Goal: Task Accomplishment & Management: Complete application form

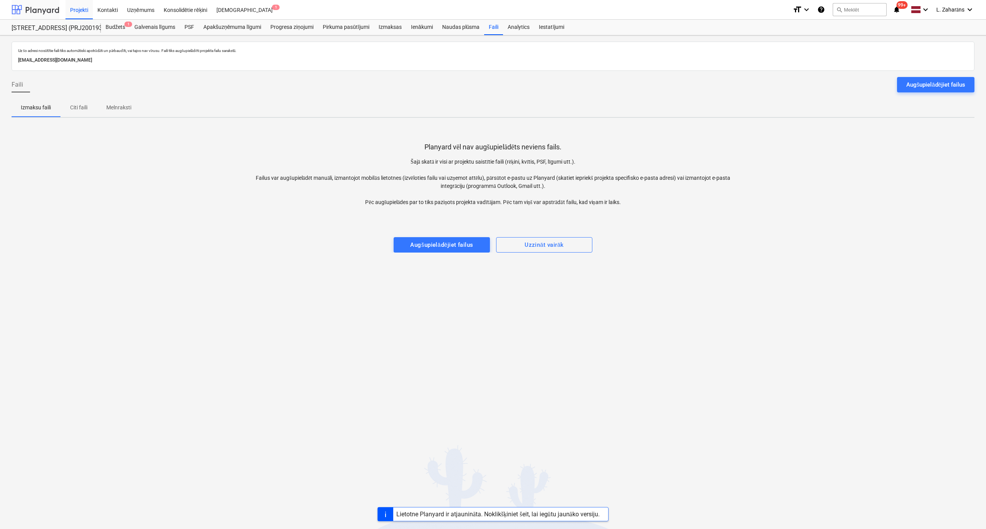
click at [38, 8] on div at bounding box center [36, 9] width 48 height 19
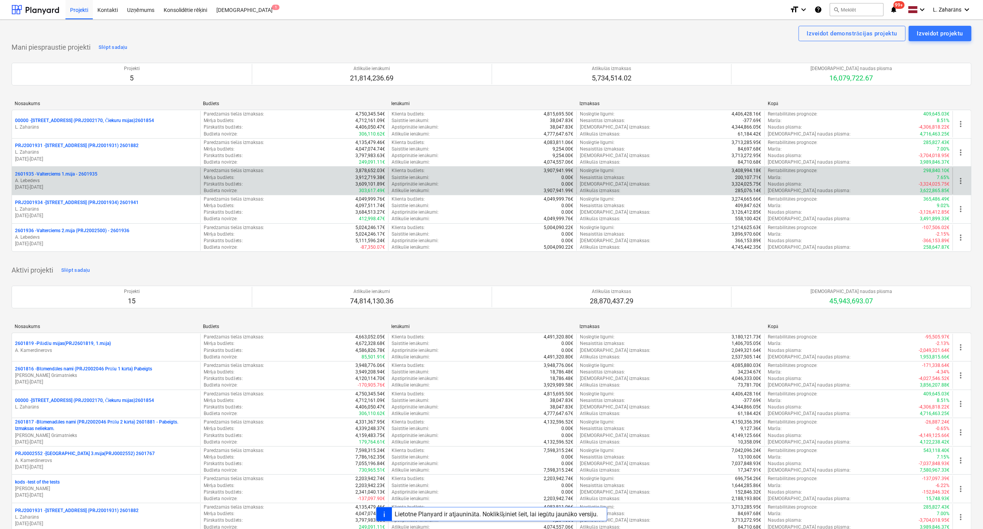
click at [72, 176] on p "2601935 - Valterciems 1.māja - 2601935" at bounding box center [56, 174] width 82 height 7
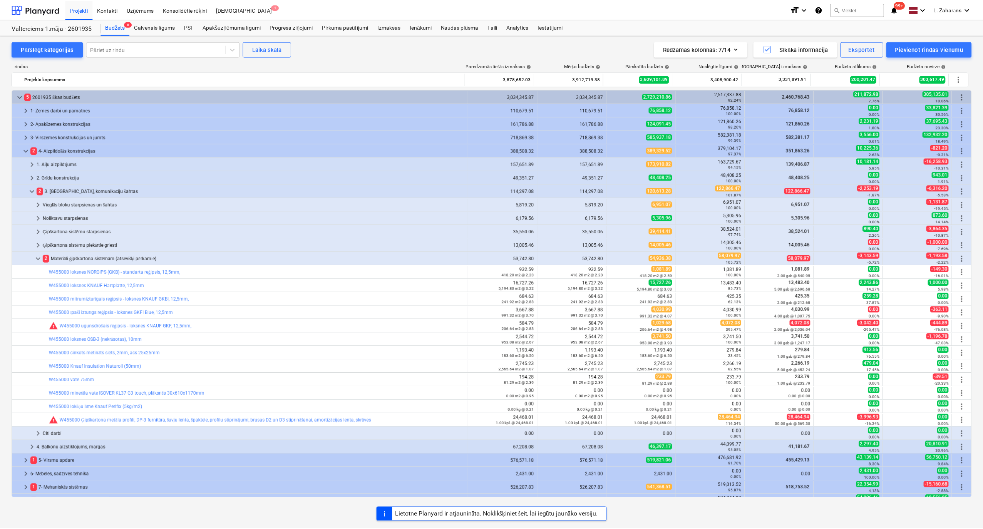
scroll to position [102, 0]
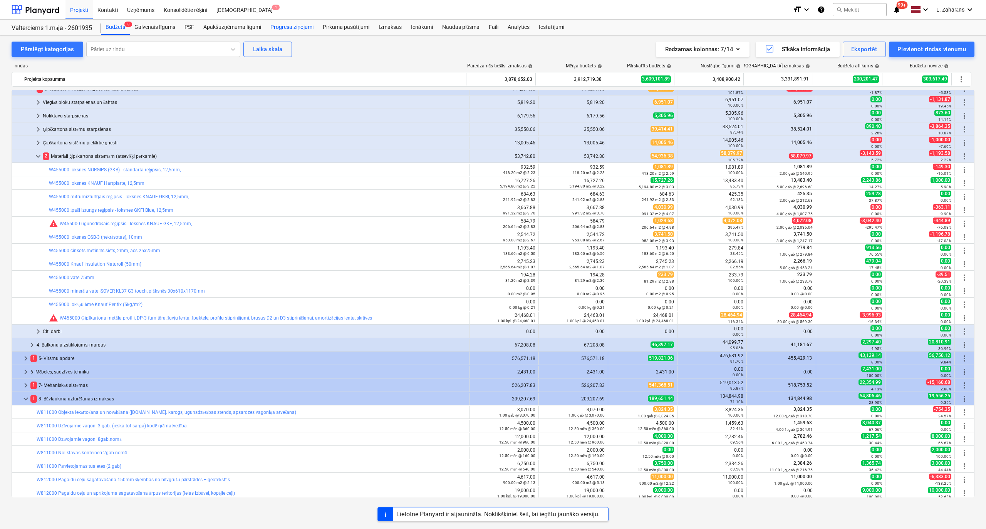
click at [288, 25] on div "Progresa ziņojumi" at bounding box center [292, 27] width 52 height 15
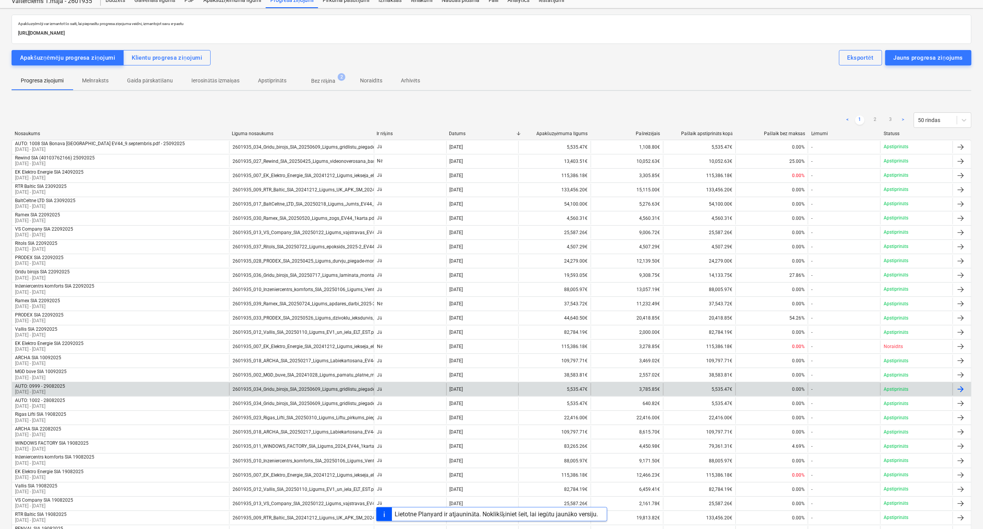
scroll to position [51, 0]
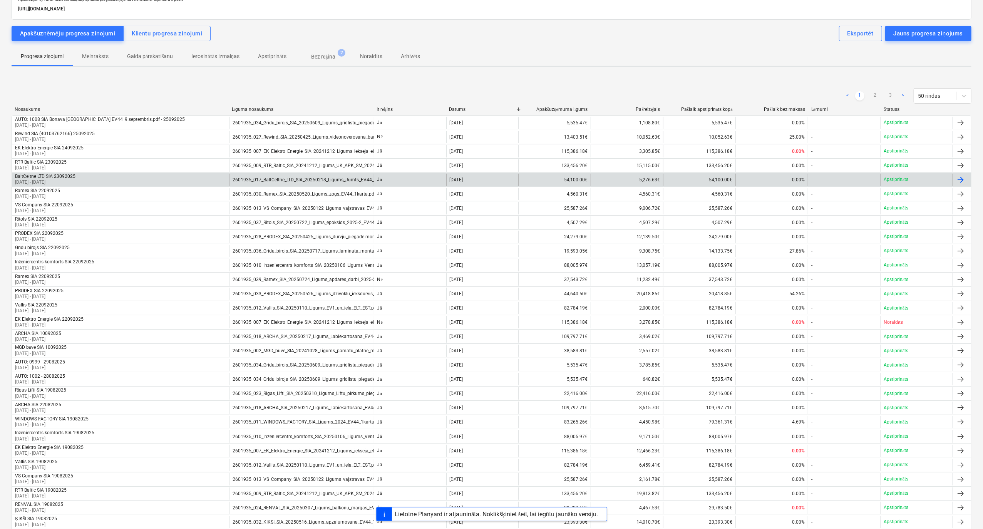
click at [136, 176] on div "BaltCeltne LTD SIA 23092025 01 Sep 2025 - 22 Sep 2025" at bounding box center [120, 180] width 217 height 12
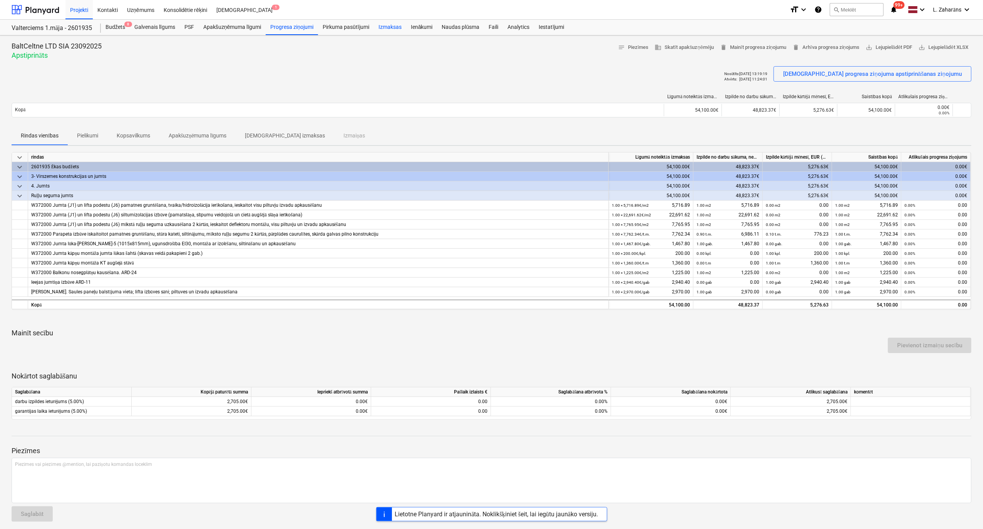
click at [385, 31] on div "Izmaksas" at bounding box center [390, 27] width 32 height 15
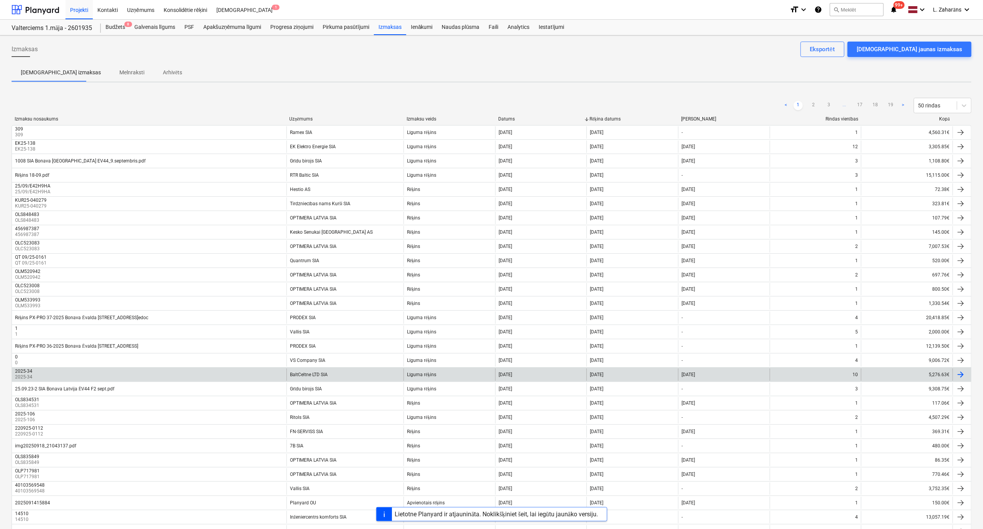
click at [359, 378] on div "BaltCeltne LTD SIA" at bounding box center [344, 374] width 117 height 12
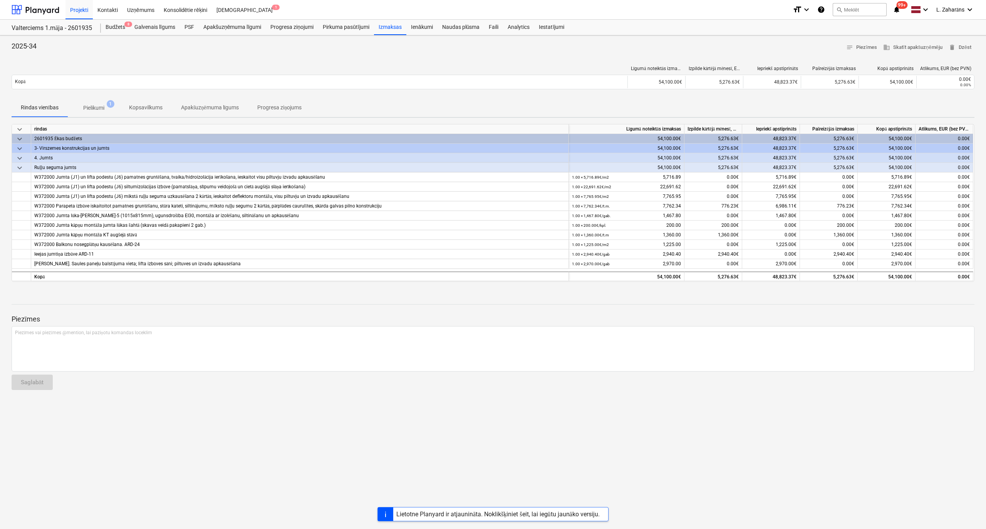
click at [91, 104] on span "Pielikumi 1" at bounding box center [94, 108] width 52 height 14
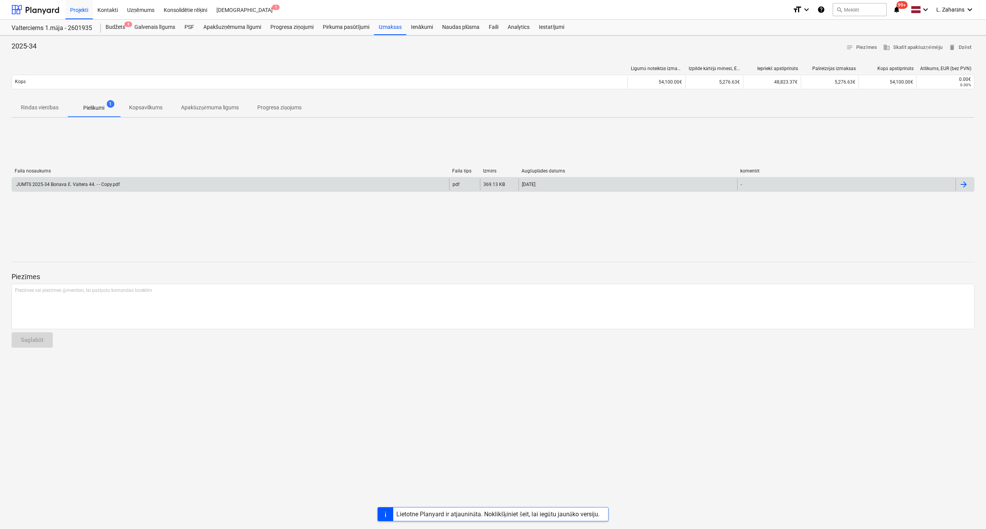
click at [90, 190] on div "JUMTS 2025-34 Bonava Ē. Valtera 44. - - Copy.pdf pdf 369.13 KB 24.09.2025 -" at bounding box center [493, 184] width 962 height 15
click at [166, 185] on div "JUMTS 2025-34 Bonava Ē. Valtera 44. - - Copy.pdf" at bounding box center [230, 184] width 437 height 12
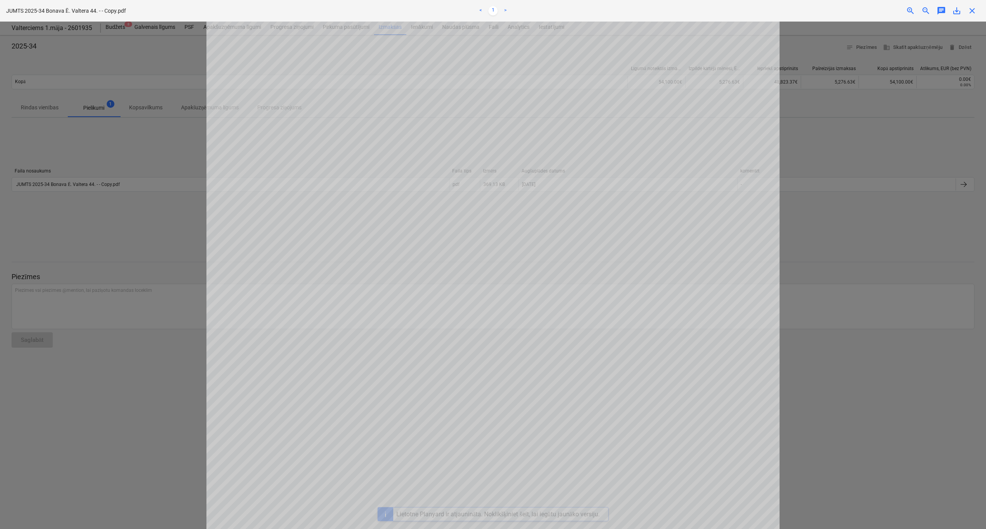
click at [972, 11] on div "Neizdevās iegūt piezīmes" at bounding box center [878, 8] width 208 height 16
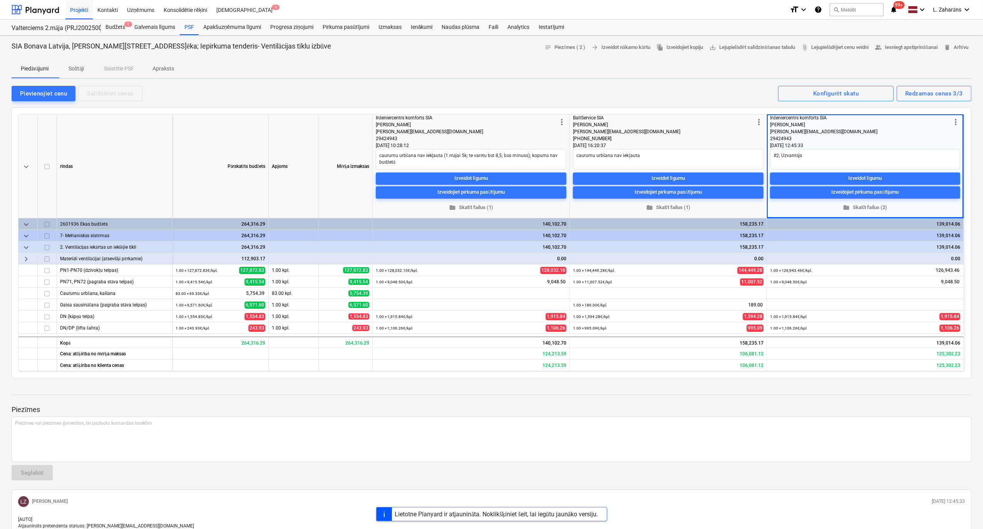
type textarea "x"
click at [80, 65] on p "Solītāji" at bounding box center [76, 69] width 18 height 8
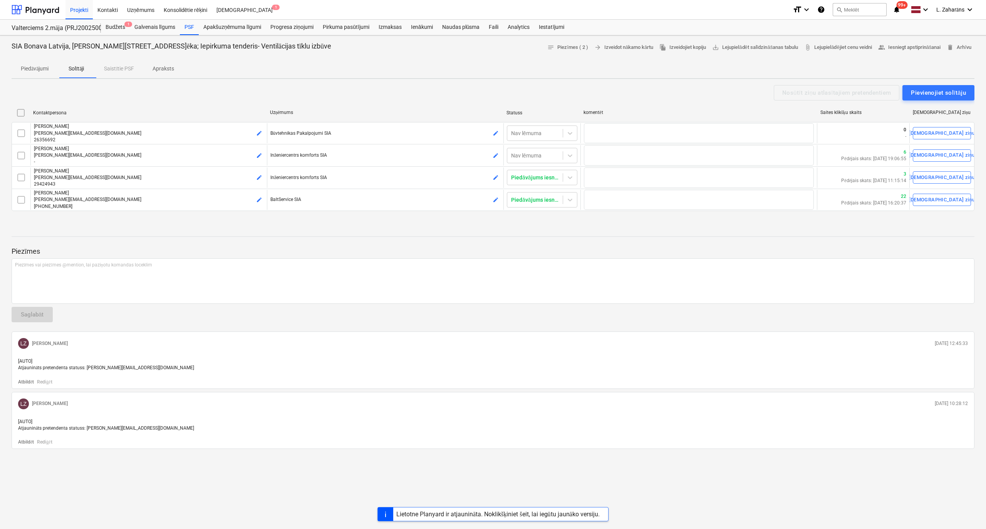
click at [80, 65] on p "Solītāji" at bounding box center [76, 69] width 18 height 8
click at [890, 51] on span "people_alt Iesniegt apstiprināšanai" at bounding box center [909, 47] width 63 height 9
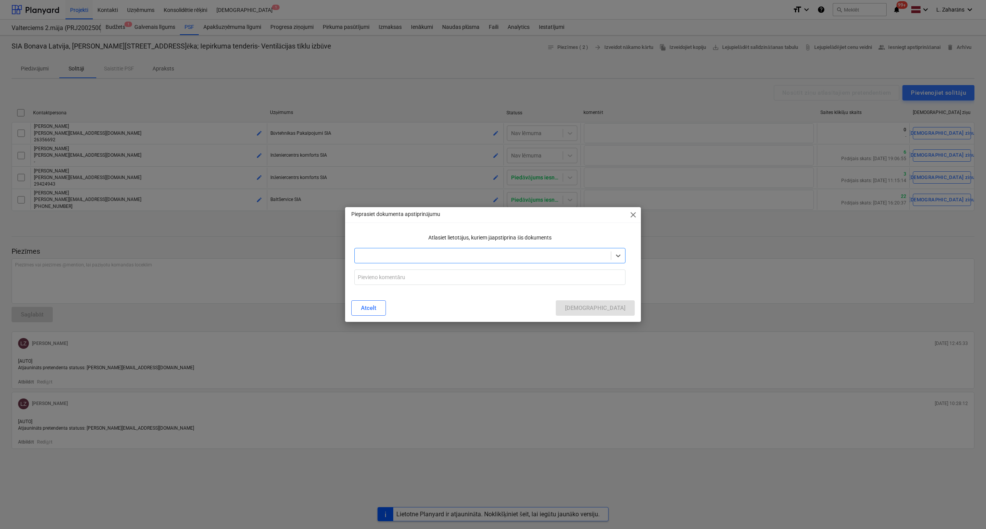
click at [430, 256] on div at bounding box center [482, 256] width 248 height 8
drag, startPoint x: 377, startPoint y: 256, endPoint x: 347, endPoint y: 250, distance: 30.0
click at [347, 250] on div "Atlasiet lietotājus, kuriem jāapstiprina šis dokuments 0 results available for …" at bounding box center [493, 263] width 296 height 64
drag, startPoint x: 510, startPoint y: 258, endPoint x: 624, endPoint y: 258, distance: 114.0
click at [624, 258] on div "Trijiem izsūtīts; divi iedeva cenas; Inženiercentrs lētākais; lūdzu ļaut slēgt …" at bounding box center [489, 255] width 271 height 15
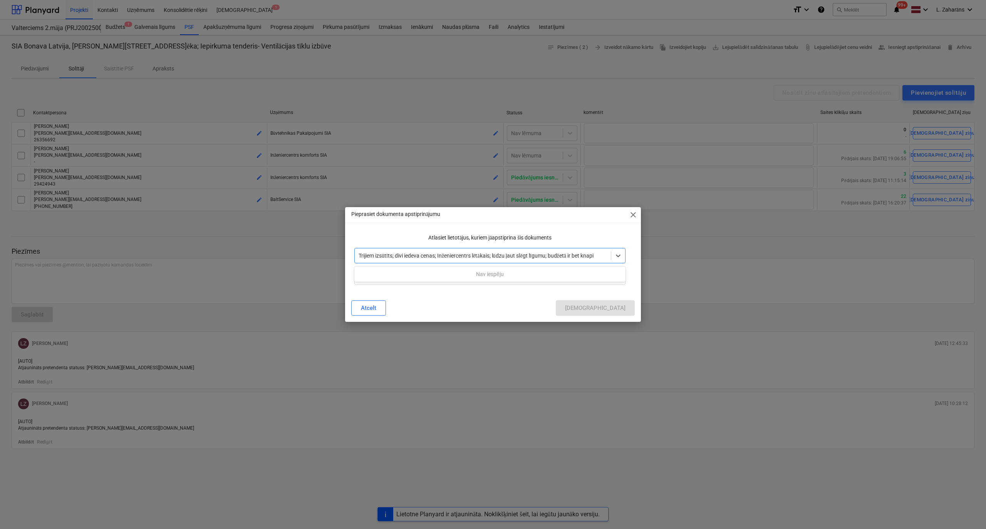
click at [453, 278] on div "Nav iespēju" at bounding box center [489, 274] width 271 height 12
type input "Trijiem izsūtīts; divi iedeva cenas; Inženiercentrs lētākais; lūdzu ļaut slēgt …"
click at [402, 234] on p "Atlasiet lietotājus, kuriem jāapstiprina šis dokuments" at bounding box center [489, 238] width 271 height 8
click at [406, 279] on input "text" at bounding box center [489, 276] width 271 height 15
paste input "Četriem izsūtīts; divi iedeva cenas; Inženiercentrs lētākais; lūdzu ļaut slēgt …"
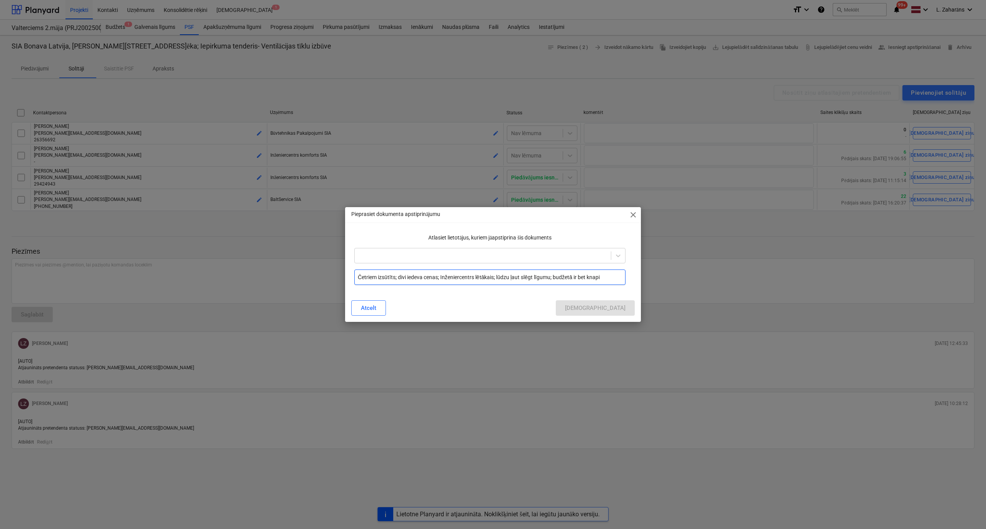
drag, startPoint x: 366, startPoint y: 274, endPoint x: 313, endPoint y: 274, distance: 53.1
click at [313, 274] on div "Pieprasiet dokumenta apstiprinājumu close Atlasiet lietotājus, kuriem jāapstipr…" at bounding box center [493, 264] width 986 height 529
type input "Trijiem izsūtīts; divi iedeva cenas; Inženiercentrs lētākais; lūdzu ļaut slēgt …"
click at [378, 252] on div at bounding box center [482, 256] width 248 height 8
type input "lā"
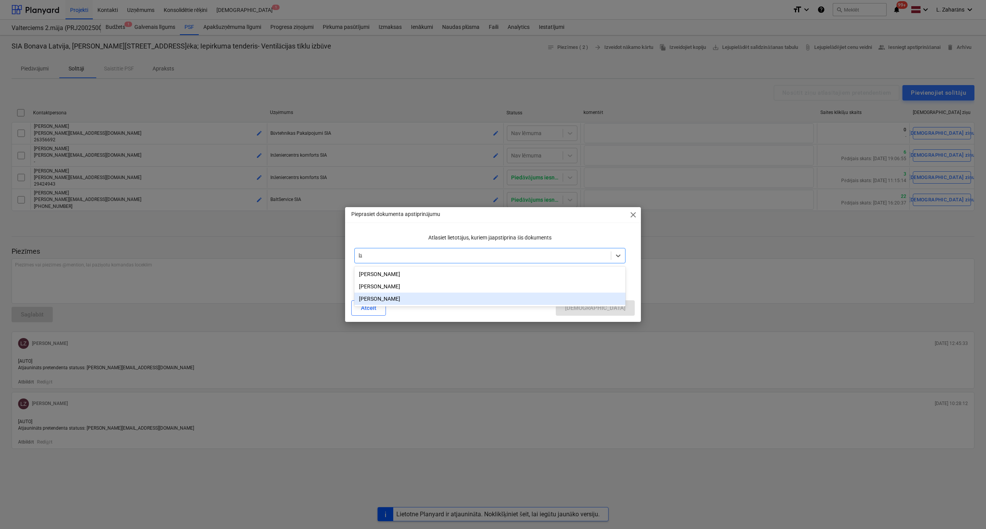
click at [385, 300] on div "[PERSON_NAME]" at bounding box center [489, 299] width 271 height 12
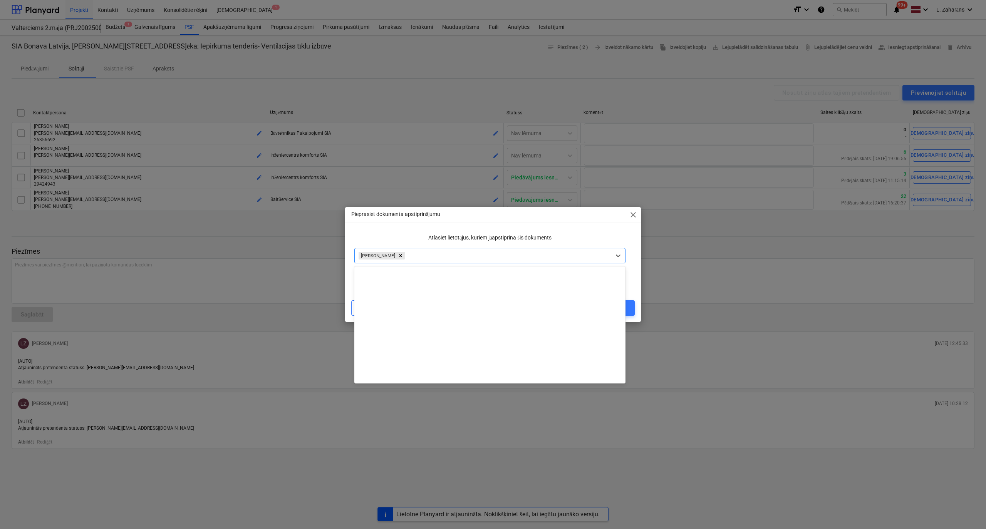
scroll to position [316, 0]
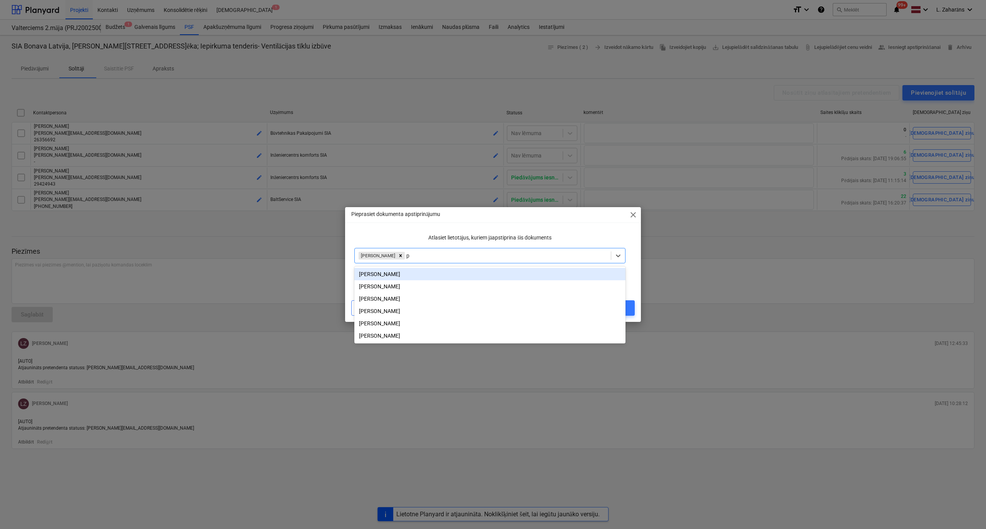
type input "po"
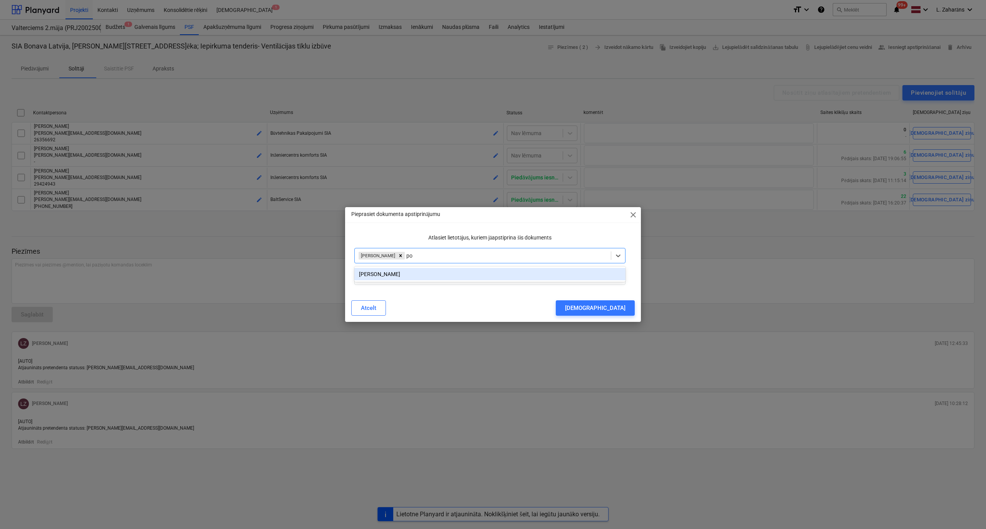
click at [388, 275] on div "[PERSON_NAME]" at bounding box center [489, 274] width 271 height 12
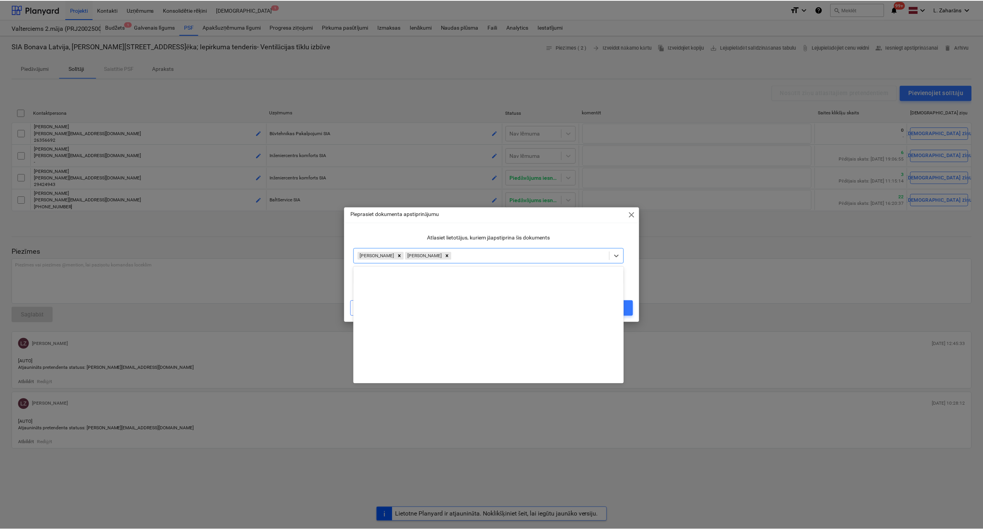
scroll to position [302, 0]
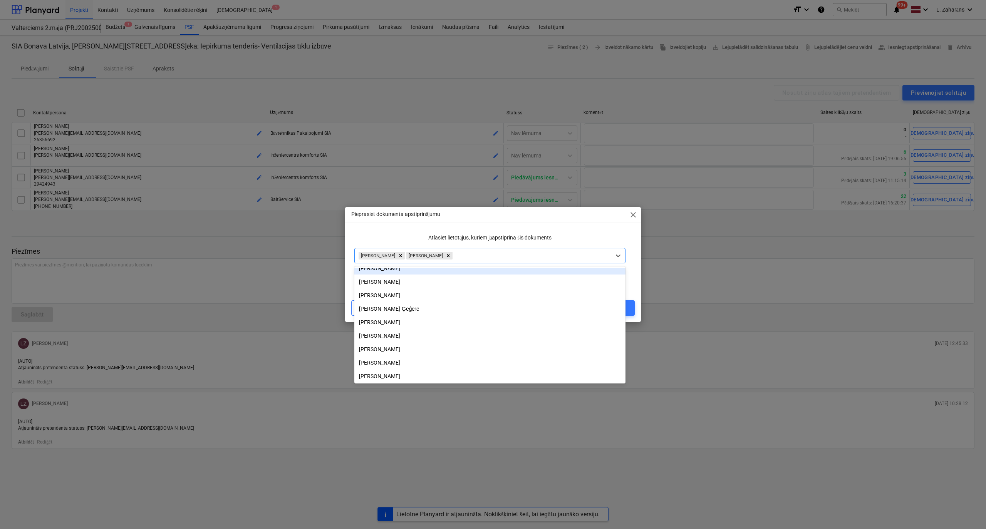
click at [385, 232] on div "Atlasiet lietotājus, kuriem jāapstiprina šis dokuments" at bounding box center [489, 238] width 277 height 14
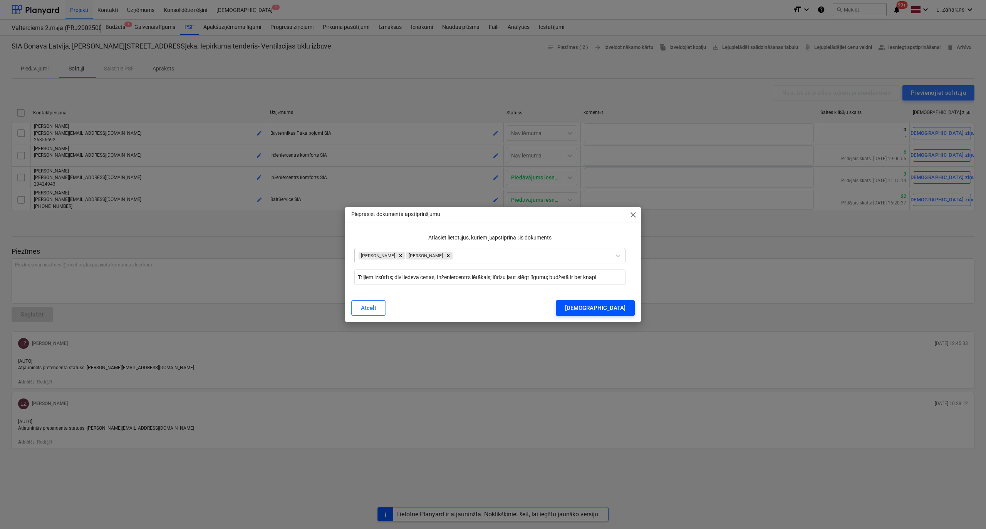
drag, startPoint x: 610, startPoint y: 305, endPoint x: 612, endPoint y: 298, distance: 7.6
click at [612, 300] on button "[DEMOGRAPHIC_DATA]" at bounding box center [595, 307] width 79 height 15
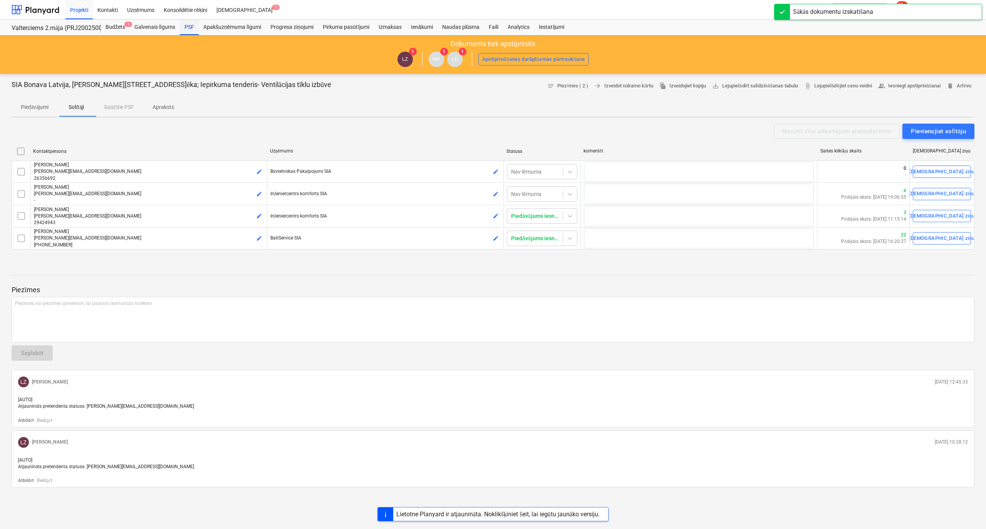
click at [190, 25] on div "PSF" at bounding box center [189, 27] width 19 height 15
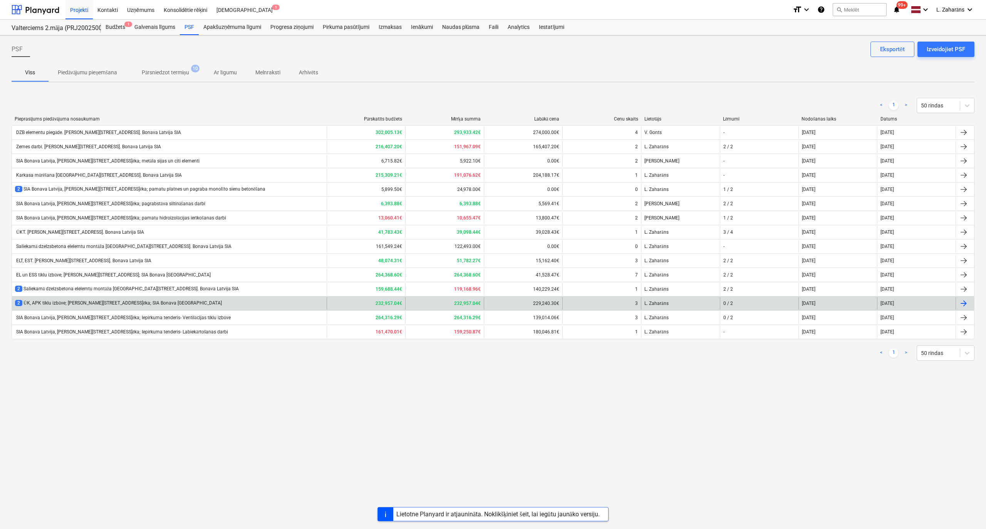
click at [77, 303] on div "2 ŪK, APK tīklu izbūve; [PERSON_NAME][STREET_ADDRESS]ēka; SIA Bonava [GEOGRAPHI…" at bounding box center [118, 303] width 207 height 7
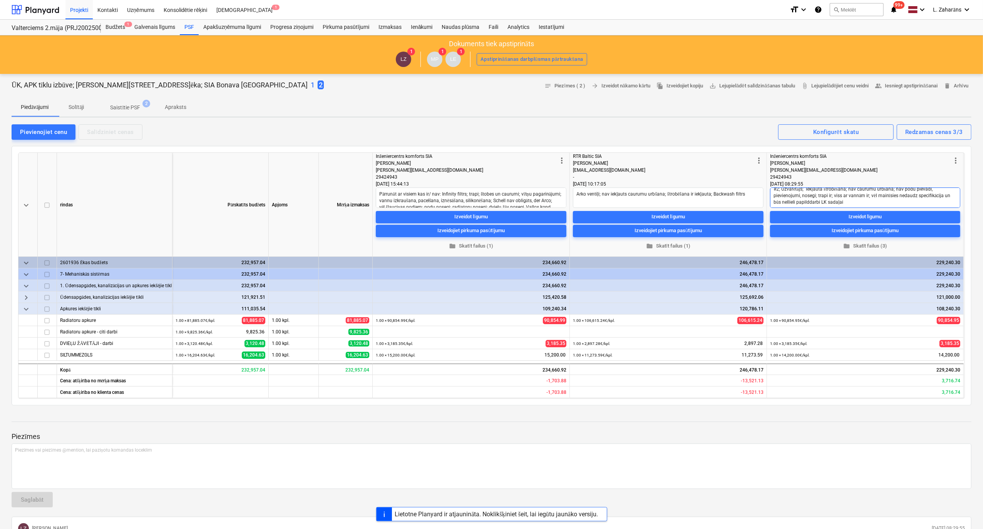
scroll to position [7, 0]
click at [847, 200] on textarea "#2; Uzvarētājs; iekļauta štrobēšana; nav caurumu urbšana; nav podu pievadi, pie…" at bounding box center [865, 197] width 190 height 20
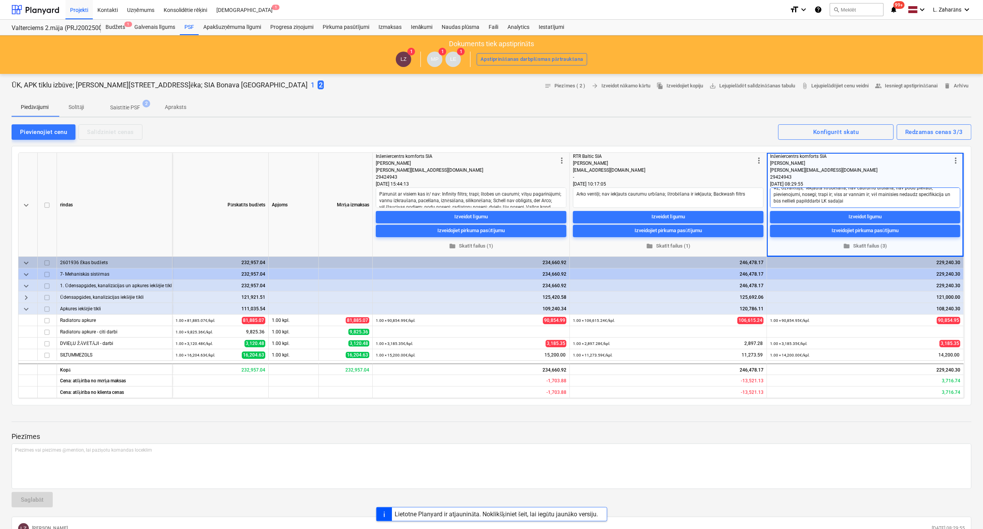
type textarea "x"
type textarea "#2; Uzvarētājs; iekļauta štrobēšana; nav caurumu urbšana; nav podu pievadi, pie…"
type textarea "x"
type textarea "#2; Uzvarētājs; iekļauta štrobēšana; nav caurumu urbšana; nav podu pievadi, pie…"
type textarea "x"
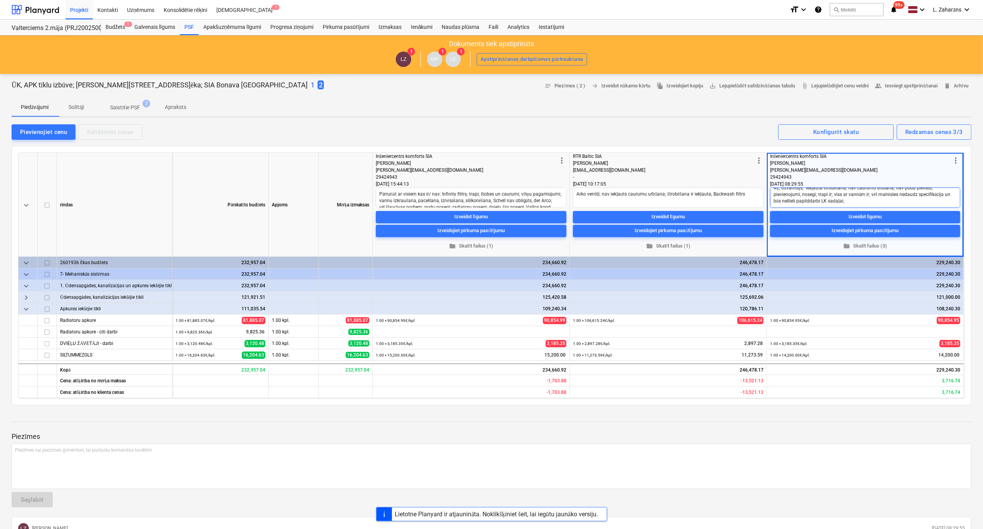
type textarea "#2; Uzvarētājs; iekļauta štrobēšana; nav caurumu urbšana; nav podu pievadi, pie…"
type textarea "x"
type textarea "#2; Uzvarētājs; iekļauta štrobēšana; nav caurumu urbšana; nav podu pievadi, pie…"
type textarea "x"
type textarea "#2; Uzvarētājs; iekļauta štrobēšana; nav caurumu urbšana; nav podu pievadi, pie…"
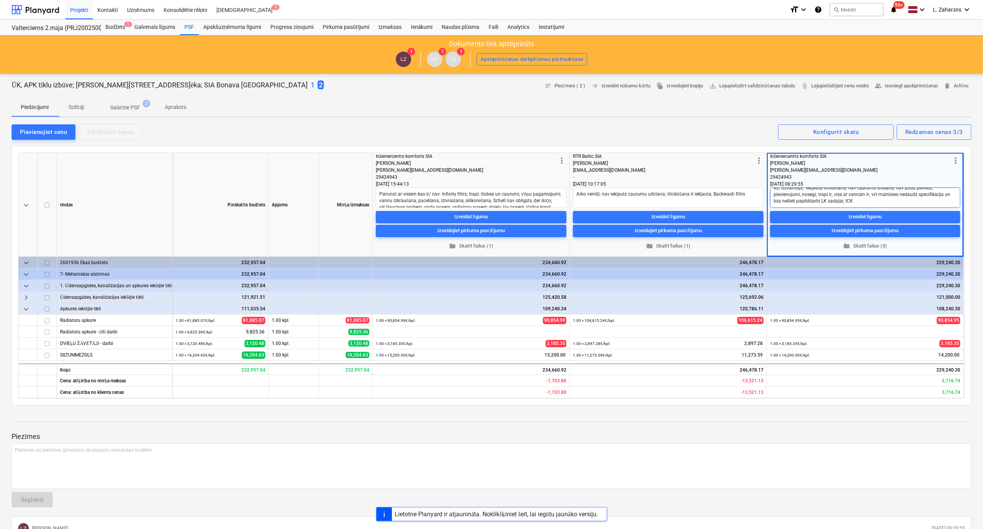
type textarea "x"
type textarea "#2; Uzvarētājs; iekļauta štrobēšana; nav caurumu urbšana; nav podu pievadi, pie…"
type textarea "x"
type textarea "#2; Uzvarētājs; iekļauta štrobēšana; nav caurumu urbšana; nav podu pievadi, pie…"
type textarea "x"
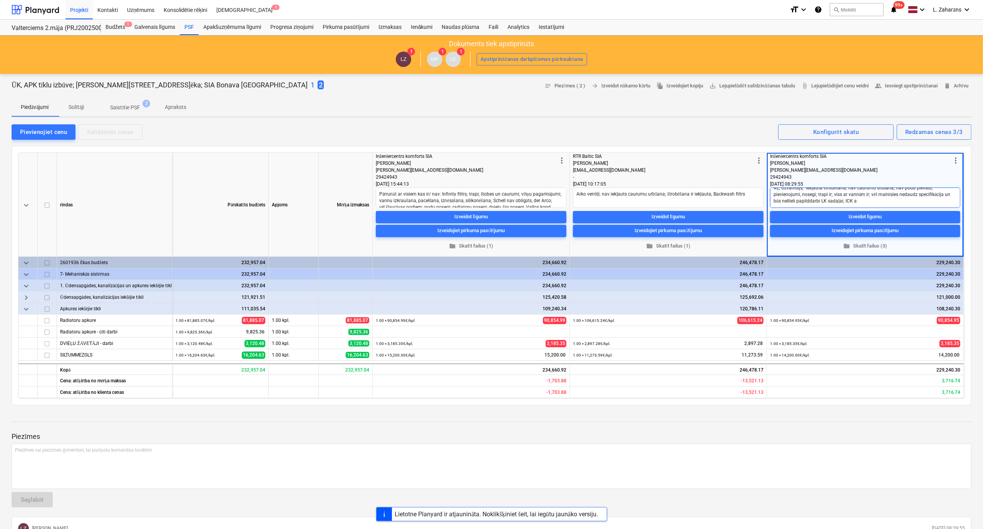
type textarea "#2; Uzvarētājs; iekļauta štrobēšana; nav caurumu urbšana; nav podu pievadi, pie…"
type textarea "x"
type textarea "#2; Uzvarētājs; iekļauta štrobēšana; nav caurumu urbšana; nav podu pievadi, pie…"
type textarea "x"
type textarea "#2; Uzvarētājs; iekļauta štrobēšana; nav caurumu urbšana; nav podu pievadi, pie…"
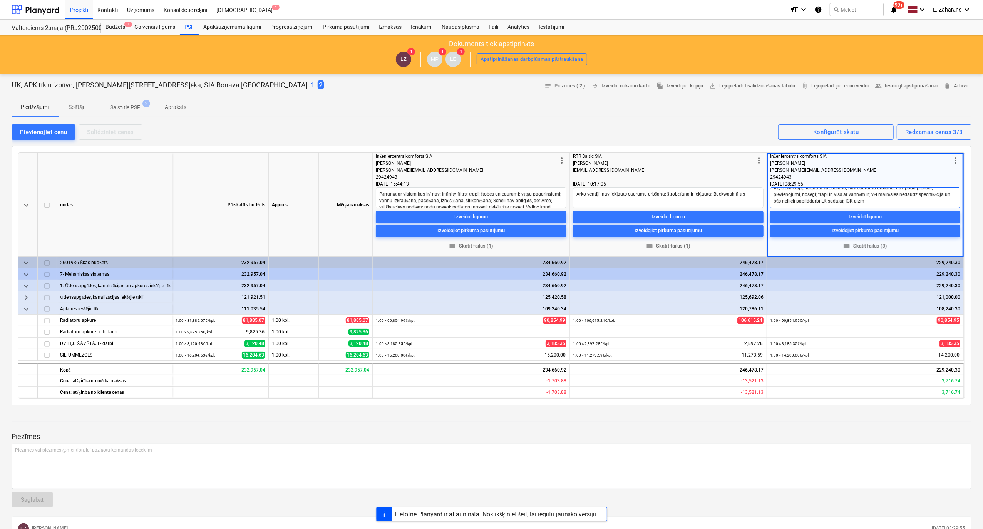
type textarea "x"
type textarea "#2; Uzvarētājs; iekļauta štrobēšana; nav caurumu urbšana; nav podu pievadi, pie…"
type textarea "x"
type textarea "#2; Uzvarētājs; iekļauta štrobēšana; nav caurumu urbšana; nav podu pievadi, pie…"
type textarea "x"
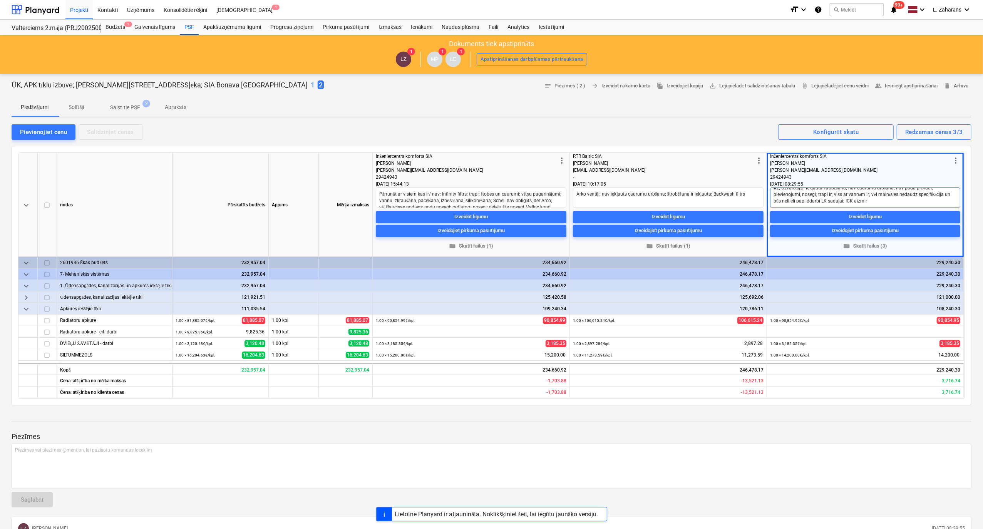
type textarea "#2; Uzvarētājs; iekļauta štrobēšana; nav caurumu urbšana; nav podu pievadi, pie…"
type textarea "x"
type textarea "#2; Uzvarētājs; iekļauta štrobēšana; nav caurumu urbšana; nav podu pievadi, pie…"
type textarea "x"
type textarea "#2; Uzvarētājs; iekļauta štrobēšana; nav caurumu urbšana; nav podu pievadi, pie…"
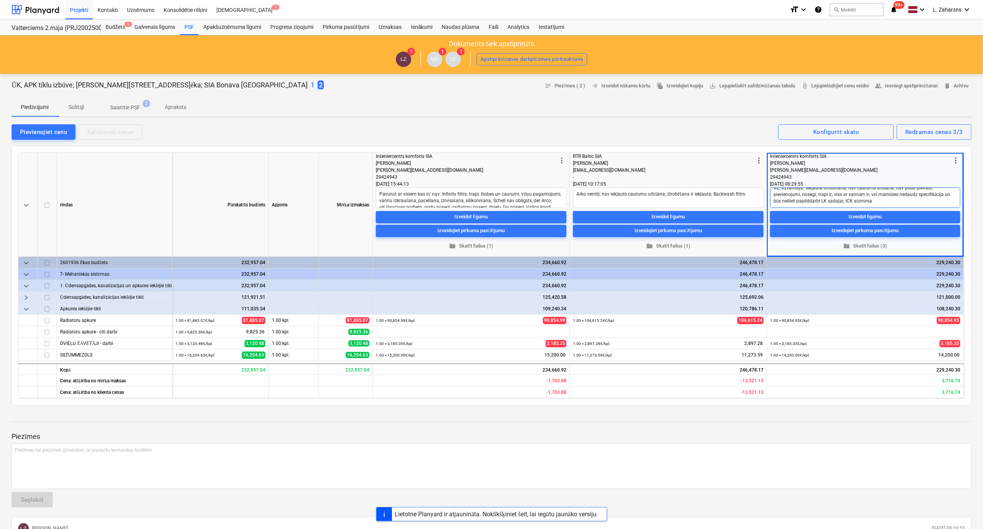
type textarea "x"
type textarea "#2; Uzvarētājs; iekļauta štrobēšana; nav caurumu urbšana; nav podu pievadi, pie…"
type textarea "x"
type textarea "#2; Uzvarētājs; iekļauta štrobēšana; nav caurumu urbšana; nav podu pievadi, pie…"
type textarea "x"
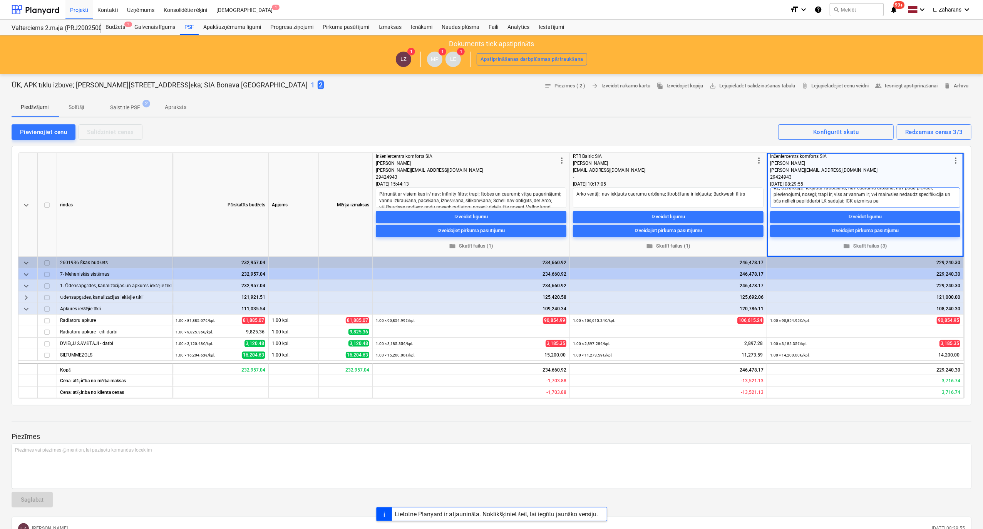
type textarea "#2; Uzvarētājs; iekļauta štrobēšana; nav caurumu urbšana; nav podu pievadi, pie…"
type textarea "x"
type textarea "#2; Uzvarētājs; iekļauta štrobēšana; nav caurumu urbšana; nav podu pievadi, pie…"
type textarea "x"
type textarea "#2; Uzvarētājs; iekļauta štrobēšana; nav caurumu urbšana; nav podu pievadi, pie…"
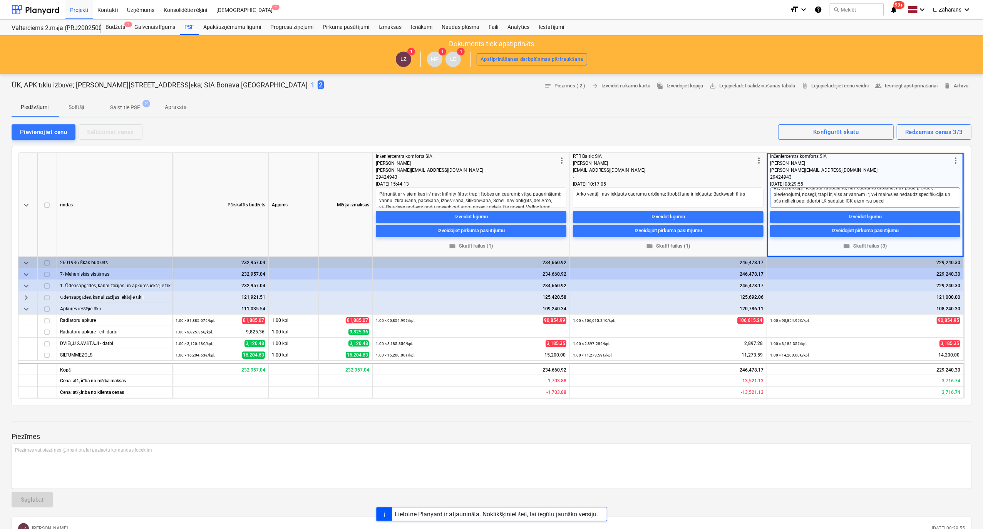
type textarea "x"
type textarea "#2; Uzvarētājs; iekļauta štrobēšana; nav caurumu urbšana; nav podu pievadi, pie…"
type textarea "x"
type textarea "#2; Uzvarētājs; iekļauta štrobēšana; nav caurumu urbšana; nav podu pievadi, pie…"
type textarea "x"
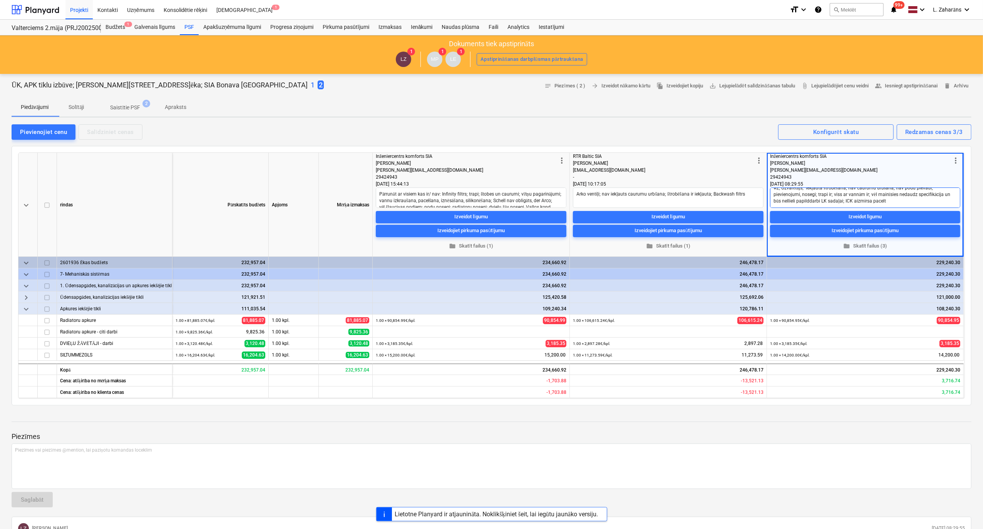
type textarea "#2; Uzvarētājs; iekļauta štrobēšana; nav caurumu urbšana; nav podu pievadi, pie…"
type textarea "x"
type textarea "#2; Uzvarētājs; iekļauta štrobēšana; nav caurumu urbšana; nav podu pievadi, pie…"
type textarea "x"
type textarea "#2; Uzvarētājs; iekļauta štrobēšana; nav caurumu urbšana; nav podu pievadi, pie…"
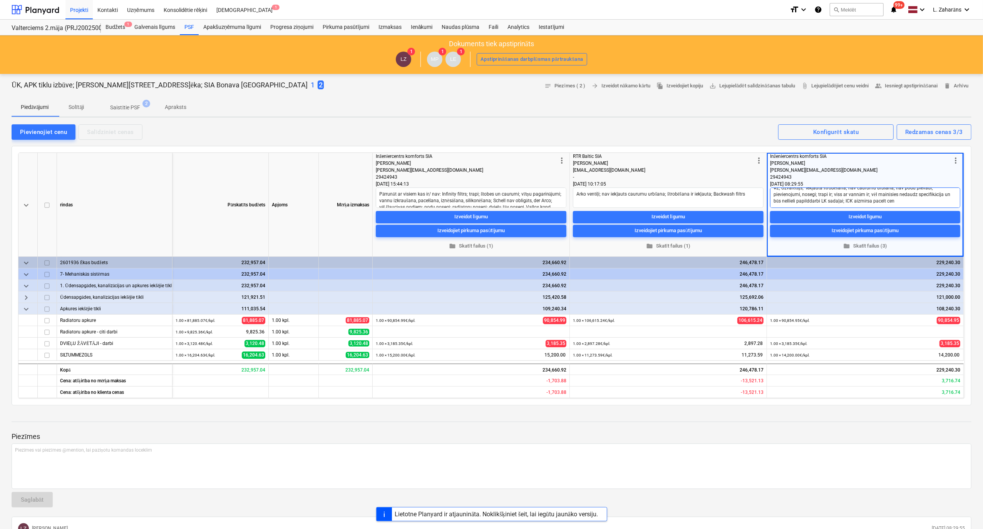
type textarea "x"
type textarea "#2; Uzvarētājs; iekļauta štrobēšana; nav caurumu urbšana; nav podu pievadi, pie…"
type textarea "x"
type textarea "#2; Uzvarētājs; iekļauta štrobēšana; nav caurumu urbšana; nav podu pievadi, pie…"
type textarea "x"
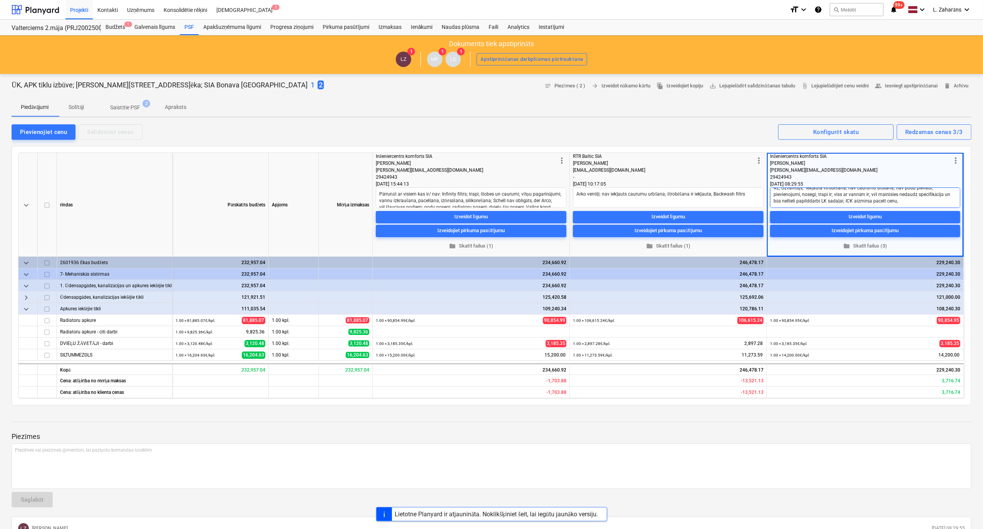
type textarea "#2; Uzvarētājs; iekļauta štrobēšana; nav caurumu urbšana; nav podu pievadi, pie…"
type textarea "x"
type textarea "#2; Uzvarētājs; iekļauta štrobēšana; nav caurumu urbšana; nav podu pievadi, pie…"
type textarea "x"
type textarea "#2; Uzvarētājs; iekļauta štrobēšana; nav caurumu urbšana; nav podu pievadi, pie…"
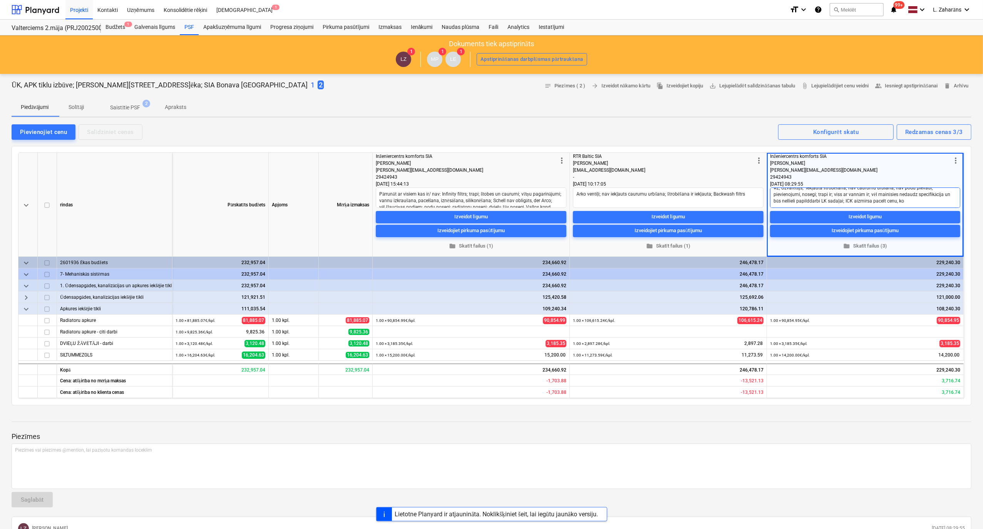
type textarea "x"
type textarea "#2; Uzvarētājs; iekļauta štrobēšana; nav caurumu urbšana; nav podu pievadi, pie…"
type textarea "x"
type textarea "#2; Uzvarētājs; iekļauta štrobēšana; nav caurumu urbšana; nav podu pievadi, pie…"
type textarea "x"
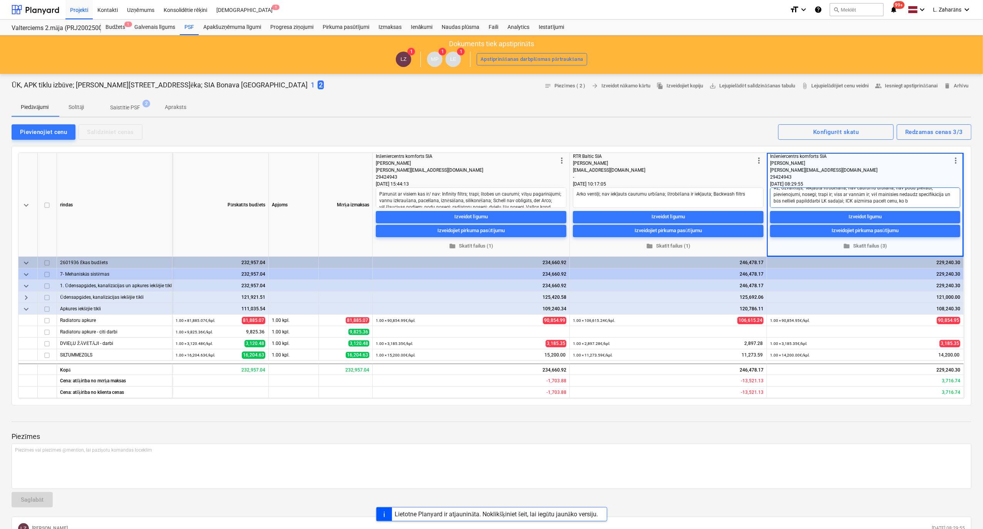
type textarea "#2; Uzvarētājs; iekļauta štrobēšana; nav caurumu urbšana; nav podu pievadi, pie…"
type textarea "x"
type textarea "#2; Uzvarētājs; iekļauta štrobēšana; nav caurumu urbšana; nav podu pievadi, pie…"
type textarea "x"
type textarea "#2; Uzvarētājs; iekļauta štrobēšana; nav caurumu urbšana; nav podu pievadi, pie…"
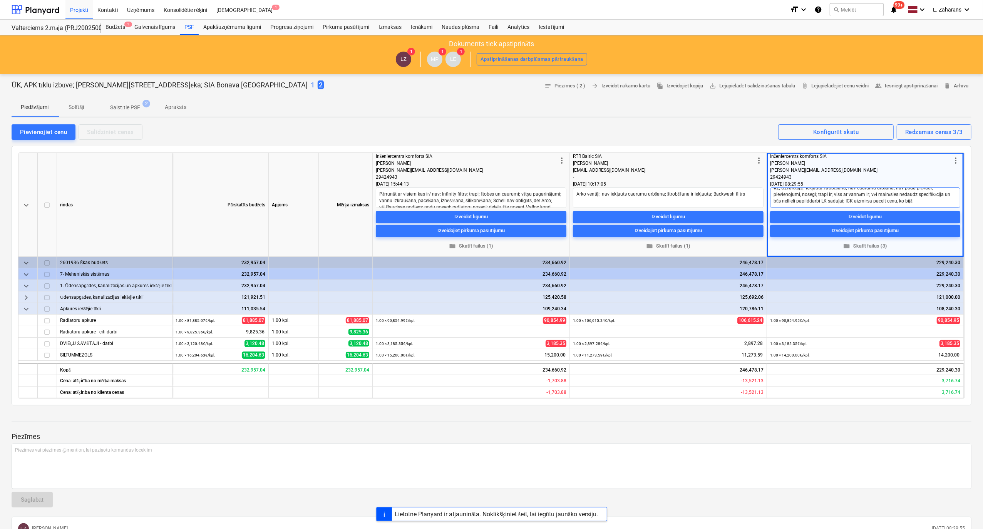
type textarea "x"
type textarea "#2; Uzvarētājs; iekļauta štrobēšana; nav caurumu urbšana; nav podu pievadi, pie…"
type textarea "x"
type textarea "#2; Uzvarētājs; iekļauta štrobēšana; nav caurumu urbšana; nav podu pievadi, pie…"
type textarea "x"
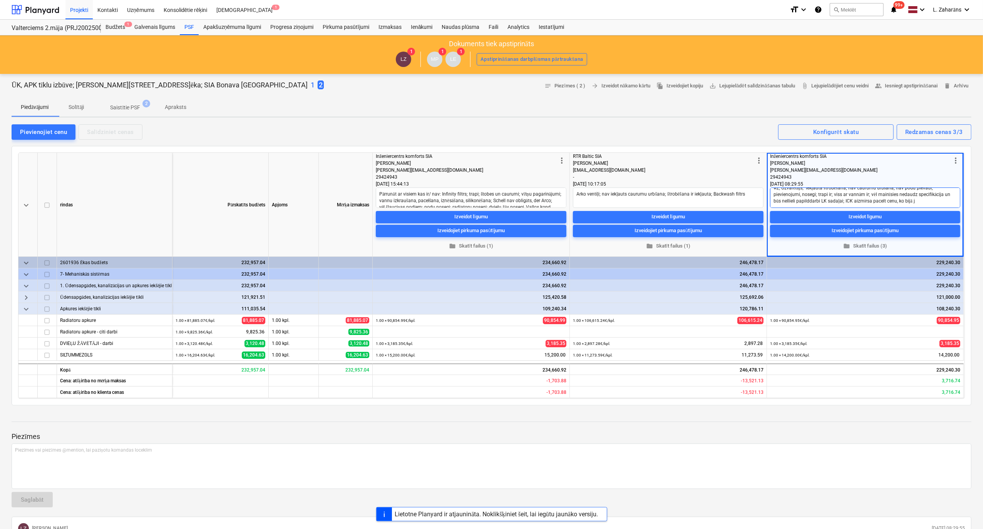
type textarea "#2; Uzvarētājs; iekļauta štrobēšana; nav caurumu urbšana; nav podu pievadi, pie…"
type textarea "x"
type textarea "#2; Uzvarētājs; iekļauta štrobēšana; nav caurumu urbšana; nav podu pievadi, pie…"
type textarea "x"
type textarea "#2; Uzvarētājs; iekļauta štrobēšana; nav caurumu urbšana; nav podu pievadi, pie…"
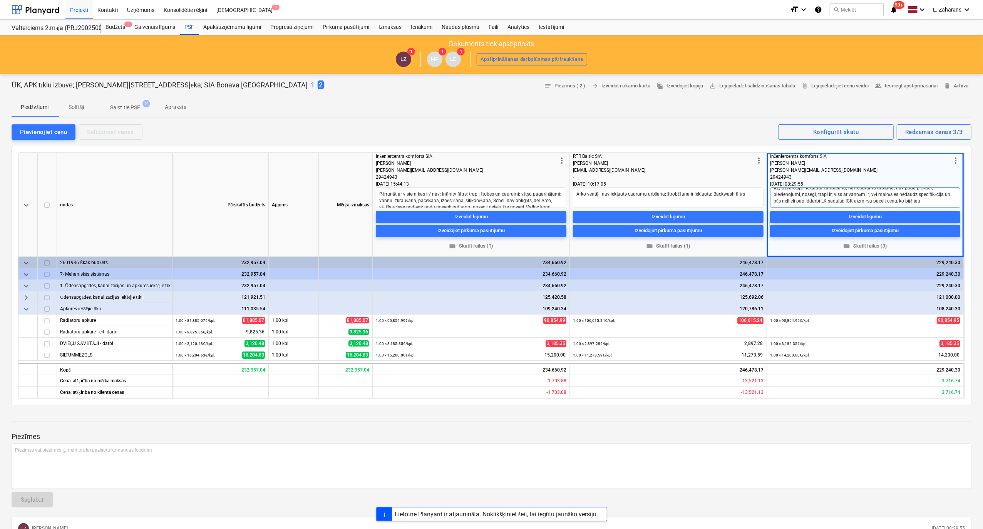
type textarea "x"
type textarea "#2; Uzvarētājs; iekļauta štrobēšana; nav caurumu urbšana; nav podu pievadi, pie…"
type textarea "x"
type textarea "#2; Uzvarētājs; iekļauta štrobēšana; nav caurumu urbšana; nav podu pievadi, pie…"
type textarea "x"
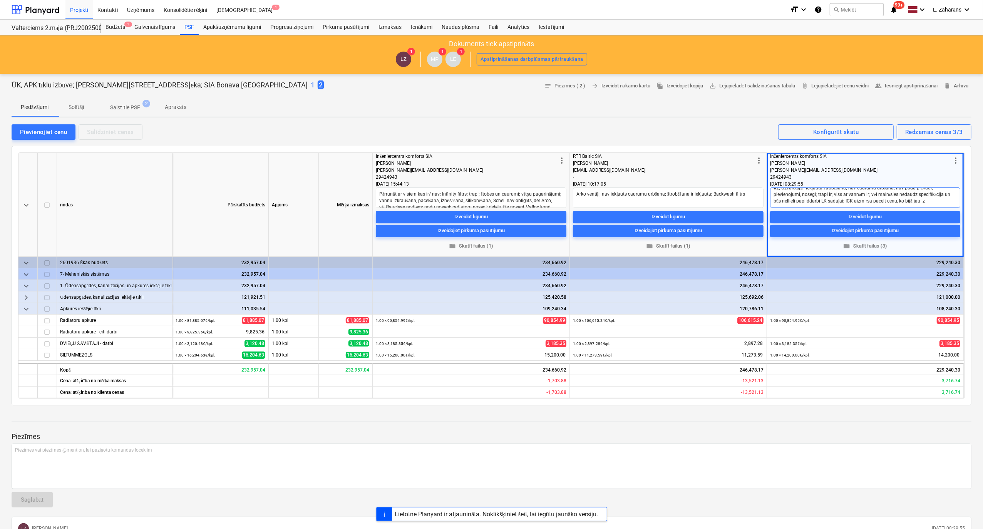
type textarea "#2; Uzvarētājs; iekļauta štrobēšana; nav caurumu urbšana; nav podu pievadi, pie…"
type textarea "x"
type textarea "#2; Uzvarētājs; iekļauta štrobēšana; nav caurumu urbšana; nav podu pievadi, pie…"
type textarea "x"
type textarea "#2; Uzvarētājs; iekļauta štrobēšana; nav caurumu urbšana; nav podu pievadi, pie…"
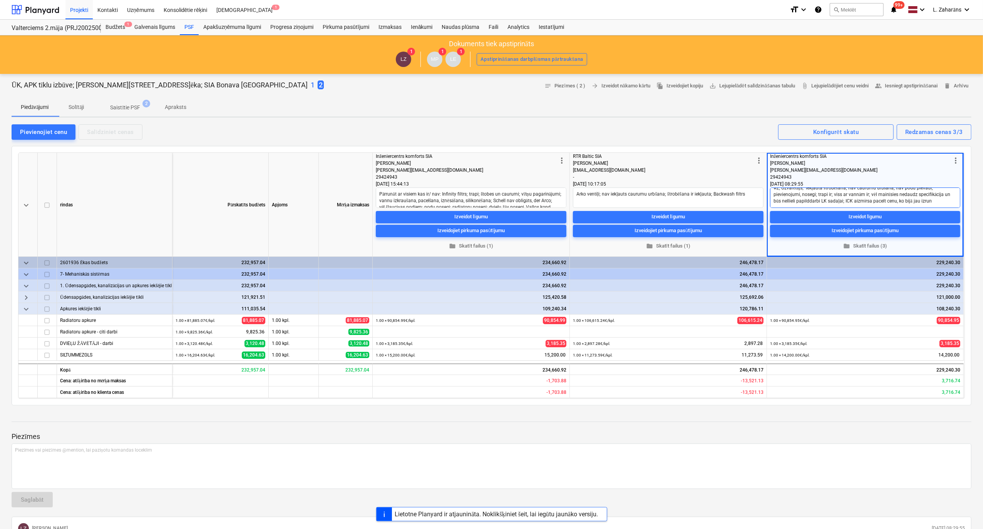
type textarea "x"
type textarea "#2; Uzvarētājs; iekļauta štrobēšana; nav caurumu urbšana; nav podu pievadi, pie…"
type textarea "x"
type textarea "#2; Uzvarētājs; iekļauta štrobēšana; nav caurumu urbšana; nav podu pievadi, pie…"
type textarea "x"
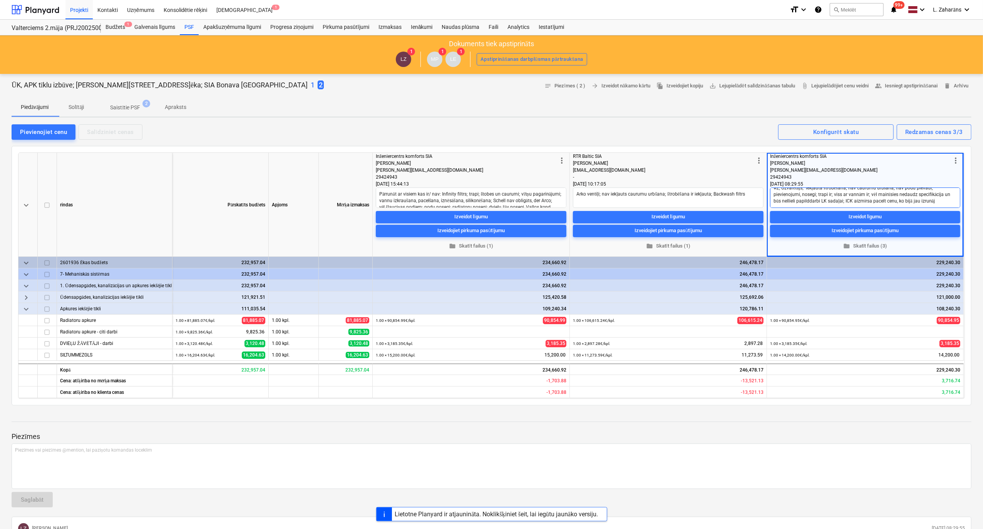
type textarea "#2; Uzvarētājs; iekļauta štrobēšana; nav caurumu urbšana; nav podu pievadi, pie…"
type textarea "x"
type textarea "#2; Uzvarētājs; iekļauta štrobēšana; nav caurumu urbšana; nav podu pievadi, pie…"
type textarea "x"
type textarea "#2; Uzvarētājs; iekļauta štrobēšana; nav caurumu urbšana; nav podu pievadi, pie…"
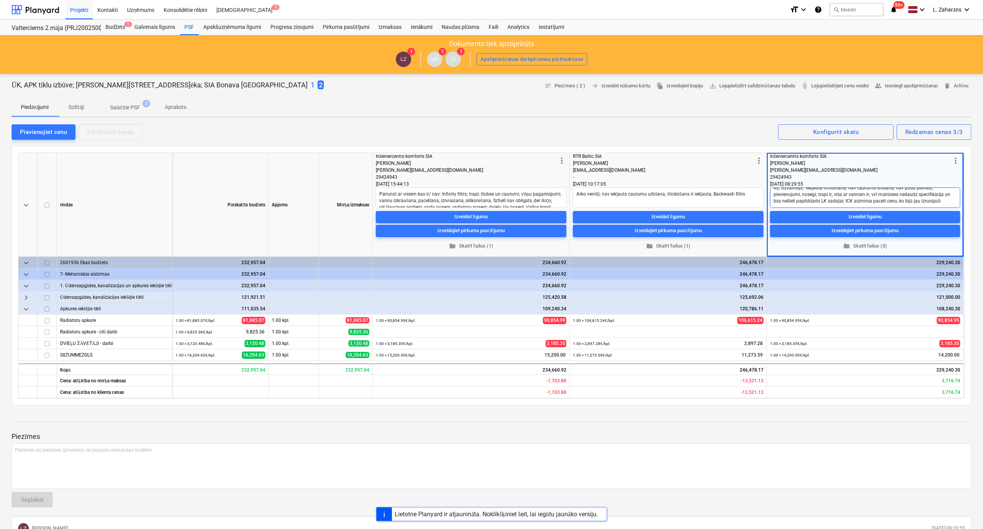
type textarea "x"
type textarea "#2; Uzvarētājs; iekļauta štrobēšana; nav caurumu urbšana; nav podu pievadi, pie…"
type textarea "x"
type textarea "#2; Uzvarētājs; iekļauta štrobēšana; nav caurumu urbšana; nav podu pievadi, pie…"
type textarea "x"
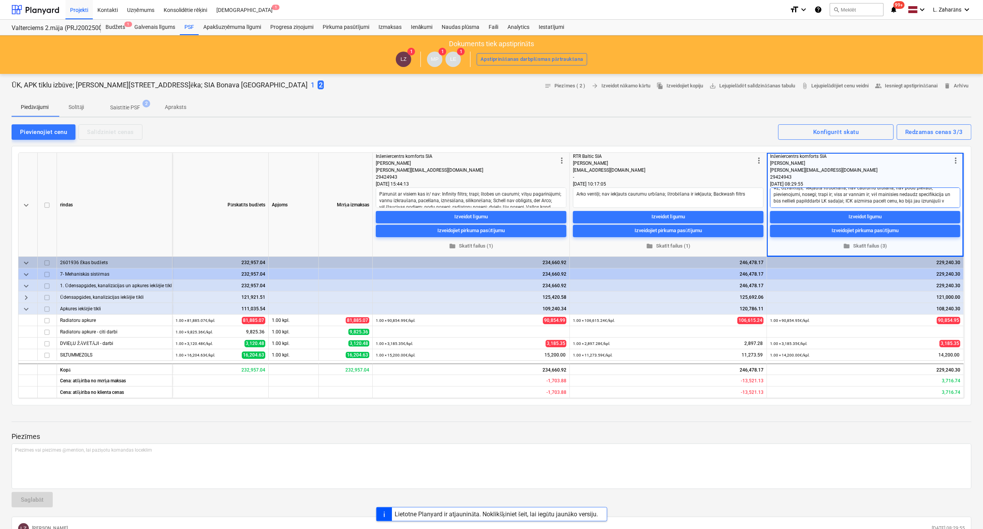
type textarea "#2; Uzvarētājs; iekļauta štrobēšana; nav caurumu urbšana; nav podu pievadi, pie…"
type textarea "x"
type textarea "#2; Uzvarētājs; iekļauta štrobēšana; nav caurumu urbšana; nav podu pievadi, pie…"
type textarea "x"
type textarea "#2; Uzvarētājs; iekļauta štrobēšana; nav caurumu urbšana; nav podu pievadi, pie…"
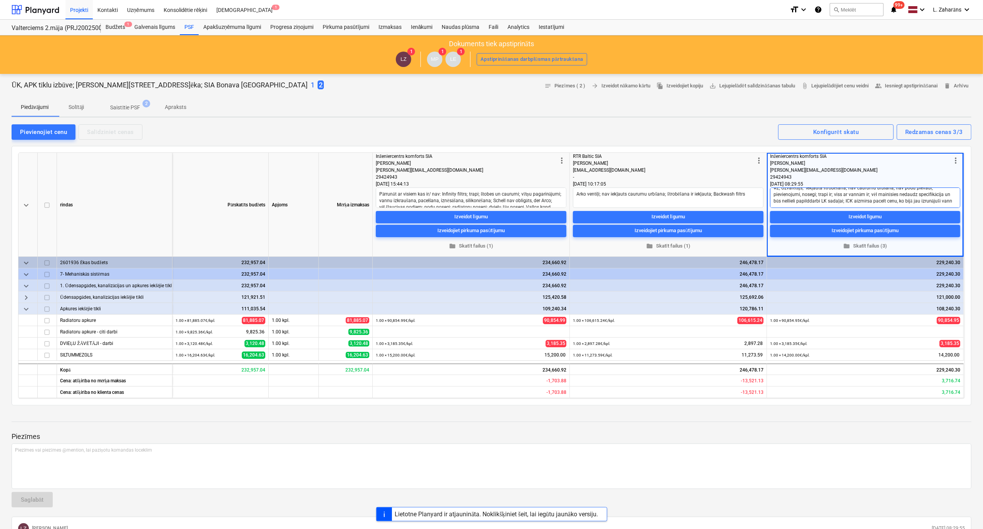
type textarea "x"
type textarea "#2; Uzvarētājs; iekļauta štrobēšana; nav caurumu urbšana; nav podu pievadi, pie…"
type textarea "x"
type textarea "#2; Uzvarētājs; iekļauta štrobēšana; nav caurumu urbšana; nav podu pievadi, pie…"
type textarea "x"
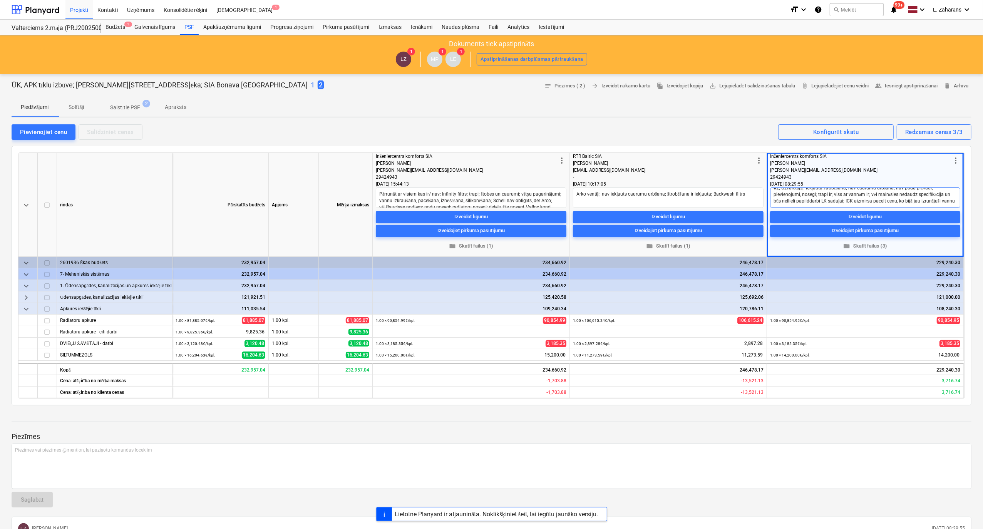
type textarea "#2; Uzvarētājs; iekļauta štrobēšana; nav caurumu urbšana; nav podu pievadi, pie…"
type textarea "x"
type textarea "#2; Uzvarētājs; iekļauta štrobēšana; nav caurumu urbšana; nav podu pievadi, pie…"
type textarea "x"
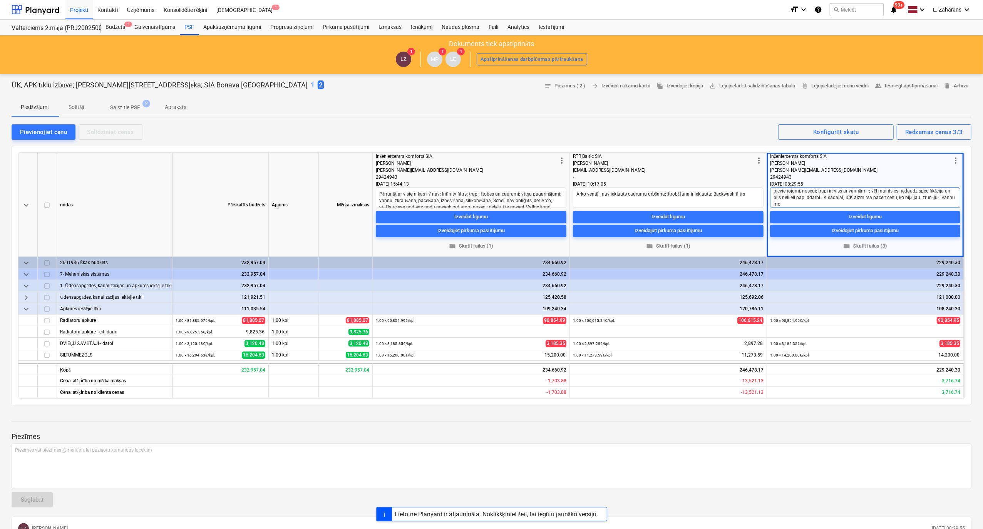
type textarea "#2; Uzvarētājs; iekļauta štrobēšana; nav caurumu urbšana; nav podu pievadi, pie…"
type textarea "x"
type textarea "#2; Uzvarētājs; iekļauta štrobēšana; nav caurumu urbšana; nav podu pievadi, pie…"
type textarea "x"
type textarea "#2; Uzvarētājs; iekļauta štrobēšana; nav caurumu urbšana; nav podu pievadi, pie…"
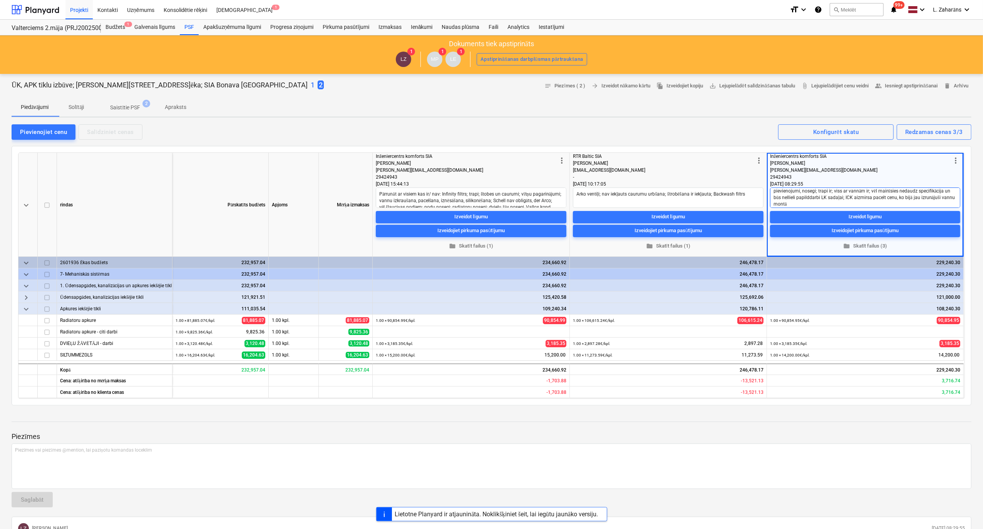
type textarea "x"
type textarea "#2; Uzvarētājs; iekļauta štrobēšana; nav caurumu urbšana; nav podu pievadi, pie…"
type textarea "x"
type textarea "#2; Uzvarētājs; iekļauta štrobēšana; nav caurumu urbšana; nav podu pievadi, pie…"
type textarea "x"
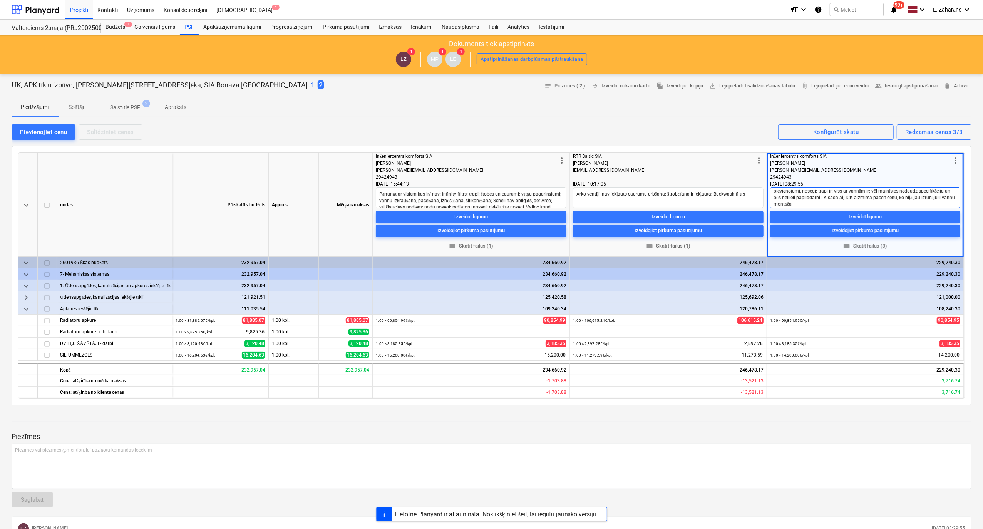
type textarea "#2; Uzvarētājs; iekļauta štrobēšana; nav caurumu urbšana; nav podu pievadi, pie…"
type textarea "x"
type textarea "#2; Uzvarētājs; iekļauta štrobēšana; nav caurumu urbšana; nav podu pievadi, pie…"
type textarea "x"
type textarea "#2; Uzvarētājs; iekļauta štrobēšana; nav caurumu urbšana; nav podu pievadi, pie…"
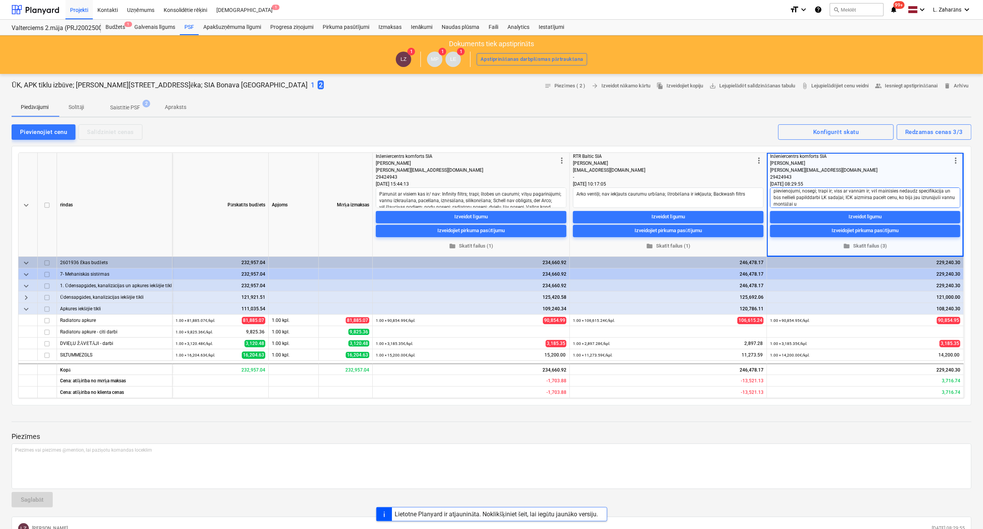
type textarea "x"
type textarea "#2; Uzvarētājs; iekļauta štrobēšana; nav caurumu urbšana; nav podu pievadi, pie…"
type textarea "x"
type textarea "#2; Uzvarētājs; iekļauta štrobēšana; nav caurumu urbšana; nav podu pievadi, pie…"
type textarea "x"
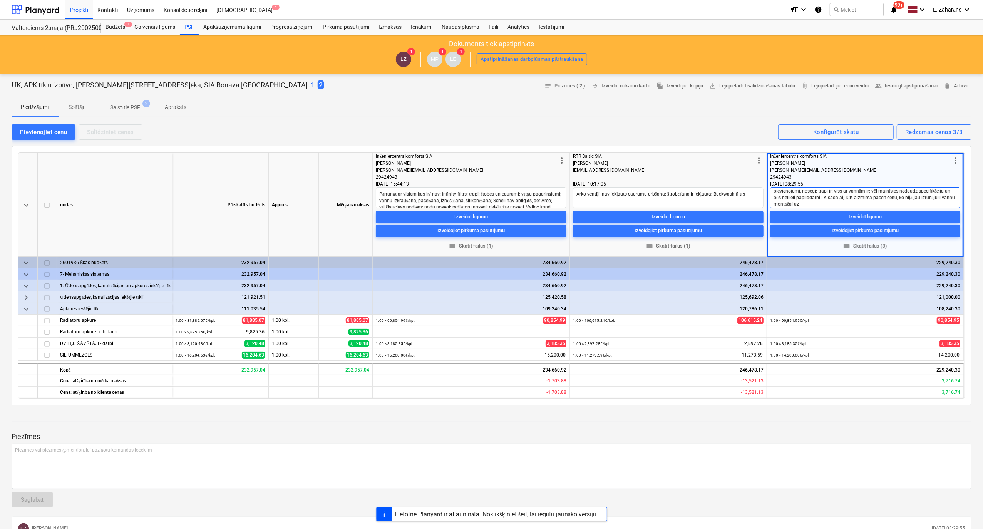
type textarea "#2; Uzvarētājs; iekļauta štrobēšana; nav caurumu urbšana; nav podu pievadi, pie…"
type textarea "x"
type textarea "#2; Uzvarētājs; iekļauta štrobēšana; nav caurumu urbšana; nav podu pievadi, pie…"
type textarea "x"
type textarea "#2; Uzvarētājs; iekļauta štrobēšana; nav caurumu urbšana; nav podu pievadi, pie…"
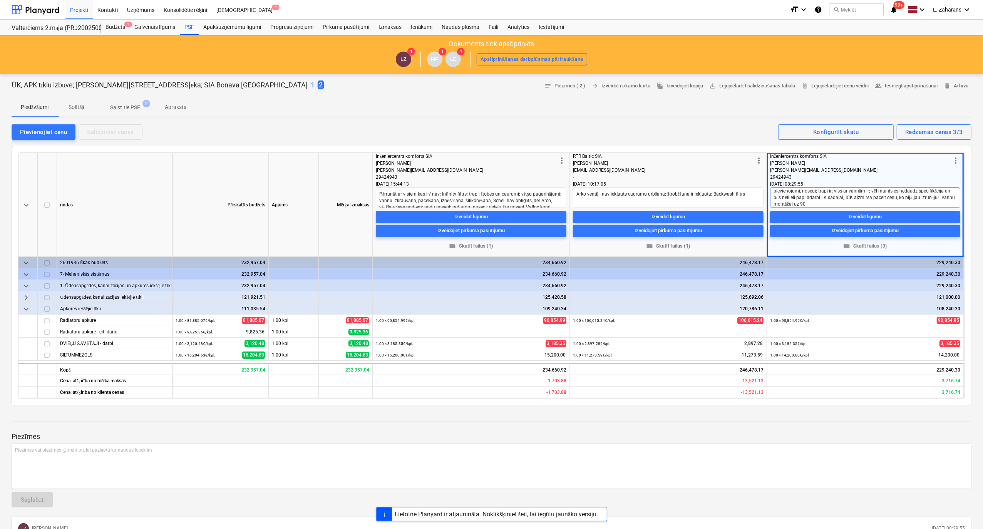
type textarea "x"
type textarea "#2; Uzvarētājs; iekļauta štrobēšana; nav caurumu urbšana; nav podu pievadi, pie…"
type textarea "x"
type textarea "#2; Uzvarētājs; iekļauta štrobēšana; nav caurumu urbšana; nav podu pievadi, pie…"
type textarea "x"
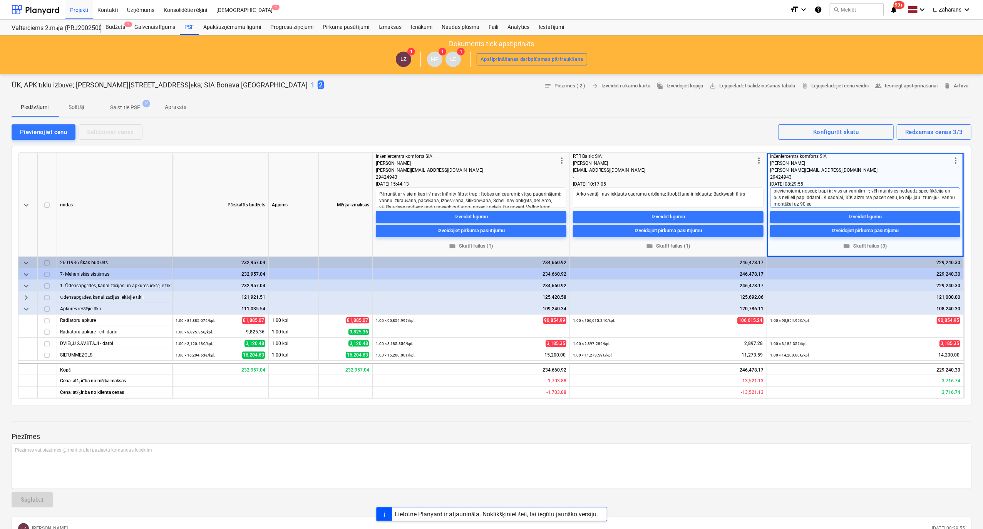
type textarea "#2; Uzvarētājs; iekļauta štrobēšana; nav caurumu urbšana; nav podu pievadi, pie…"
type textarea "x"
type textarea "#2; Uzvarētājs; iekļauta štrobēšana; nav caurumu urbšana; nav podu pievadi, pie…"
type textarea "x"
type textarea "#2; Uzvarētājs; iekļauta štrobēšana; nav caurumu urbšana; nav podu pievadi, pie…"
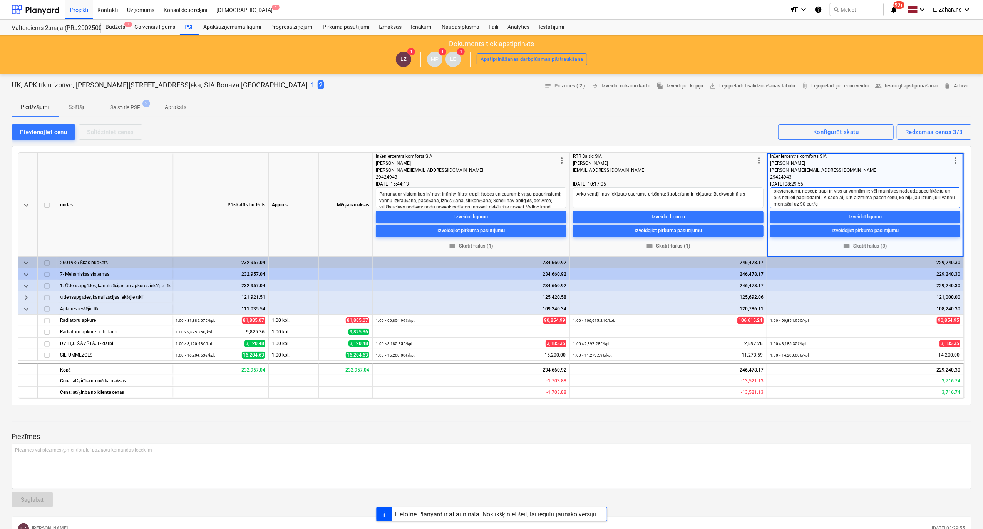
type textarea "x"
type textarea "#2; Uzvarētājs; iekļauta štrobēšana; nav caurumu urbšana; nav podu pievadi, pie…"
type textarea "x"
type textarea "#2; Uzvarētājs; iekļauta štrobēšana; nav caurumu urbšana; nav podu pievadi, pie…"
type textarea "x"
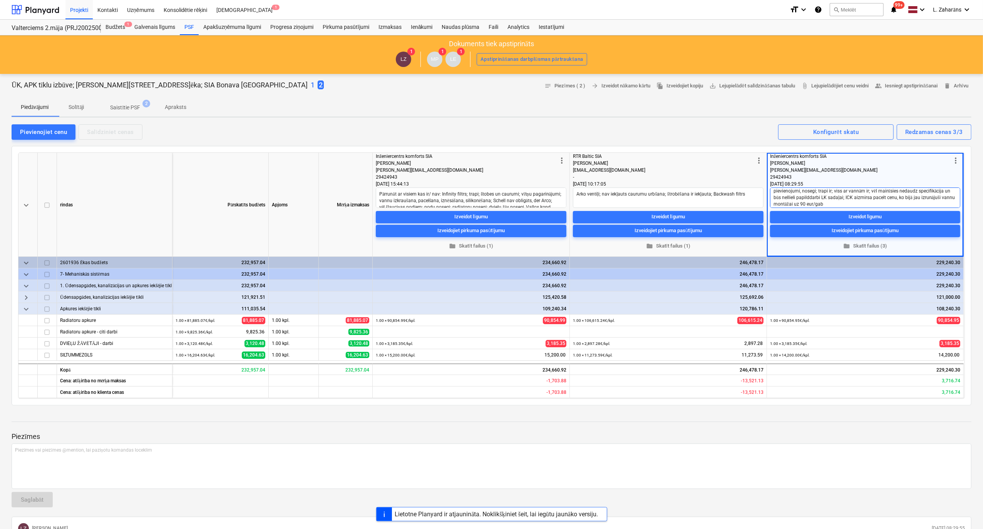
type textarea "#2; Uzvarētājs; iekļauta štrobēšana; nav caurumu urbšana; nav podu pievadi, pie…"
type textarea "x"
type textarea "#2; Uzvarētājs; iekļauta štrobēšana; nav caurumu urbšana; nav podu pievadi, pie…"
type textarea "x"
type textarea "#2; Uzvarētājs; iekļauta štrobēšana; nav caurumu urbšana; nav podu pievadi, pie…"
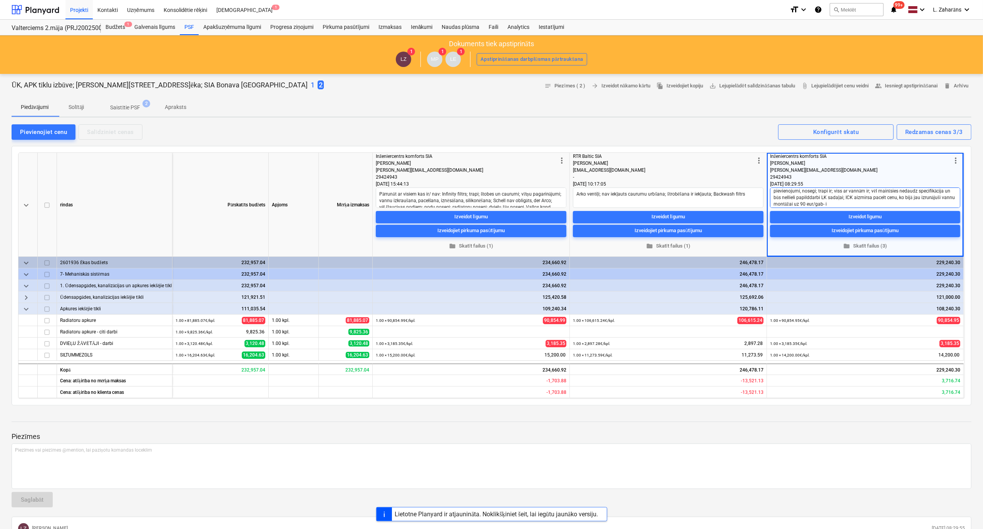
type textarea "x"
type textarea "#2; Uzvarētājs; iekļauta štrobēšana; nav caurumu urbšana; nav podu pievadi, pie…"
type textarea "x"
type textarea "#2; Uzvarētājs; iekļauta štrobēšana; nav caurumu urbšana; nav podu pievadi, pie…"
type textarea "x"
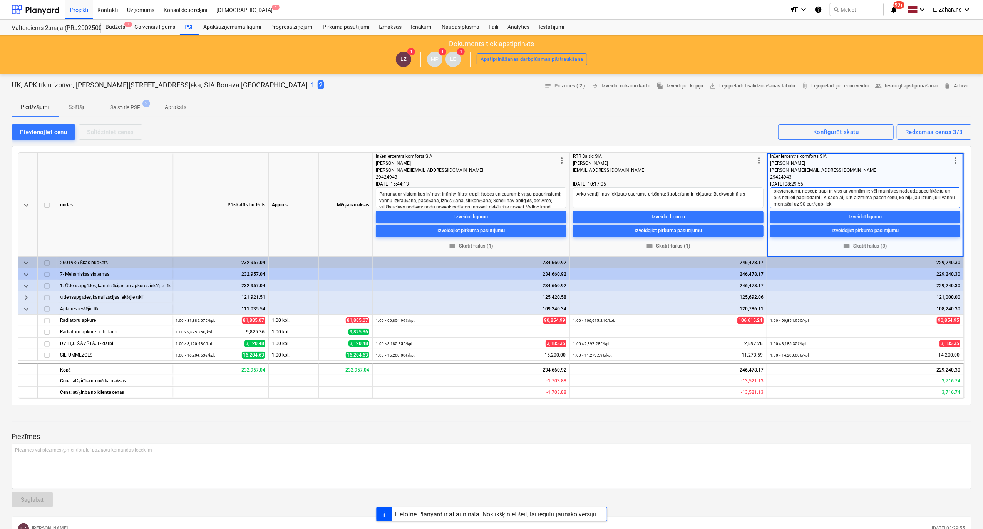
type textarea "#2; Uzvarētājs; iekļauta štrobēšana; nav caurumu urbšana; nav podu pievadi, pie…"
type textarea "x"
type textarea "#2; Uzvarētājs; iekļauta štrobēšana; nav caurumu urbšana; nav podu pievadi, pie…"
type textarea "x"
type textarea "#2; Uzvarētājs; iekļauta štrobēšana; nav caurumu urbšana; nav podu pievadi, pie…"
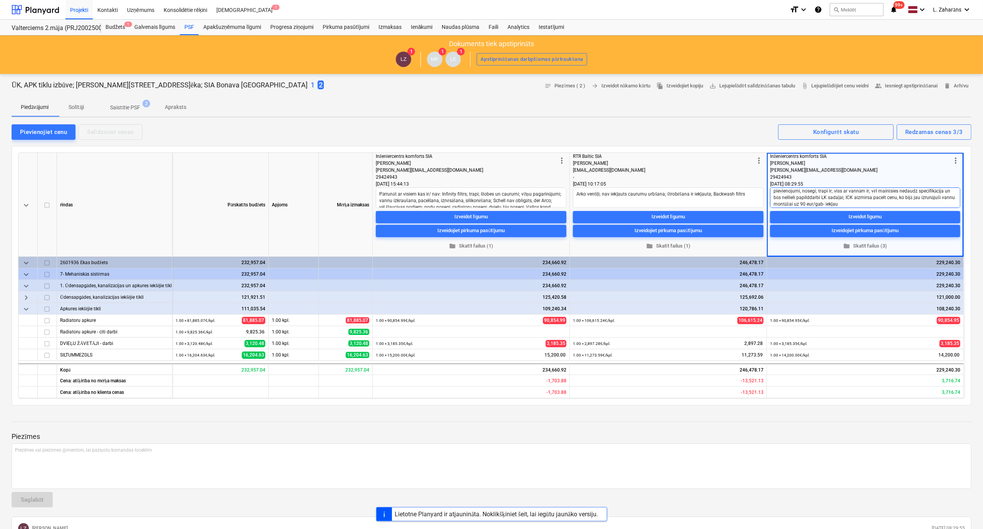
type textarea "x"
type textarea "#2; Uzvarētājs; iekļauta štrobēšana; nav caurumu urbšana; nav podu pievadi, pie…"
type textarea "x"
type textarea "#2; Uzvarētājs; iekļauta štrobēšana; nav caurumu urbšana; nav podu pievadi, pie…"
type textarea "x"
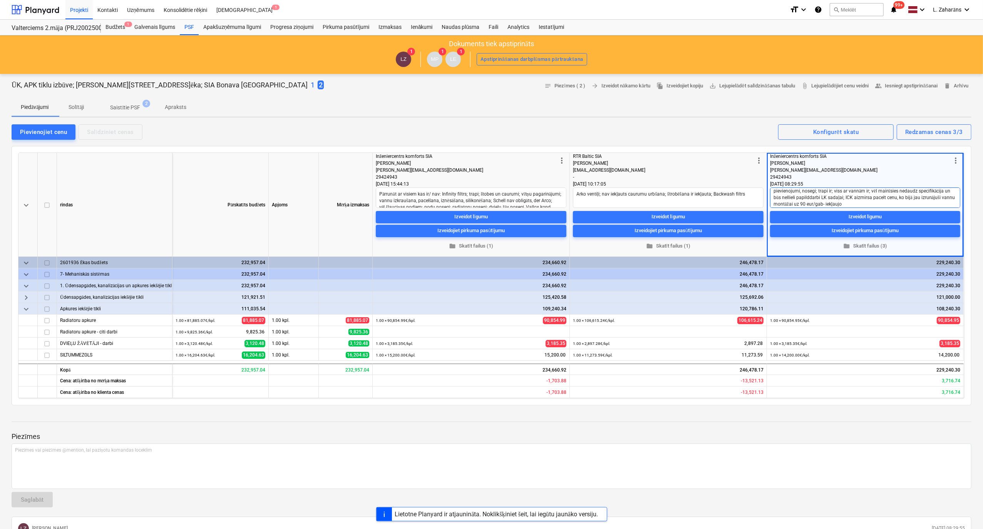
type textarea "#2; Uzvarētājs; iekļauta štrobēšana; nav caurumu urbšana; nav podu pievadi, pie…"
type textarea "x"
type textarea "#2; Uzvarētājs; iekļauta štrobēšana; nav caurumu urbšana; nav podu pievadi, pie…"
type textarea "x"
type textarea "#2; Uzvarētājs; iekļauta štrobēšana; nav caurumu urbšana; nav podu pievadi, pie…"
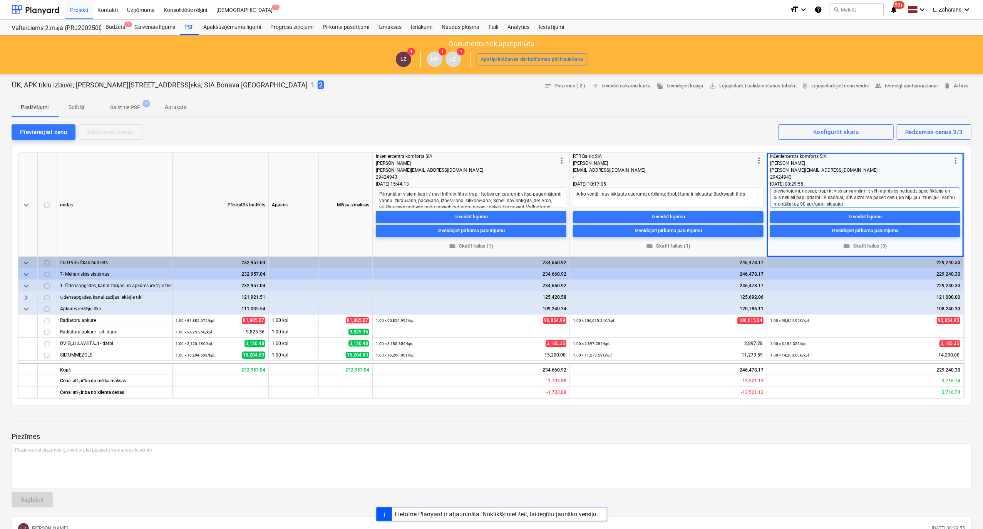
type textarea "x"
type textarea "#2; Uzvarētājs; iekļauta štrobēšana; nav caurumu urbšana; nav podu pievadi, pie…"
type textarea "x"
type textarea "#2; Uzvarētājs; iekļauta štrobēšana; nav caurumu urbšana; nav podu pievadi, pie…"
type textarea "x"
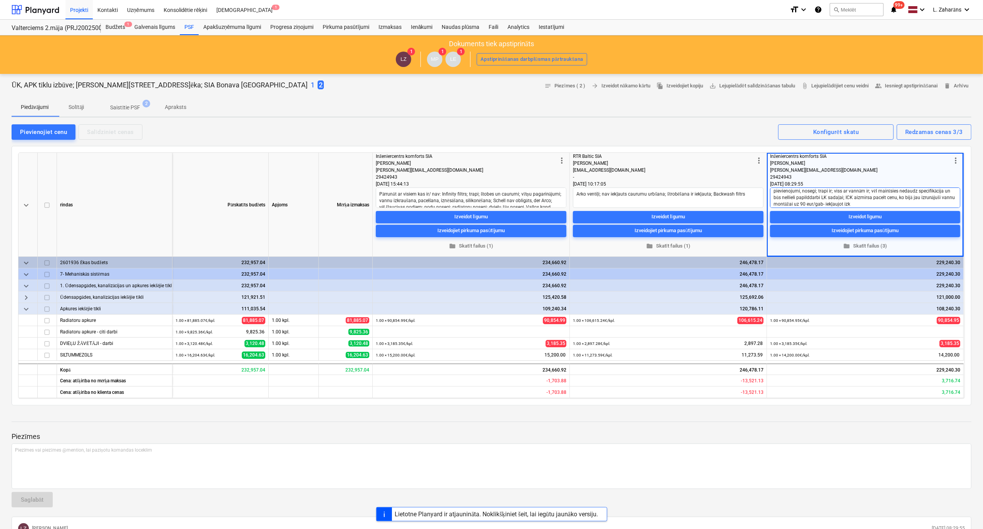
type textarea "#2; Uzvarētājs; iekļauta štrobēšana; nav caurumu urbšana; nav podu pievadi, pie…"
type textarea "x"
type textarea "#2; Uzvarētājs; iekļauta štrobēšana; nav caurumu urbšana; nav podu pievadi, pie…"
click at [910, 191] on textarea "#2; Uzvarētājs; iekļauta štrobēšana; nav caurumu urbšana; nav podu pievadi, pie…" at bounding box center [865, 197] width 190 height 20
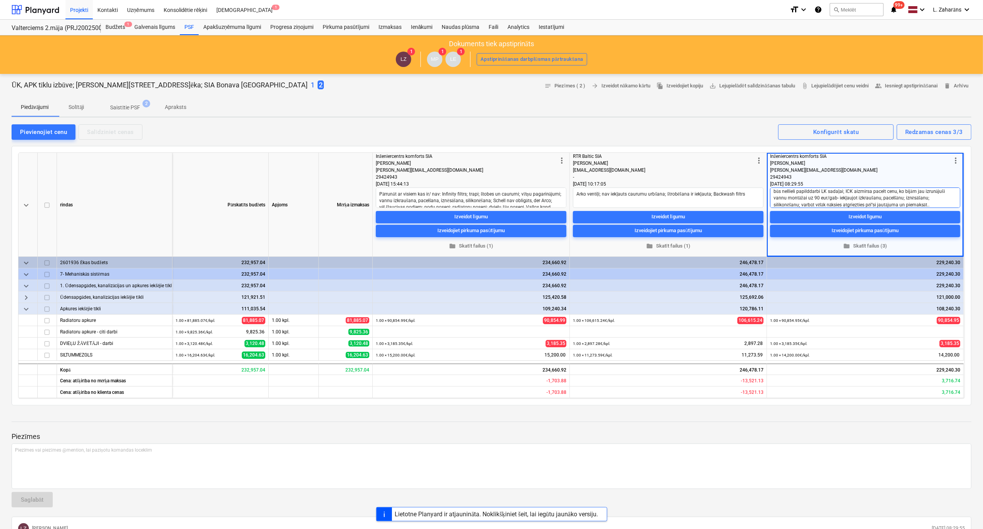
click at [949, 191] on textarea "#2; Uzvarētājs; iekļauta štrobēšana; nav caurumu urbšana; nav podu pievadi, pie…" at bounding box center [865, 197] width 190 height 20
click at [877, 204] on textarea "#2; Uzvarētājs; iekļauta štrobēšana; nav caurumu urbšana; nav podu pievadi, pie…" at bounding box center [865, 197] width 190 height 20
click at [929, 205] on textarea "#2; Uzvarētājs; iekļauta štrobēšana; nav caurumu urbšana; nav podu pievadi, pie…" at bounding box center [865, 197] width 190 height 20
click at [694, 125] on div "Pievienojiet cenu Salīdziniet cenas Redzamas cenas 3/3 Konfigurēt skatu" at bounding box center [492, 132] width 960 height 16
click at [882, 205] on textarea "#2; Uzvarētājs; iekļauta štrobēšana; nav caurumu urbšana; nav podu pievadi, pie…" at bounding box center [865, 197] width 190 height 20
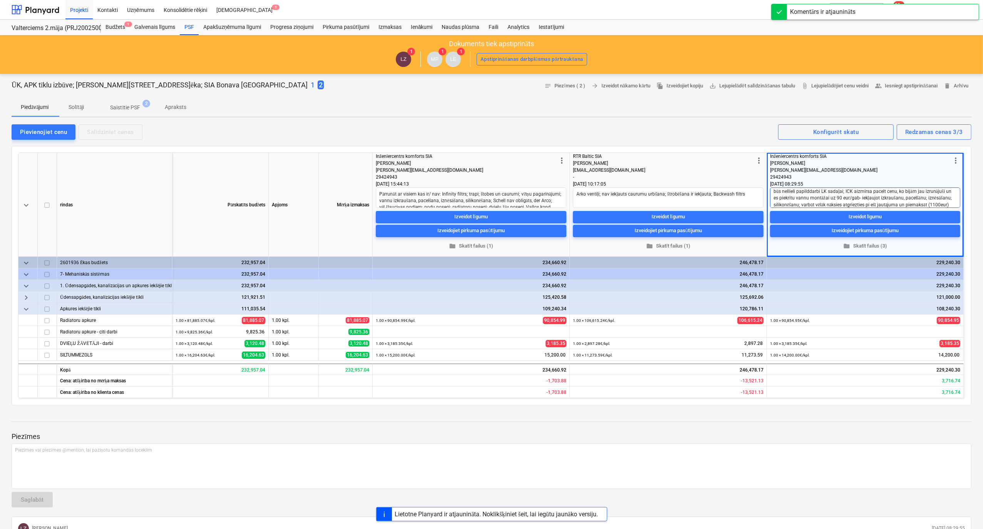
click at [882, 205] on textarea "#2; Uzvarētājs; iekļauta štrobēšana; nav caurumu urbšana; nav podu pievadi, pie…" at bounding box center [865, 197] width 190 height 20
click at [66, 460] on div "Piezīmes vai piezīmes @mention, lai paziņotu komandas loceklim ﻿" at bounding box center [492, 465] width 960 height 45
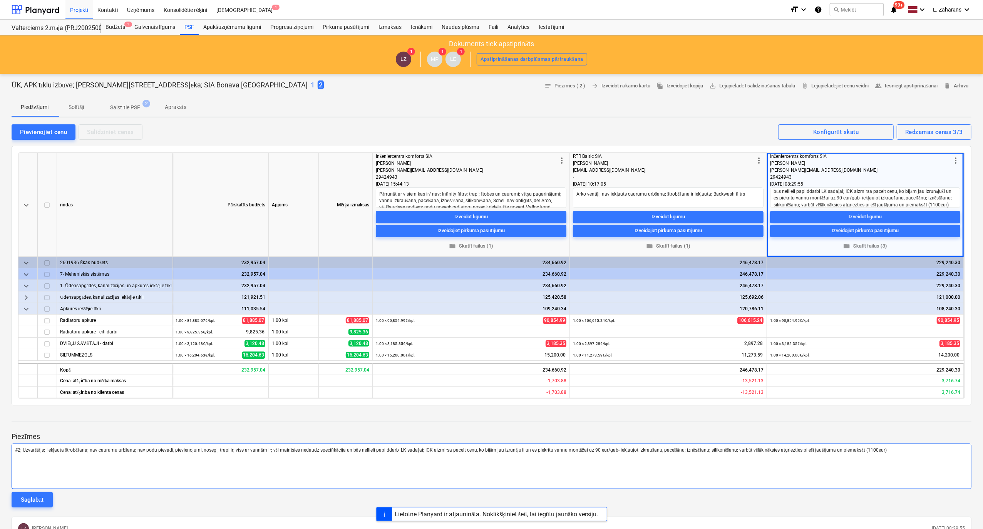
click at [79, 469] on div "#2; Uzvarētājs; iekļauta štrobēšana; nav caurumu urbšana; nav podu pievadi, pie…" at bounding box center [492, 465] width 960 height 45
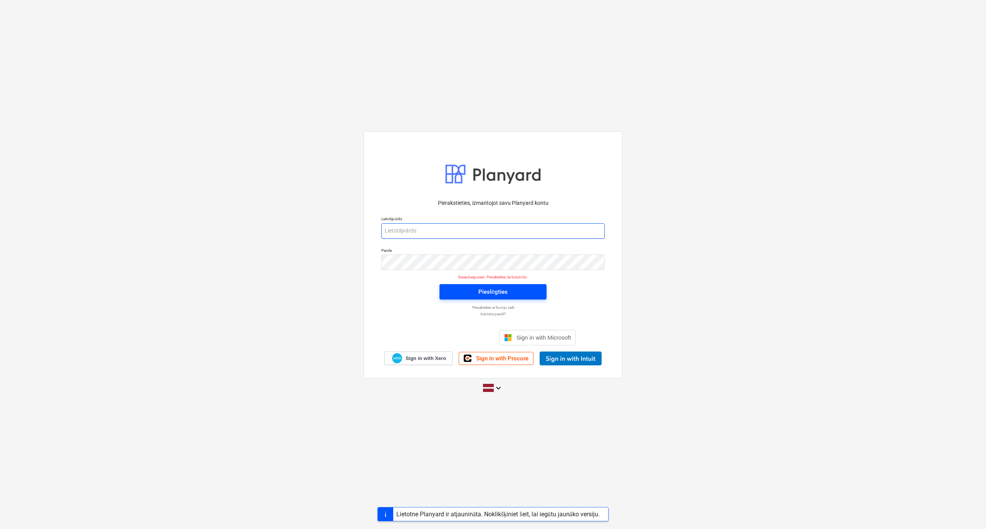
type input "[PERSON_NAME][EMAIL_ADDRESS][PERSON_NAME][DOMAIN_NAME]"
click at [450, 290] on span "Pieslēgties" at bounding box center [492, 292] width 89 height 10
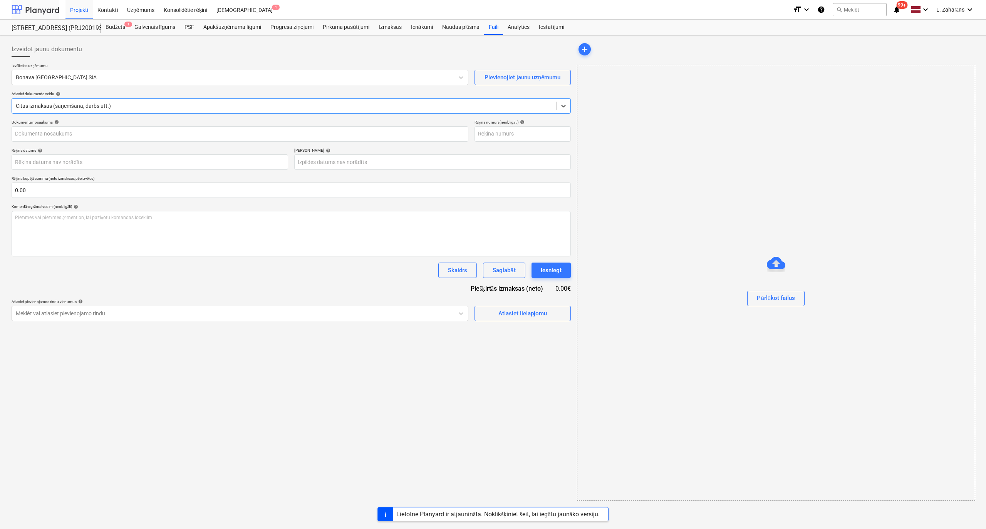
click at [41, 4] on div at bounding box center [36, 9] width 48 height 19
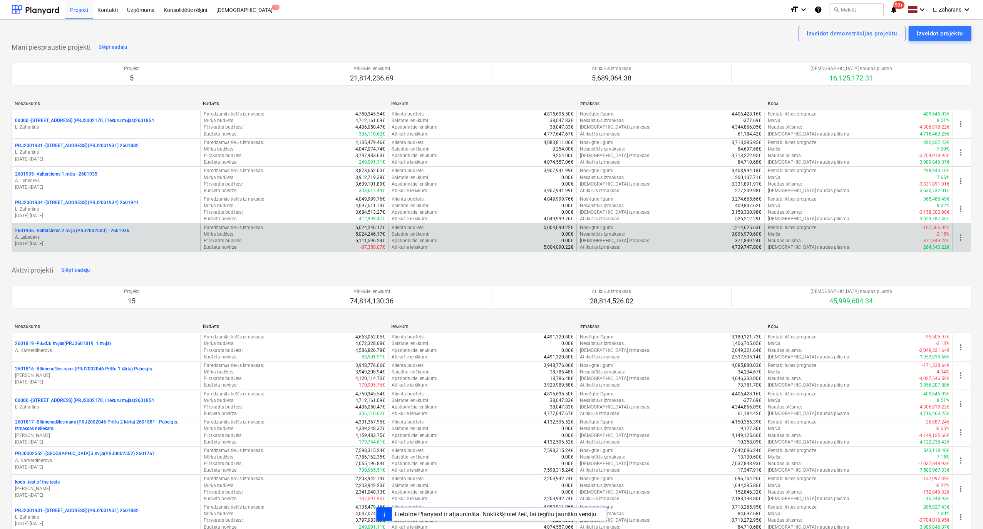
click at [87, 229] on p "2601936 - Valterciems 2.māja (PRJ2002500) - 2601936" at bounding box center [72, 231] width 114 height 7
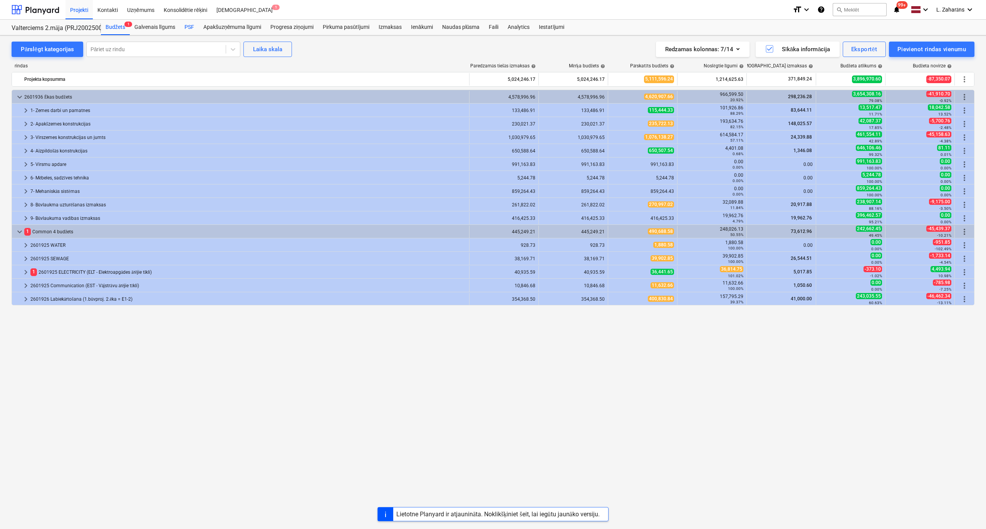
click at [189, 22] on div "PSF" at bounding box center [189, 27] width 19 height 15
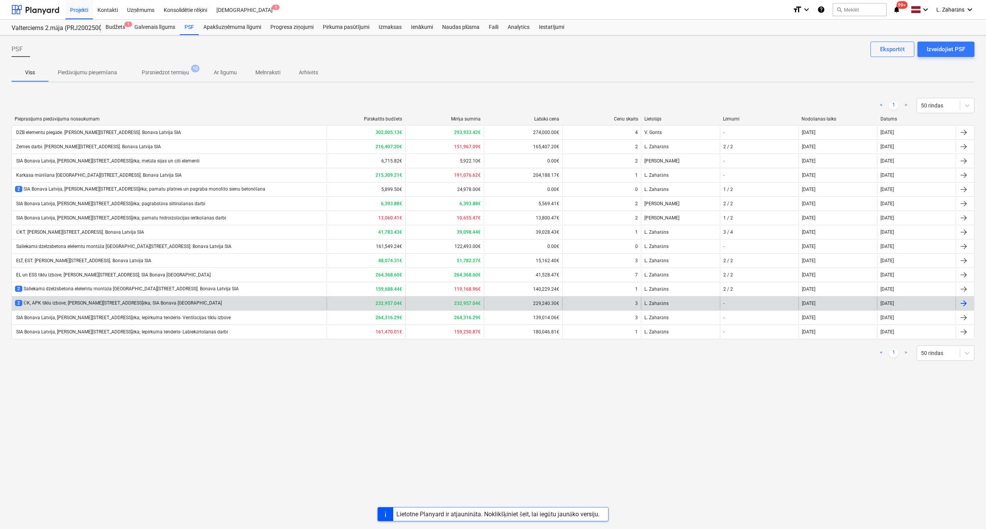
click at [109, 299] on div "2 ŪK, APK tīklu izbūve; [PERSON_NAME][STREET_ADDRESS]ēka; SIA Bonava [GEOGRAPHI…" at bounding box center [169, 303] width 315 height 12
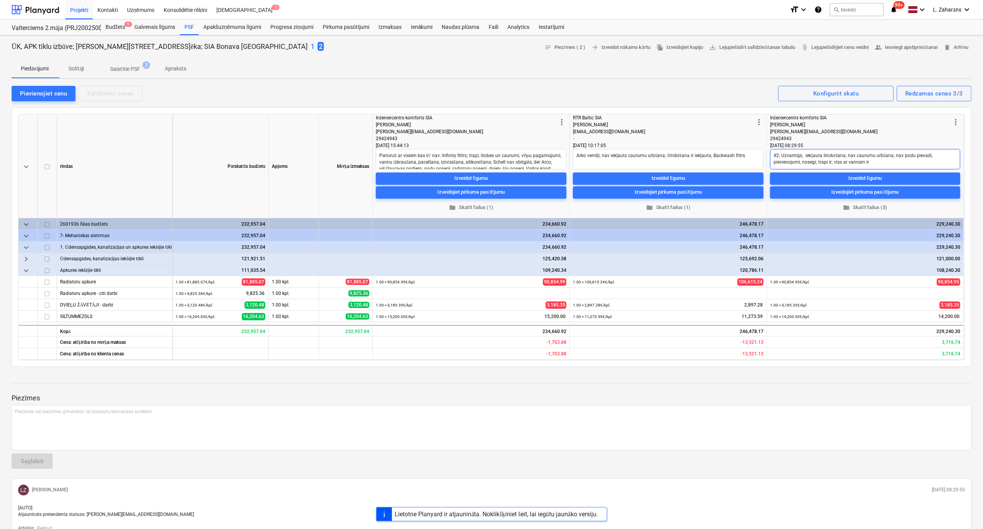
click at [875, 161] on textarea "#2; Uzvarētājs; iekļauta štrobēšana; nav caurumu urbšana; nav podu pievadi, pie…" at bounding box center [865, 159] width 190 height 20
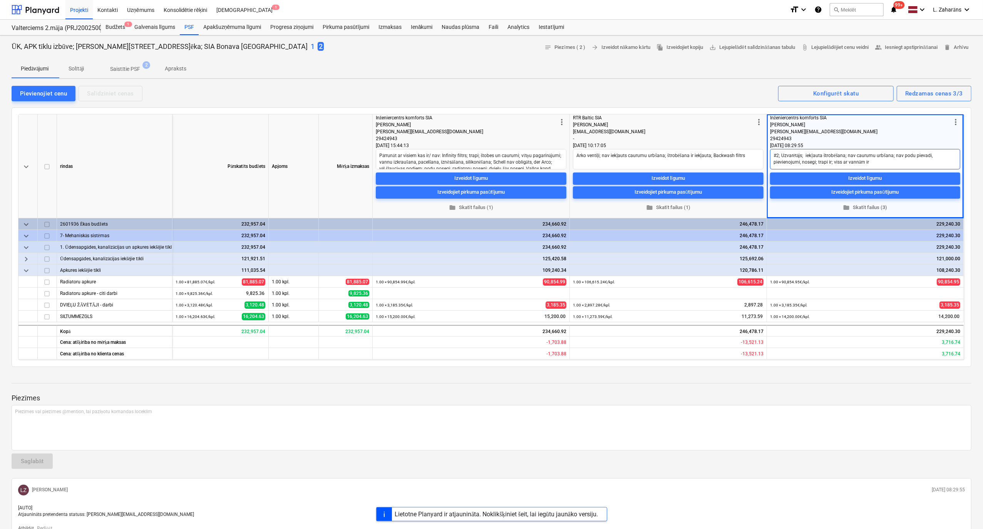
type textarea "x"
type textarea "#2; Uzvarētājs; iekļauta štrobēšana; nav caurumu urbšana; nav podu pievadi, pie…"
type textarea "x"
type textarea "#2; Uzvarētājs; iekļauta štrobēšana; nav caurumu urbšana; nav podu pievadi, pie…"
type textarea "x"
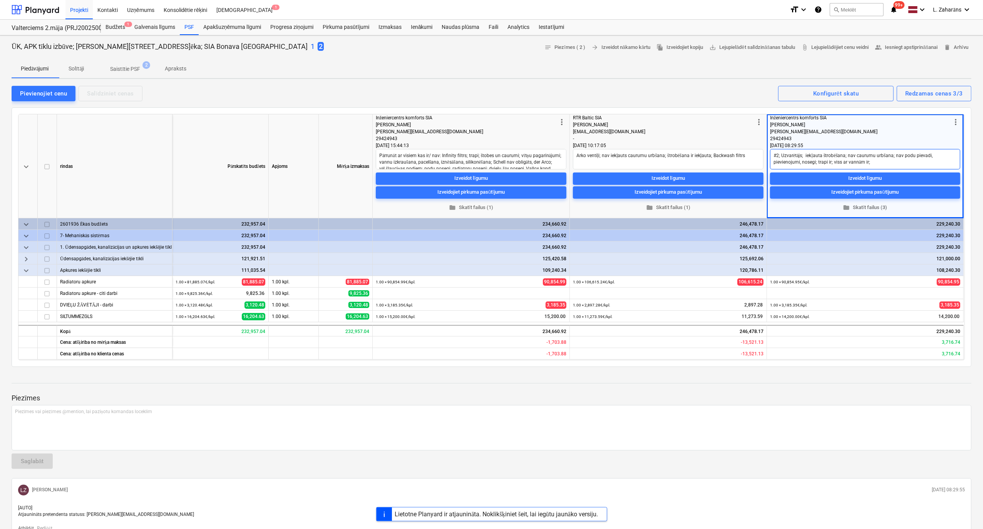
type textarea "#2; Uzvarētājs; iekļauta štrobēšana; nav caurumu urbšana; nav podu pievadi, pie…"
type textarea "x"
type textarea "#2; Uzvarētājs; iekļauta štrobēšana; nav caurumu urbšana; nav podu pievadi, pie…"
type textarea "x"
type textarea "#2; Uzvarētājs; iekļauta štrobēšana; nav caurumu urbšana; nav podu pievadi, pie…"
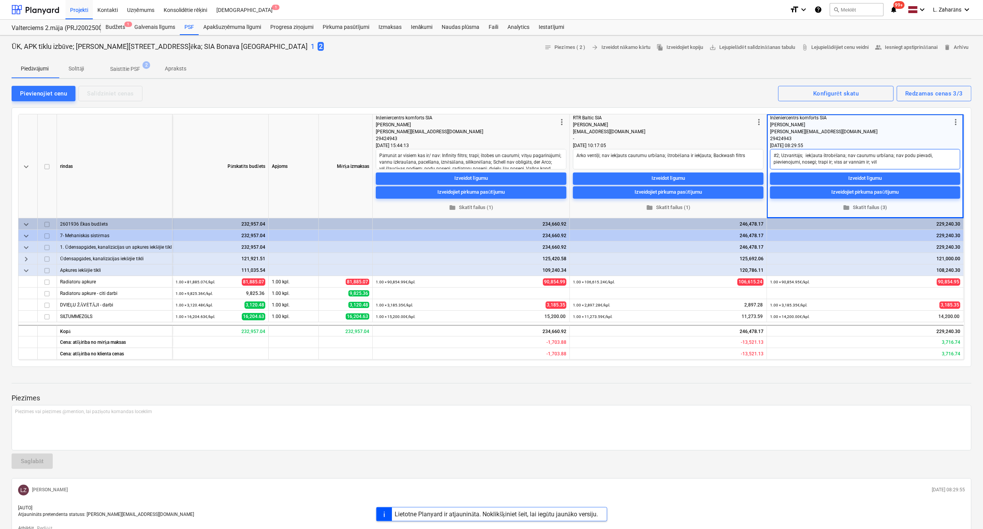
type textarea "x"
type textarea "#2; Uzvarētājs; iekļauta štrobēšana; nav caurumu urbšana; nav podu pievadi, pie…"
type textarea "x"
type textarea "#2; Uzvarētājs; iekļauta štrobēšana; nav caurumu urbšana; nav podu pievadi, pie…"
type textarea "x"
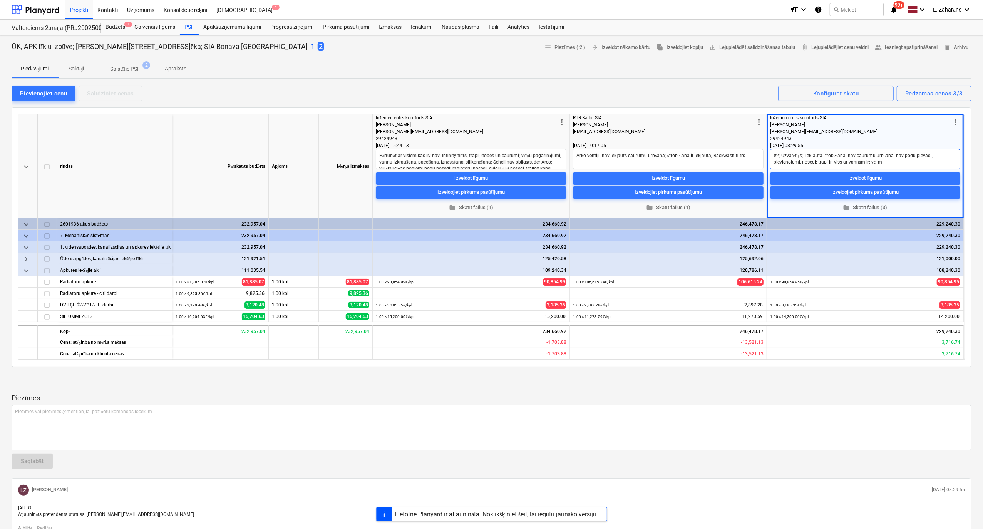
type textarea "#2; Uzvarētājs; iekļauta štrobēšana; nav caurumu urbšana; nav podu pievadi, pie…"
type textarea "x"
type textarea "#2; Uzvarētājs; iekļauta štrobēšana; nav caurumu urbšana; nav podu pievadi, pie…"
type textarea "x"
type textarea "#2; Uzvarētājs; iekļauta štrobēšana; nav caurumu urbšana; nav podu pievadi, pie…"
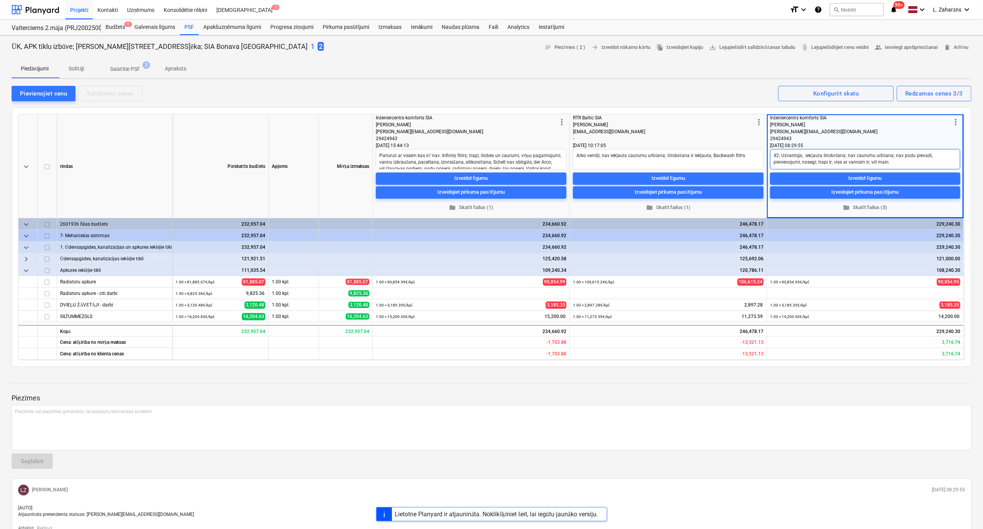
type textarea "x"
type textarea "#2; Uzvarētājs; iekļauta štrobēšana; nav caurumu urbšana; nav podu pievadi, pie…"
type textarea "x"
type textarea "#2; Uzvarētājs; iekļauta štrobēšana; nav caurumu urbšana; nav podu pievadi, pie…"
type textarea "x"
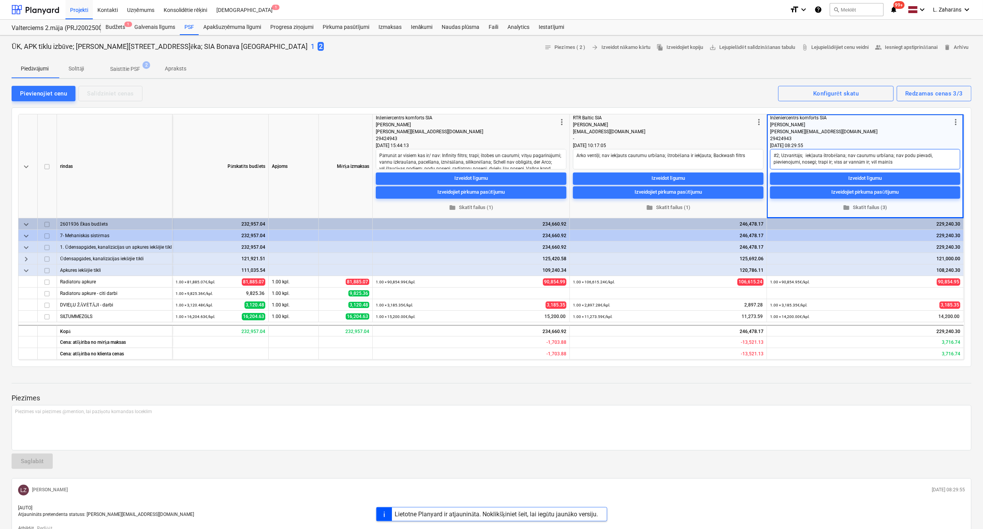
type textarea "#2; Uzvarētājs; iekļauta štrobēšana; nav caurumu urbšana; nav podu pievadi, pie…"
type textarea "x"
type textarea "#2; Uzvarētājs; iekļauta štrobēšana; nav caurumu urbšana; nav podu pievadi, pie…"
type textarea "x"
type textarea "#2; Uzvarētājs; iekļauta štrobēšana; nav caurumu urbšana; nav podu pievadi, pie…"
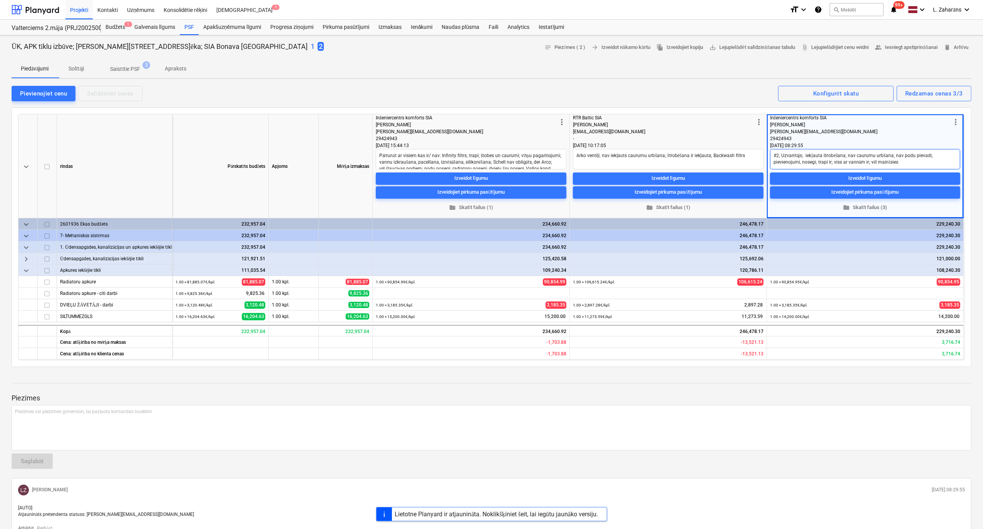
type textarea "x"
type textarea "#2; Uzvarētājs; iekļauta štrobēšana; nav caurumu urbšana; nav podu pievadi, pie…"
type textarea "x"
type textarea "#2; Uzvarētājs; iekļauta štrobēšana; nav caurumu urbšana; nav podu pievadi, pie…"
type textarea "x"
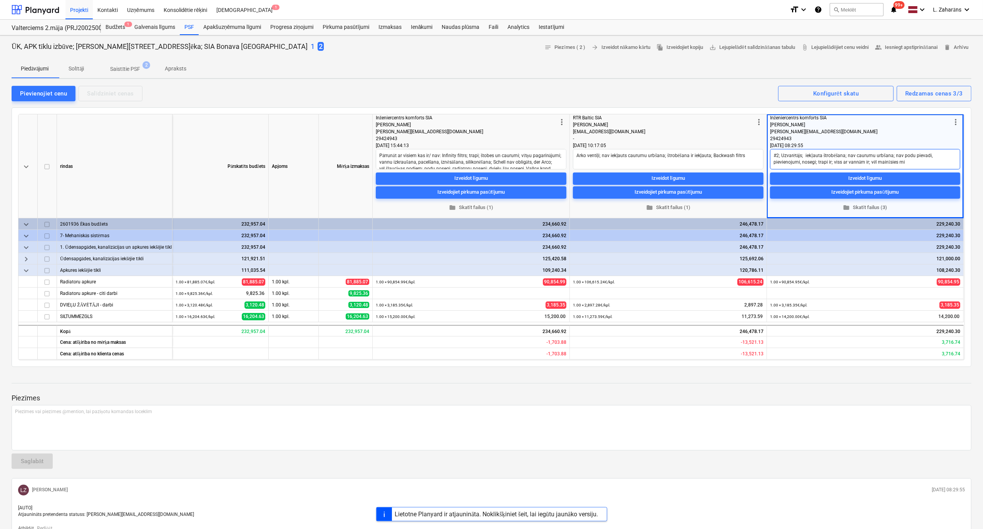
type textarea "#2; Uzvarētājs; iekļauta štrobēšana; nav caurumu urbšana; nav podu pievadi, pie…"
type textarea "x"
type textarea "#2; Uzvarētājs; iekļauta štrobēšana; nav caurumu urbšana; nav podu pievadi, pie…"
type textarea "x"
type textarea "#2; Uzvarētājs; iekļauta štrobēšana; nav caurumu urbšana; nav podu pievadi, pie…"
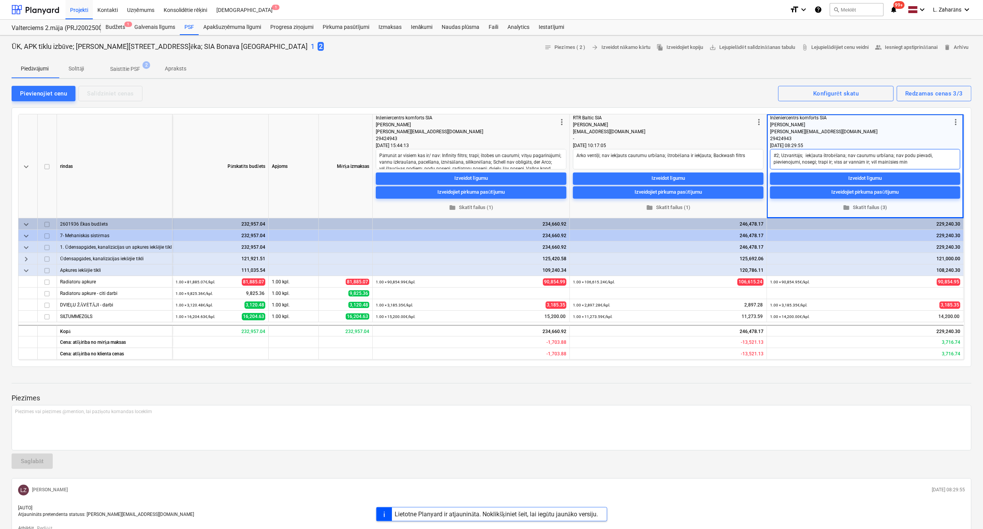
type textarea "x"
type textarea "#2; Uzvarētājs; iekļauta štrobēšana; nav caurumu urbšana; nav podu pievadi, pie…"
type textarea "x"
type textarea "#2; Uzvarētājs; iekļauta štrobēšana; nav caurumu urbšana; nav podu pievadi, pie…"
type textarea "x"
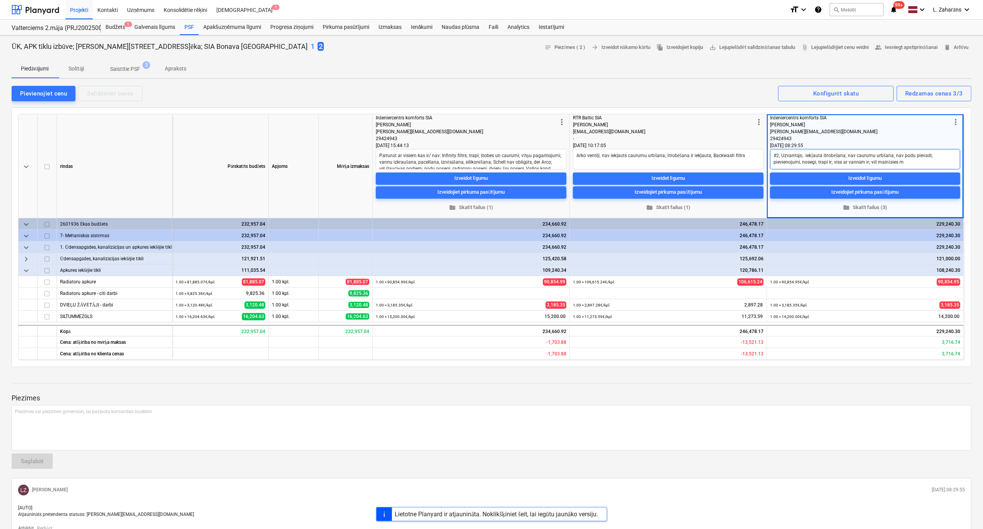
type textarea "#2; Uzvarētājs; iekļauta štrobēšana; nav caurumu urbšana; nav podu pievadi, pie…"
type textarea "x"
type textarea "#2; Uzvarētājs; iekļauta štrobēšana; nav caurumu urbšana; nav podu pievadi, pie…"
type textarea "x"
type textarea "#2; Uzvarētājs; iekļauta štrobēšana; nav caurumu urbšana; nav podu pievadi, pie…"
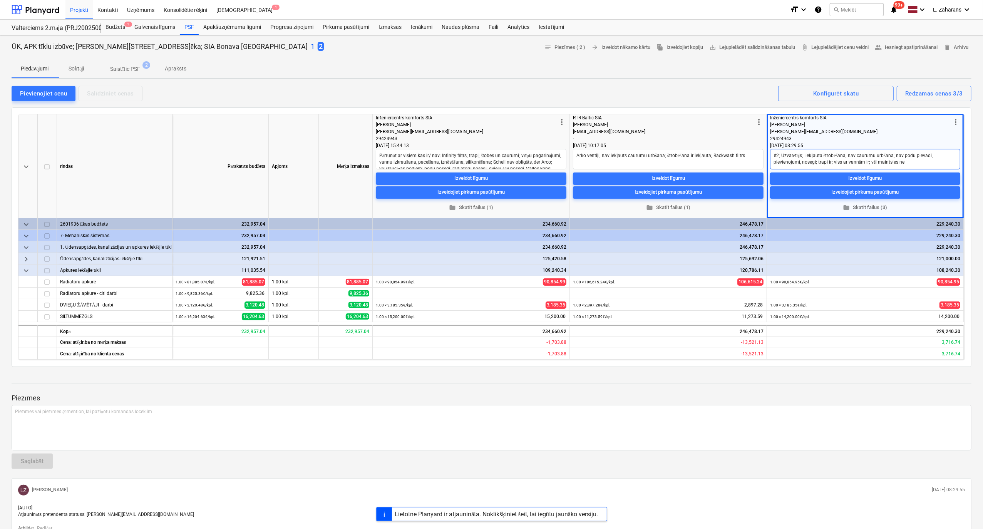
type textarea "x"
type textarea "#2; Uzvarētājs; iekļauta štrobēšana; nav caurumu urbšana; nav podu pievadi, pie…"
type textarea "x"
type textarea "#2; Uzvarētājs; iekļauta štrobēšana; nav caurumu urbšana; nav podu pievadi, pie…"
type textarea "x"
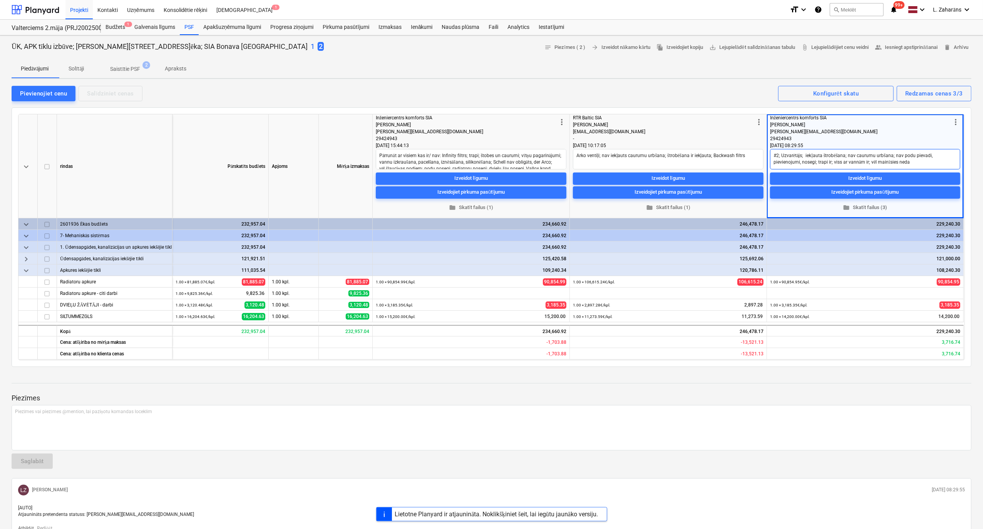
type textarea "#2; Uzvarētājs; iekļauta štrobēšana; nav caurumu urbšana; nav podu pievadi, pie…"
type textarea "x"
type textarea "#2; Uzvarētājs; iekļauta štrobēšana; nav caurumu urbšana; nav podu pievadi, pie…"
type textarea "x"
type textarea "#2; Uzvarētājs; iekļauta štrobēšana; nav caurumu urbšana; nav podu pievadi, pie…"
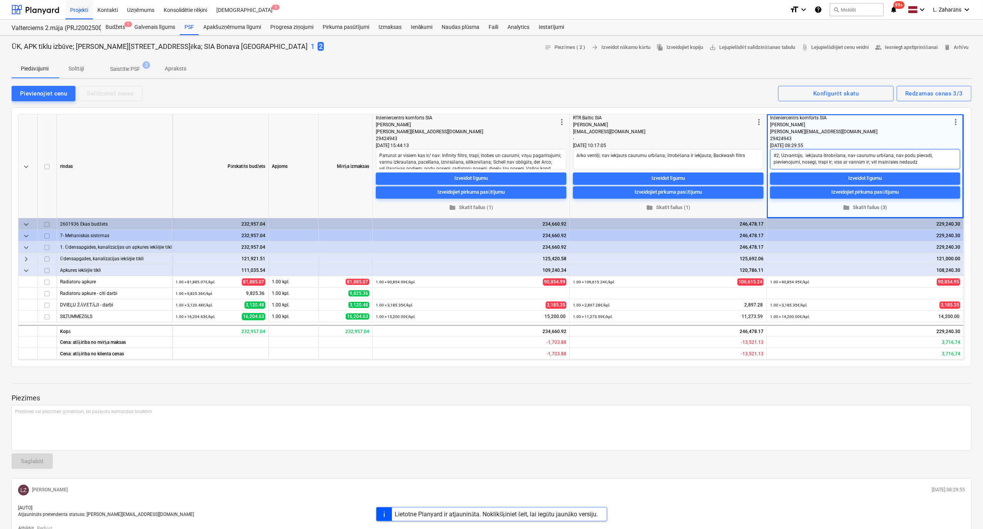
type textarea "x"
type textarea "#2; Uzvarētājs; iekļauta štrobēšana; nav caurumu urbšana; nav podu pievadi, pie…"
type textarea "x"
type textarea "#2; Uzvarētājs; iekļauta štrobēšana; nav caurumu urbšana; nav podu pievadi, pie…"
type textarea "x"
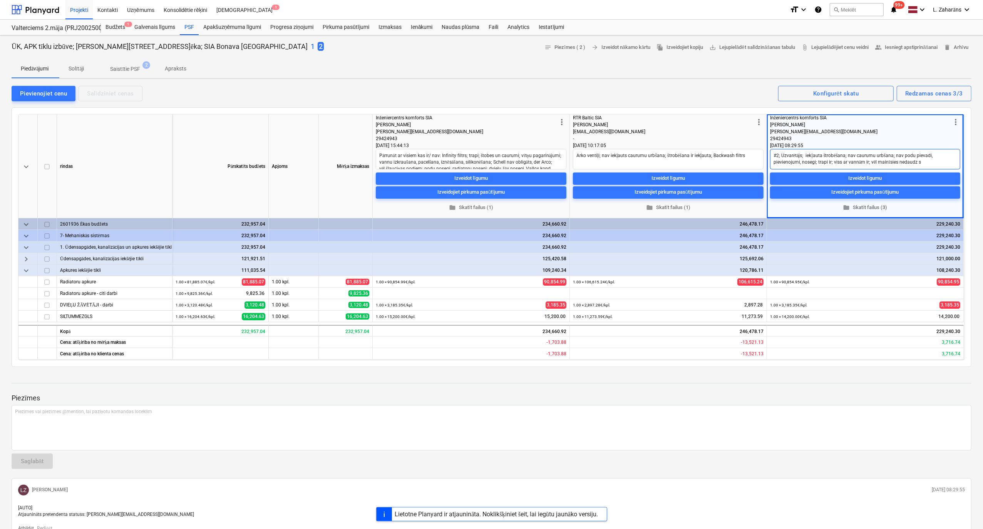
type textarea "#2; Uzvarētājs; iekļauta štrobēšana; nav caurumu urbšana; nav podu pievadi, pie…"
type textarea "x"
type textarea "#2; Uzvarētājs; iekļauta štrobēšana; nav caurumu urbšana; nav podu pievadi, pie…"
type textarea "x"
type textarea "#2; Uzvarētājs; iekļauta štrobēšana; nav caurumu urbšana; nav podu pievadi, pie…"
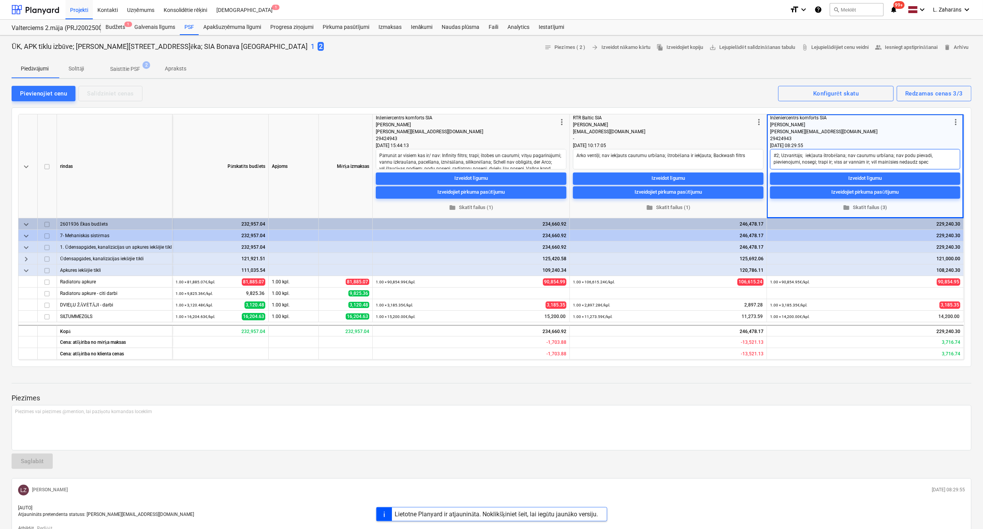
type textarea "x"
type textarea "#2; Uzvarētājs; iekļauta štrobēšana; nav caurumu urbšana; nav podu pievadi, pie…"
type textarea "x"
type textarea "#2; Uzvarētājs; iekļauta štrobēšana; nav caurumu urbšana; nav podu pievadi, pie…"
type textarea "x"
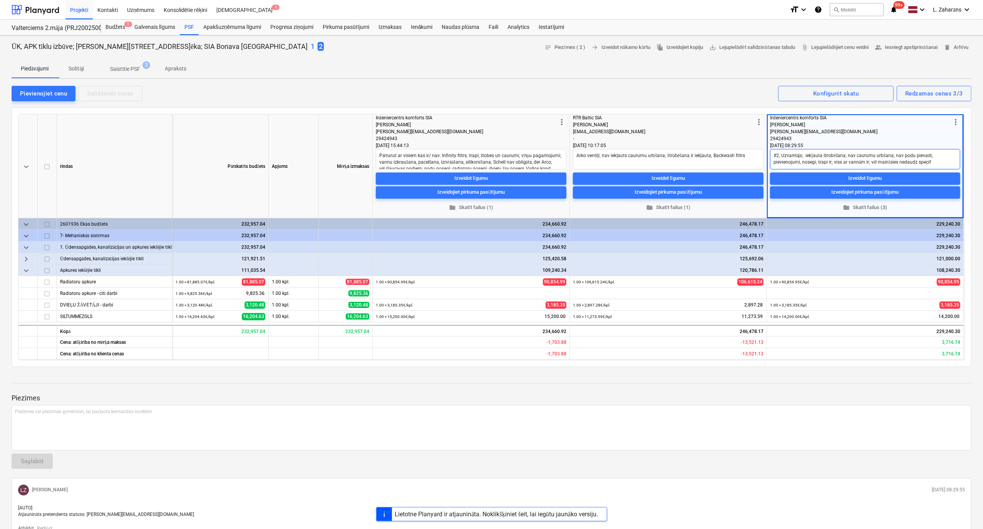
type textarea "#2; Uzvarētājs; iekļauta štrobēšana; nav caurumu urbšana; nav podu pievadi, pie…"
type textarea "x"
type textarea "#2; Uzvarētājs; iekļauta štrobēšana; nav caurumu urbšana; nav podu pievadi, pie…"
type textarea "x"
type textarea "#2; Uzvarētājs; iekļauta štrobēšana; nav caurumu urbšana; nav podu pievadi, pie…"
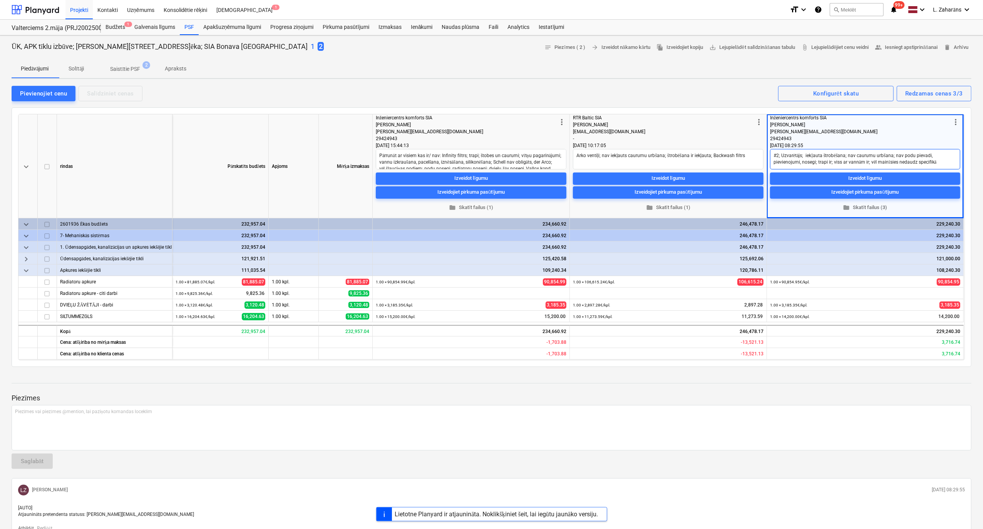
type textarea "x"
type textarea "#2; Uzvarētājs; iekļauta štrobēšana; nav caurumu urbšana; nav podu pievadi, pie…"
type textarea "x"
type textarea "#2; Uzvarētājs; iekļauta štrobēšana; nav caurumu urbšana; nav podu pievadi, pie…"
type textarea "x"
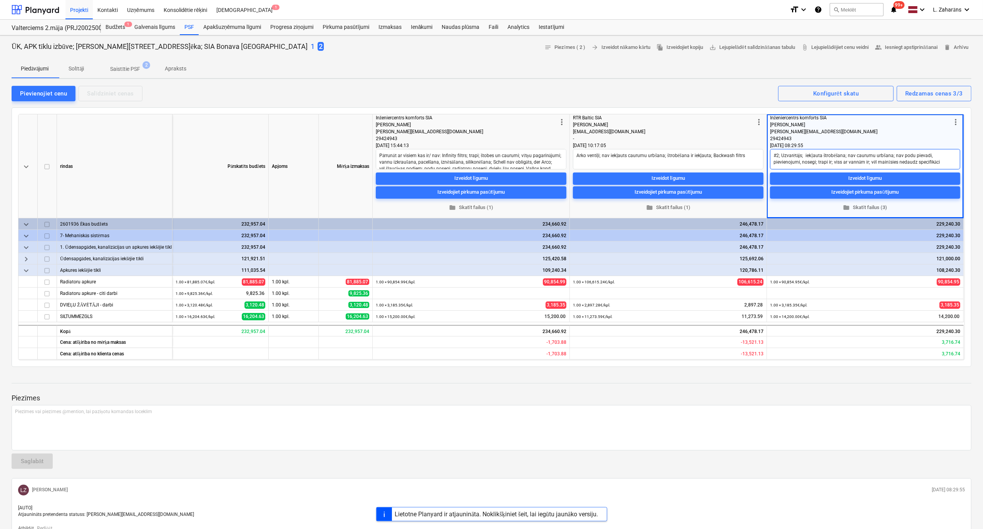
type textarea "#2; Uzvarētājs; iekļauta štrobēšana; nav caurumu urbšana; nav podu pievadi, pie…"
type textarea "x"
type textarea "#2; Uzvarētājs; iekļauta štrobēšana; nav caurumu urbšana; nav podu pievadi, pie…"
type textarea "x"
type textarea "#2; Uzvarētājs; iekļauta štrobēšana; nav caurumu urbšana; nav podu pievadi, pie…"
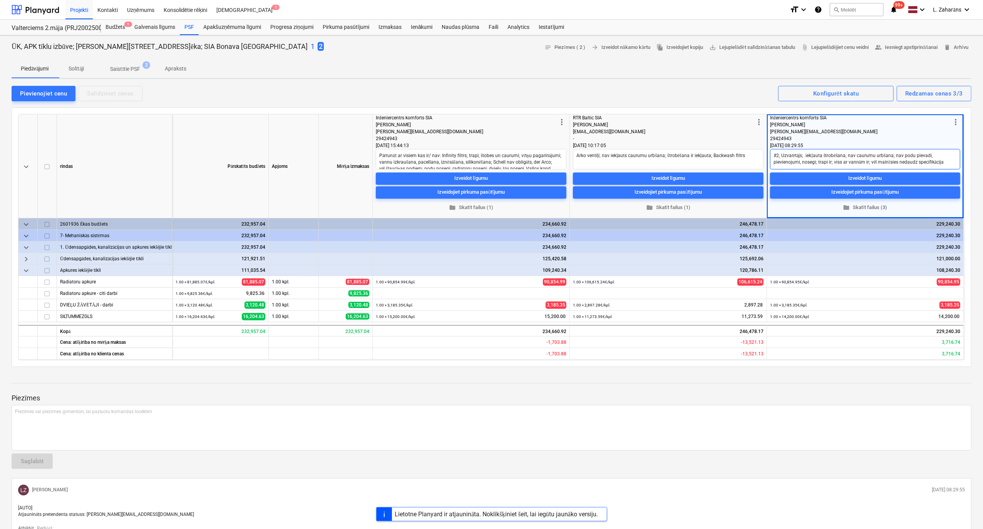
type textarea "x"
type textarea "#2; Uzvarētājs; iekļauta štrobēšana; nav caurumu urbšana; nav podu pievadi, pie…"
type textarea "x"
type textarea "#2; Uzvarētājs; iekļauta štrobēšana; nav caurumu urbšana; nav podu pievadi, pie…"
type textarea "x"
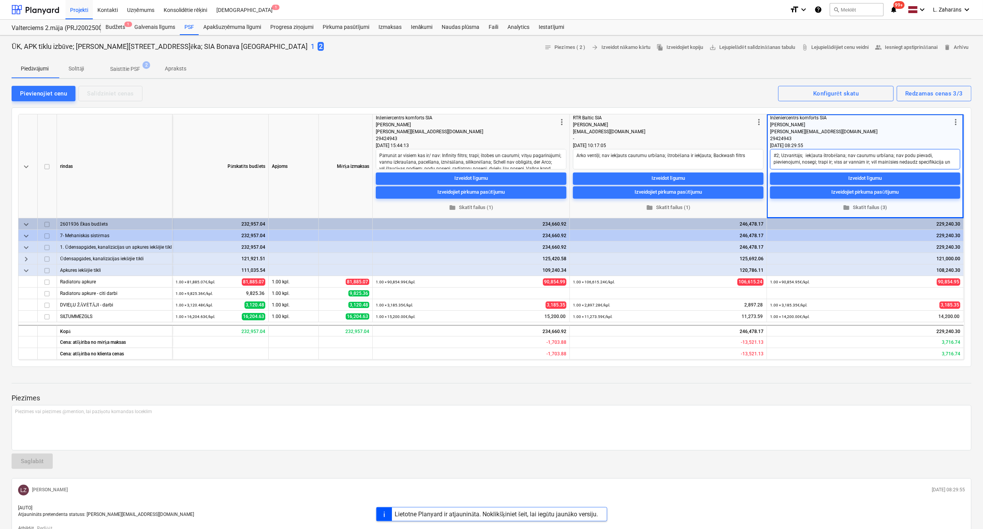
type textarea "#2; Uzvarētājs; iekļauta štrobēšana; nav caurumu urbšana; nav podu pievadi, pie…"
type textarea "x"
type textarea "#2; Uzvarētājs; iekļauta štrobēšana; nav caurumu urbšana; nav podu pievadi, pie…"
type textarea "x"
type textarea "#2; Uzvarētājs; iekļauta štrobēšana; nav caurumu urbšana; nav podu pievadi, pie…"
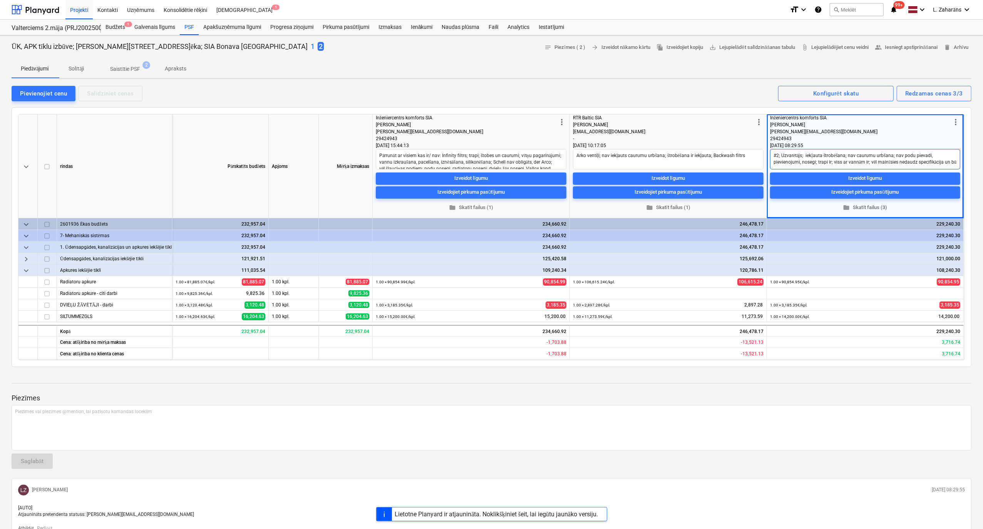
type textarea "x"
type textarea "#2; Uzvarētājs; iekļauta štrobēšana; nav caurumu urbšana; nav podu pievadi, pie…"
type textarea "x"
type textarea "#2; Uzvarētājs; iekļauta štrobēšana; nav caurumu urbšana; nav podu pievadi, pie…"
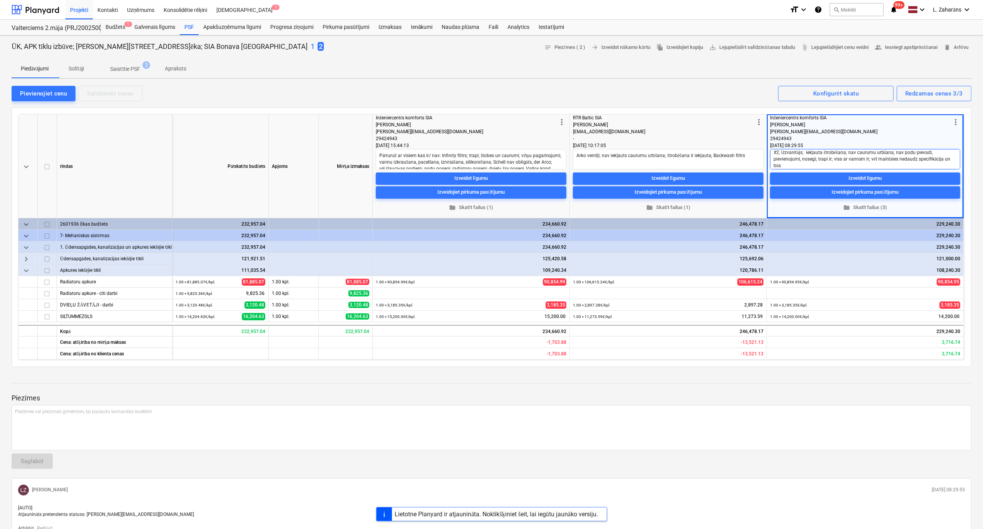
type textarea "x"
type textarea "#2; Uzvarētājs; iekļauta štrobēšana; nav caurumu urbšana; nav podu pievadi, pie…"
type textarea "x"
type textarea "#2; Uzvarētājs; iekļauta štrobēšana; nav caurumu urbšana; nav podu pievadi, pie…"
type textarea "x"
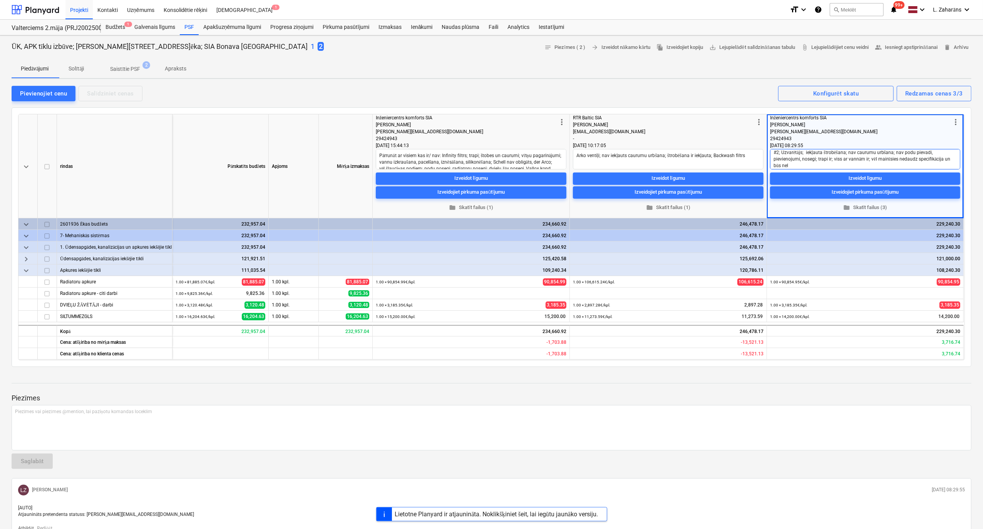
type textarea "#2; Uzvarētājs; iekļauta štrobēšana; nav caurumu urbšana; nav podu pievadi, pie…"
type textarea "x"
type textarea "#2; Uzvarētājs; iekļauta štrobēšana; nav caurumu urbšana; nav podu pievadi, pie…"
type textarea "x"
type textarea "#2; Uzvarētājs; iekļauta štrobēšana; nav caurumu urbšana; nav podu pievadi, pie…"
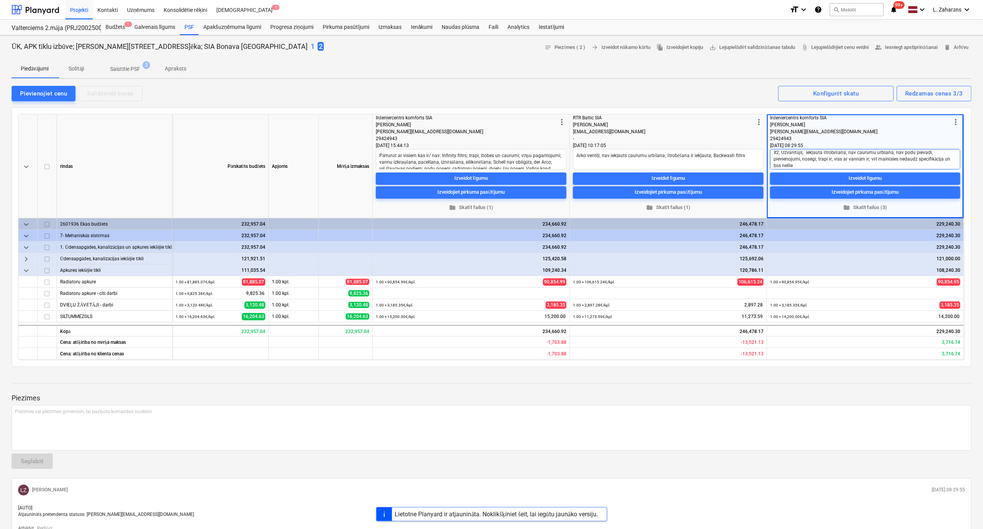
type textarea "x"
type textarea "#2; Uzvarētājs; iekļauta štrobēšana; nav caurumu urbšana; nav podu pievadi, pie…"
type textarea "x"
type textarea "#2; Uzvarētājs; iekļauta štrobēšana; nav caurumu urbšana; nav podu pievadi, pie…"
type textarea "x"
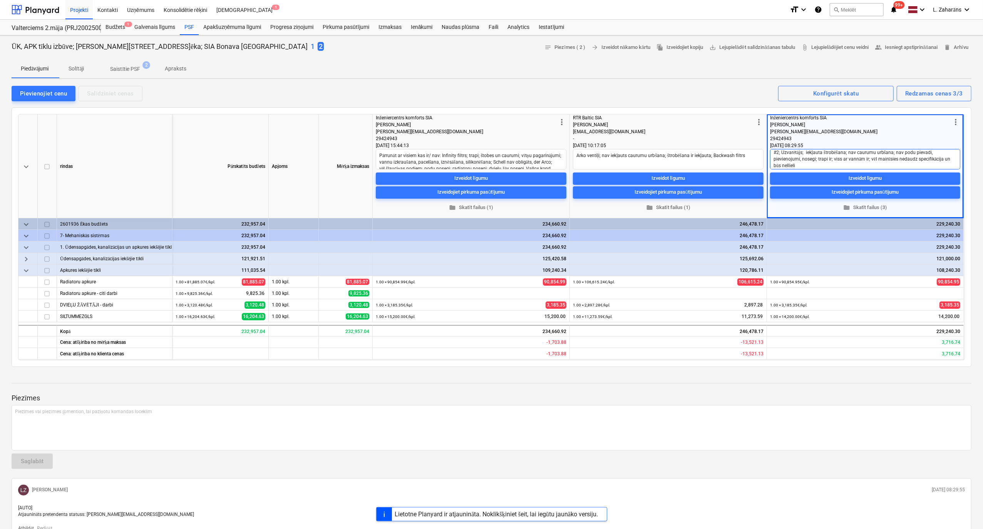
type textarea "#2; Uzvarētājs; iekļauta štrobēšana; nav caurumu urbšana; nav podu pievadi, pie…"
type textarea "x"
type textarea "#2; Uzvarētājs; iekļauta štrobēšana; nav caurumu urbšana; nav podu pievadi, pie…"
type textarea "x"
type textarea "#2; Uzvarētājs; iekļauta štrobēšana; nav caurumu urbšana; nav podu pievadi, pie…"
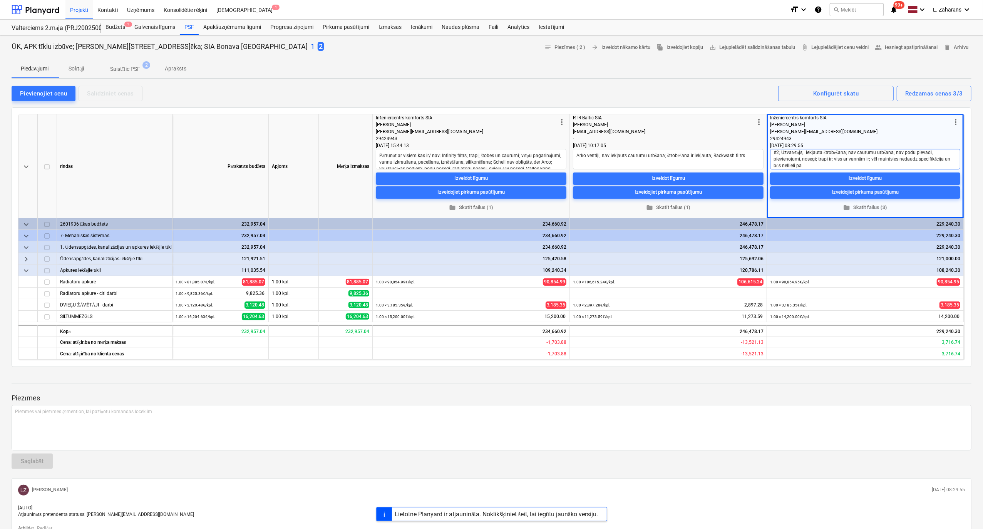
type textarea "x"
type textarea "#2; Uzvarētājs; iekļauta štrobēšana; nav caurumu urbšana; nav podu pievadi, pie…"
type textarea "x"
type textarea "#2; Uzvarētājs; iekļauta štrobēšana; nav caurumu urbšana; nav podu pievadi, pie…"
type textarea "x"
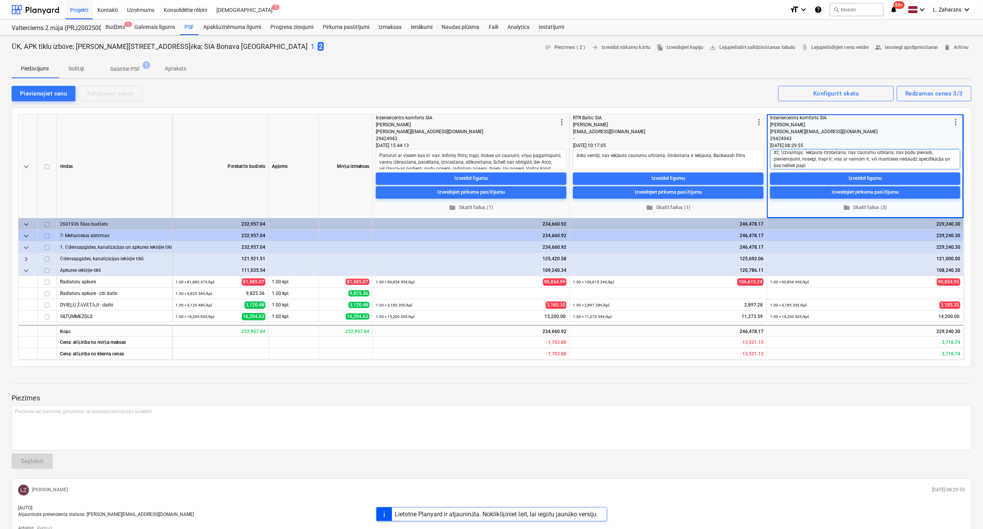
type textarea "#2; Uzvarētājs; iekļauta štrobēšana; nav caurumu urbšana; nav podu pievadi, pie…"
type textarea "x"
type textarea "#2; Uzvarētājs; iekļauta štrobēšana; nav caurumu urbšana; nav podu pievadi, pie…"
type textarea "x"
type textarea "#2; Uzvarētājs; iekļauta štrobēšana; nav caurumu urbšana; nav podu pievadi, pie…"
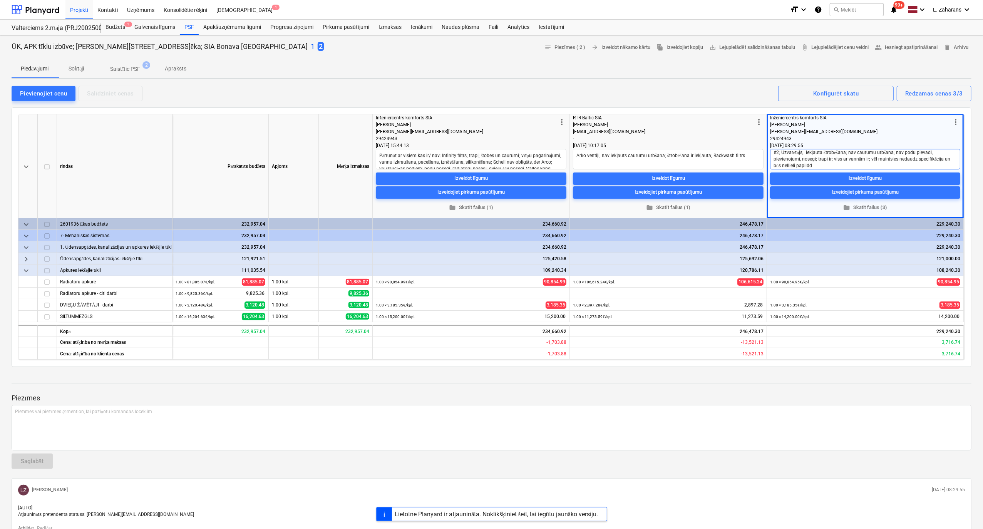
type textarea "x"
type textarea "#2; Uzvarētājs; iekļauta štrobēšana; nav caurumu urbšana; nav podu pievadi, pie…"
type textarea "x"
type textarea "#2; Uzvarētājs; iekļauta štrobēšana; nav caurumu urbšana; nav podu pievadi, pie…"
type textarea "x"
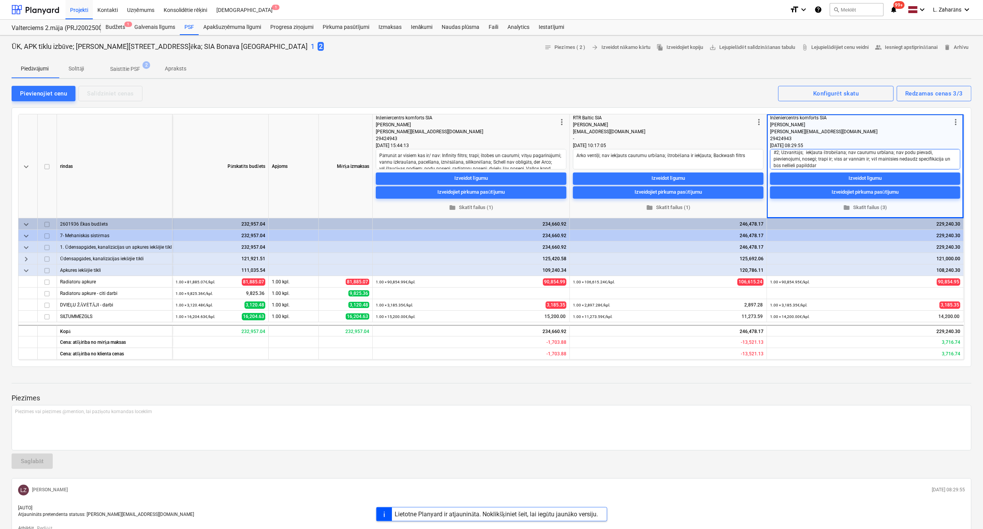
type textarea "#2; Uzvarētājs; iekļauta štrobēšana; nav caurumu urbšana; nav podu pievadi, pie…"
type textarea "x"
type textarea "#2; Uzvarētājs; iekļauta štrobēšana; nav caurumu urbšana; nav podu pievadi, pie…"
type textarea "x"
type textarea "#2; Uzvarētājs; iekļauta štrobēšana; nav caurumu urbšana; nav podu pievadi, pie…"
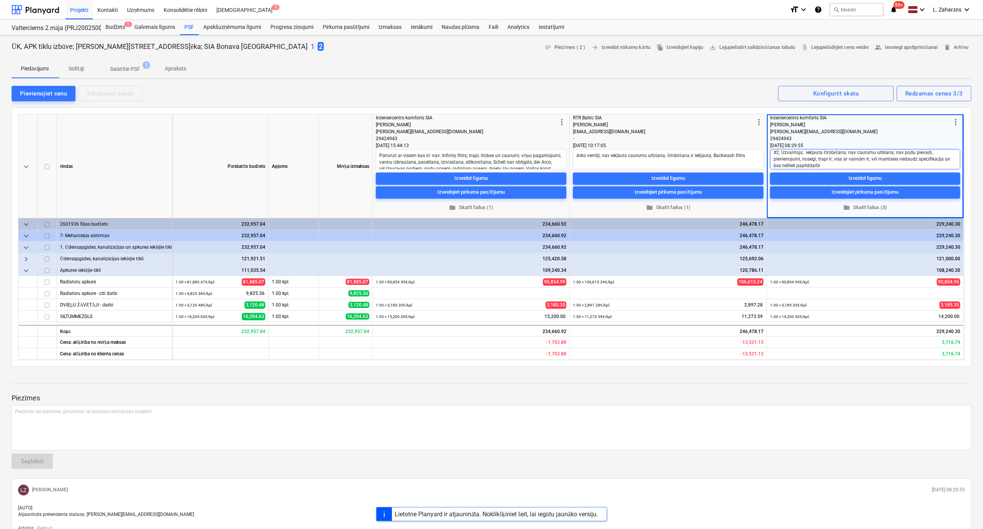
type textarea "x"
type textarea "#2; Uzvarētājs; iekļauta štrobēšana; nav caurumu urbšana; nav podu pievadi, pie…"
type textarea "x"
type textarea "#2; Uzvarētājs; iekļauta štrobēšana; nav caurumu urbšana; nav podu pievadi, pie…"
type textarea "x"
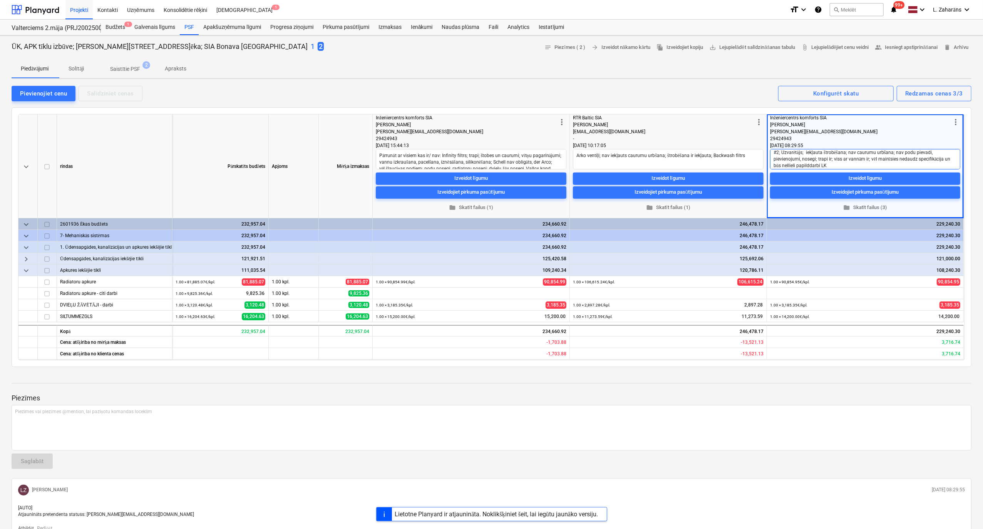
type textarea "#2; Uzvarētājs; iekļauta štrobēšana; nav caurumu urbšana; nav podu pievadi, pie…"
type textarea "x"
type textarea "#2; Uzvarētājs; iekļauta štrobēšana; nav caurumu urbšana; nav podu pievadi, pie…"
type textarea "x"
type textarea "#2; Uzvarētājs; iekļauta štrobēšana; nav caurumu urbšana; nav podu pievadi, pie…"
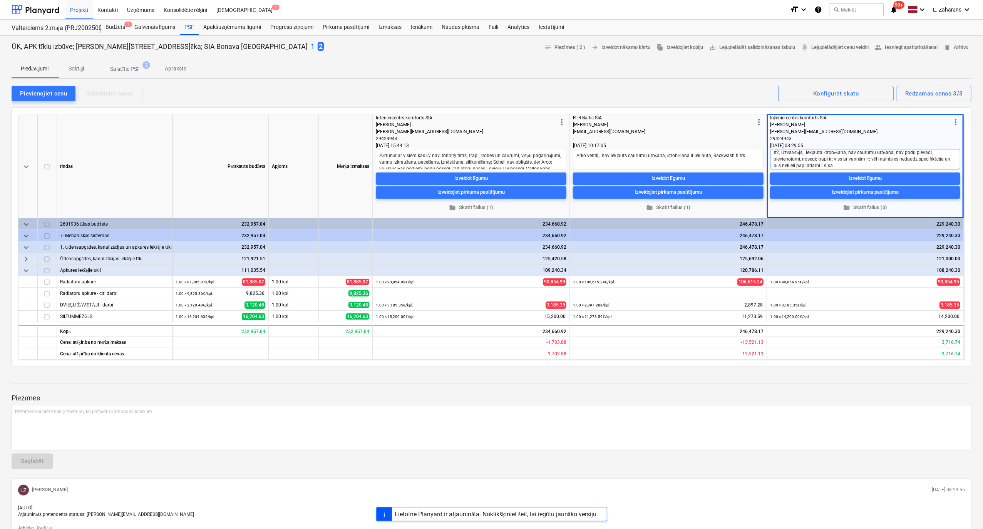
type textarea "x"
type textarea "#2; Uzvarētājs; iekļauta štrobēšana; nav caurumu urbšana; nav podu pievadi, pie…"
type textarea "x"
type textarea "#2; Uzvarētājs; iekļauta štrobēšana; nav caurumu urbšana; nav podu pievadi, pie…"
type textarea "x"
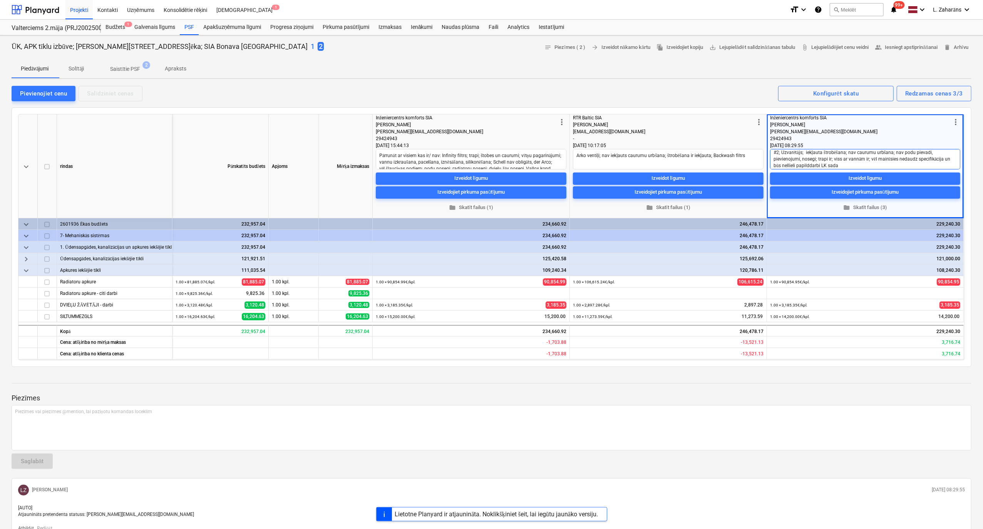
type textarea "#2; Uzvarētājs; iekļauta štrobēšana; nav caurumu urbšana; nav podu pievadi, pie…"
type textarea "x"
type textarea "#2; Uzvarētājs; iekļauta štrobēšana; nav caurumu urbšana; nav podu pievadi, pie…"
type textarea "x"
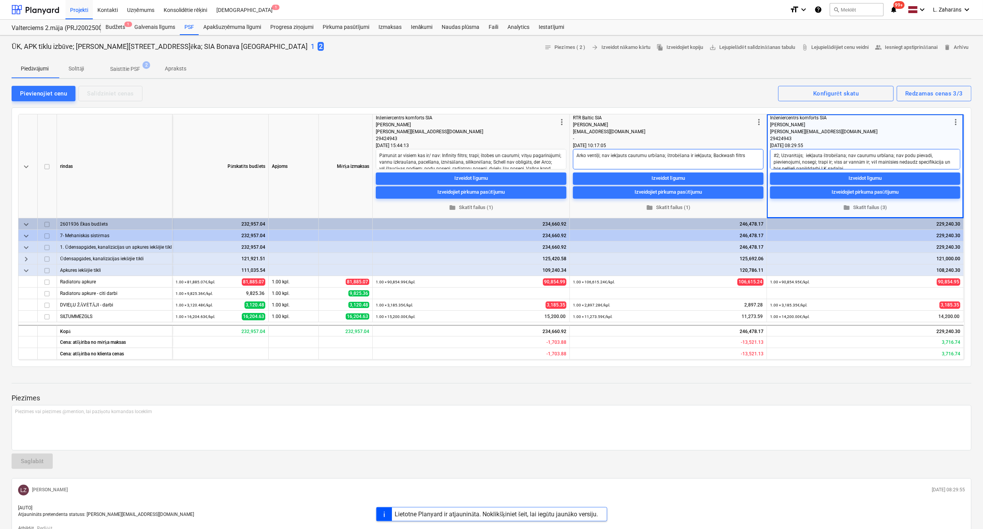
drag, startPoint x: 862, startPoint y: 164, endPoint x: 741, endPoint y: 151, distance: 120.8
click at [0, 0] on div "keyboard_arrow_down rindas Pārskatīts budžets Apjoms Mērķa izmaksas more_vert I…" at bounding box center [0, 0] width 0 height 0
type textarea "#2; Uzvarētājs; iekļauta štrobēšana; nav caurumu urbšana; nav podu pievadi, pie…"
click at [892, 49] on span "people_alt Iesniegt apstiprināšanai" at bounding box center [906, 47] width 63 height 9
type textarea "x"
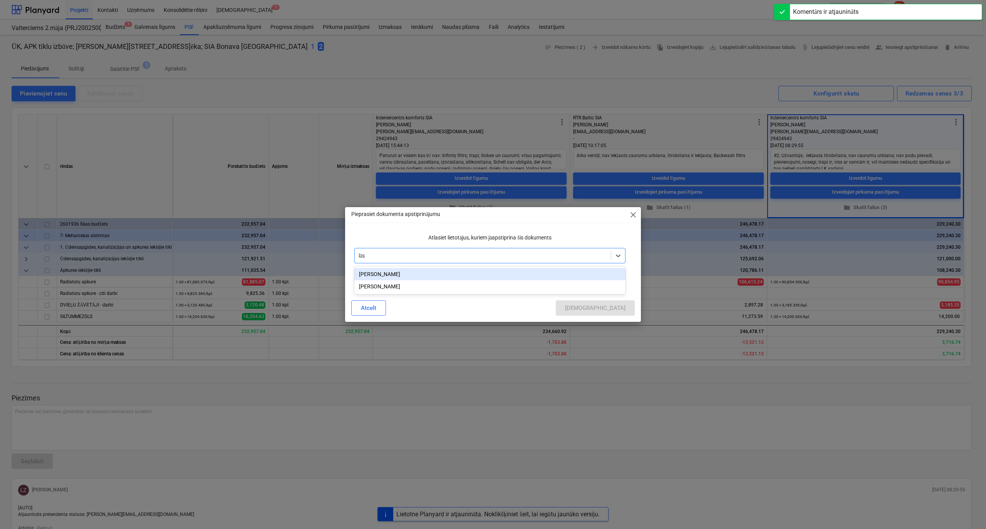
type input "lāsm"
click at [398, 285] on div "[PERSON_NAME]" at bounding box center [489, 286] width 271 height 12
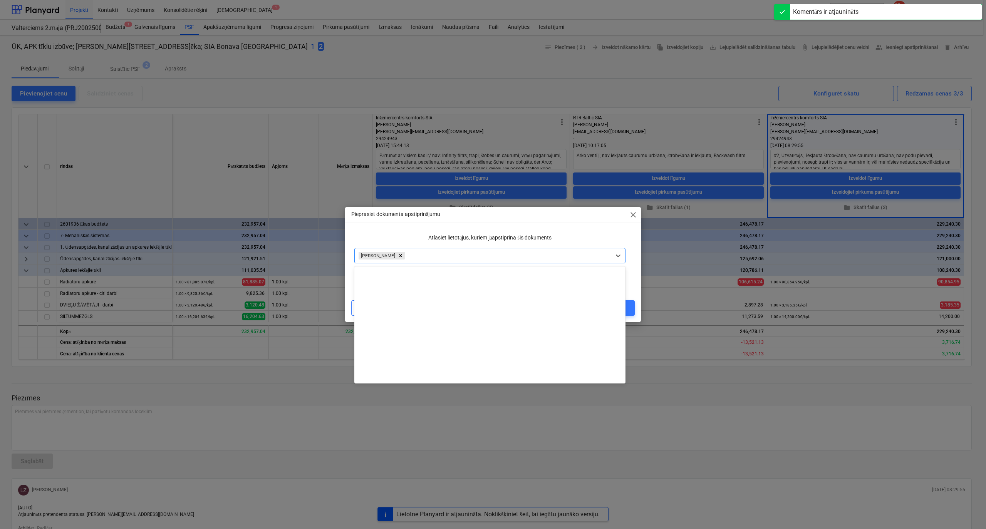
scroll to position [316, 0]
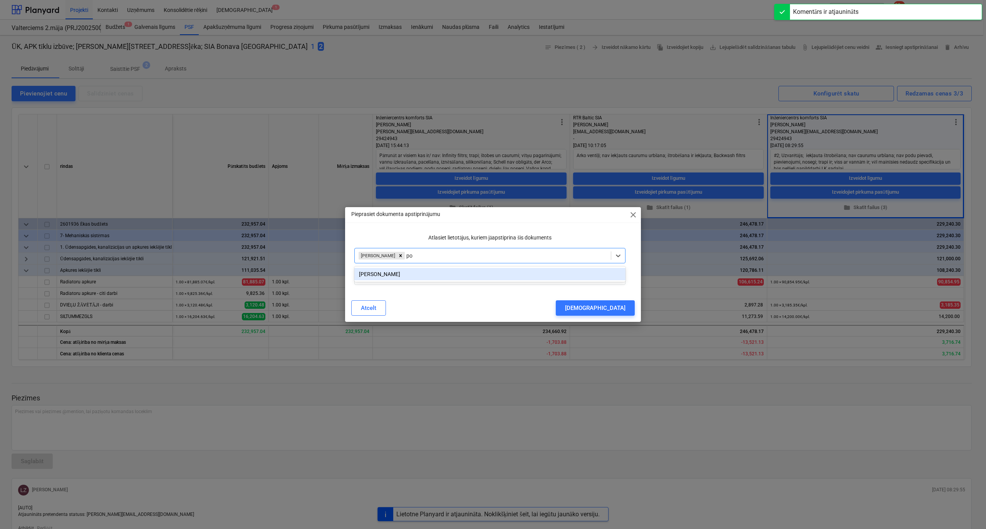
type input "pog"
click at [384, 273] on div "[PERSON_NAME]" at bounding box center [489, 274] width 271 height 12
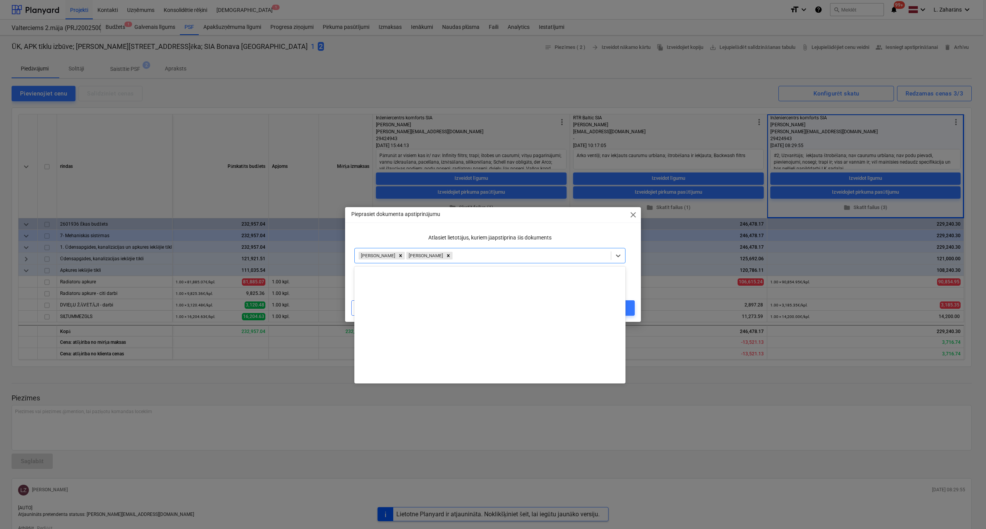
scroll to position [302, 0]
drag, startPoint x: 591, startPoint y: 233, endPoint x: 507, endPoint y: 265, distance: 90.5
click at [589, 233] on div "Atlasiet lietotājus, kuriem jāapstiprina šis dokuments" at bounding box center [489, 238] width 277 height 14
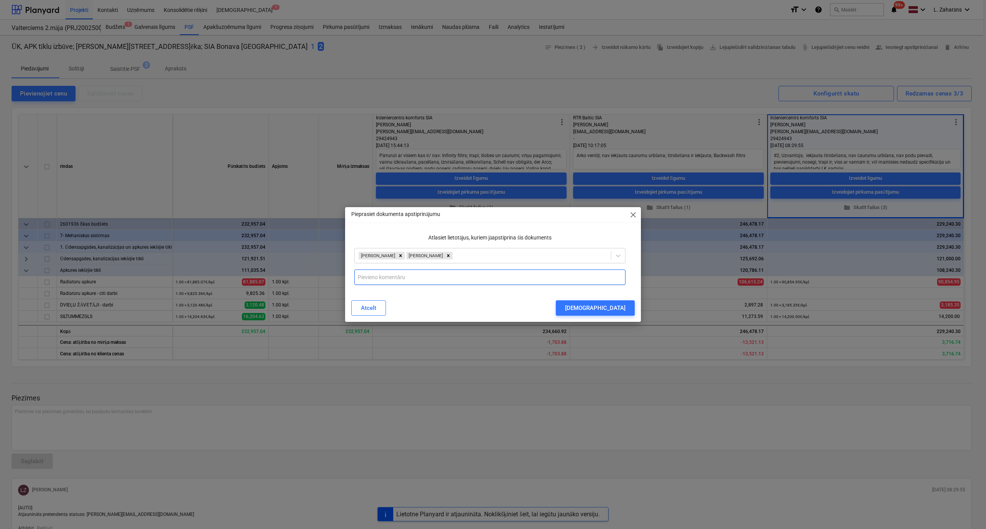
click at [501, 273] on input "text" at bounding box center [489, 276] width 271 height 15
paste input "#2; Uzvarētājs; iekļauta štrobēšana; nav caurumu urbšana; nav podu pievadi, pie…"
drag, startPoint x: 450, startPoint y: 276, endPoint x: 394, endPoint y: 273, distance: 56.3
click at [394, 273] on input "#2; Uzvarētājs; iekļauta štrobēšana; nav caurumu urbšana; nav podu pievadi, pie…" at bounding box center [489, 276] width 271 height 15
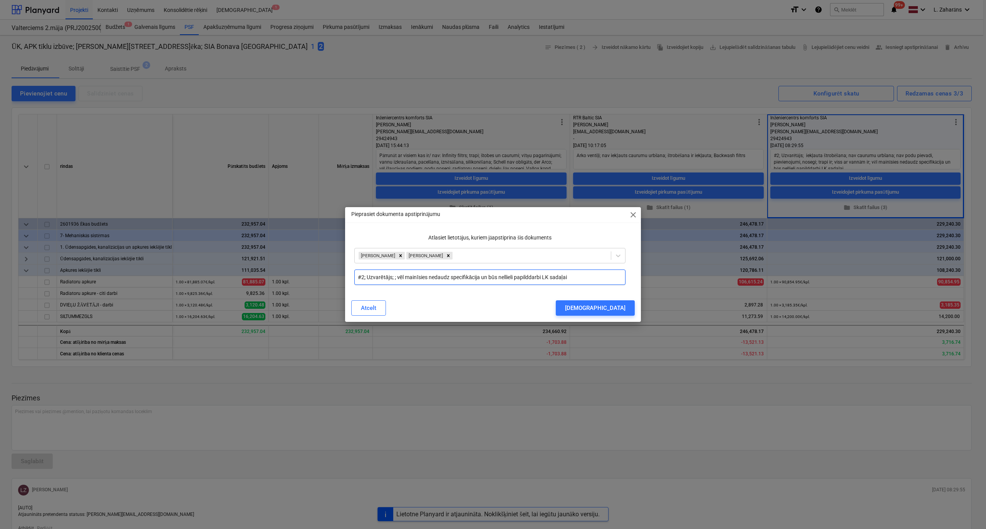
drag, startPoint x: 365, startPoint y: 276, endPoint x: 353, endPoint y: 273, distance: 12.3
click at [353, 273] on div "#2; Uzvarētājs; ; vēl mainīsies nedaudz specifikācija un būs nellieli papilddar…" at bounding box center [489, 277] width 277 height 22
drag, startPoint x: 554, startPoint y: 275, endPoint x: 683, endPoint y: 273, distance: 128.6
click at [683, 273] on div "Pieprasiet dokumenta apstiprinājumu close Atlasiet lietotājus, kuriem jāapstipr…" at bounding box center [493, 264] width 986 height 529
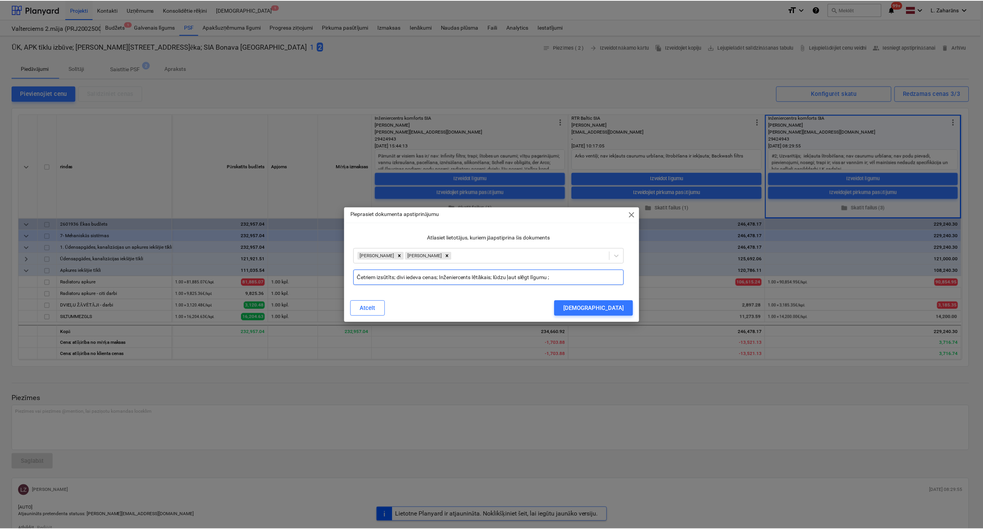
scroll to position [0, 0]
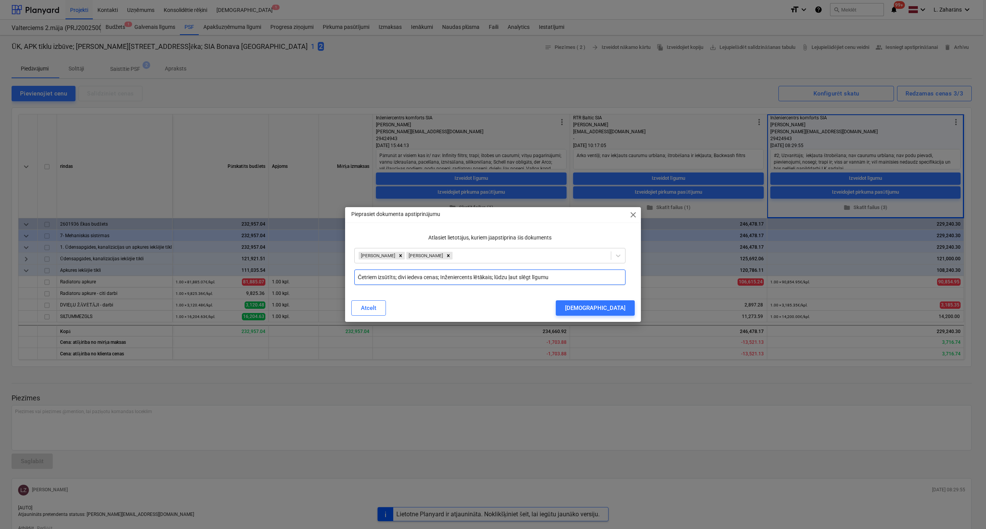
click at [412, 276] on input "Četriem izsūtīts; divi iedeva cenas; Inženiercents lētākais; lūdzu ļaut slēgt l…" at bounding box center [489, 276] width 271 height 15
click at [470, 276] on input "Četriem izsūtīts; divi iedeva cenas; Inženiercents lētākais; lūdzu ļaut slēgt l…" at bounding box center [489, 276] width 271 height 15
drag, startPoint x: 565, startPoint y: 278, endPoint x: 570, endPoint y: 278, distance: 5.0
click at [567, 279] on input "Četriem izsūtīts; divi iedeva cenas; Inženiercentrs lētākais; lūdzu ļaut slēgt …" at bounding box center [489, 276] width 271 height 15
drag, startPoint x: 609, startPoint y: 276, endPoint x: 271, endPoint y: 264, distance: 337.8
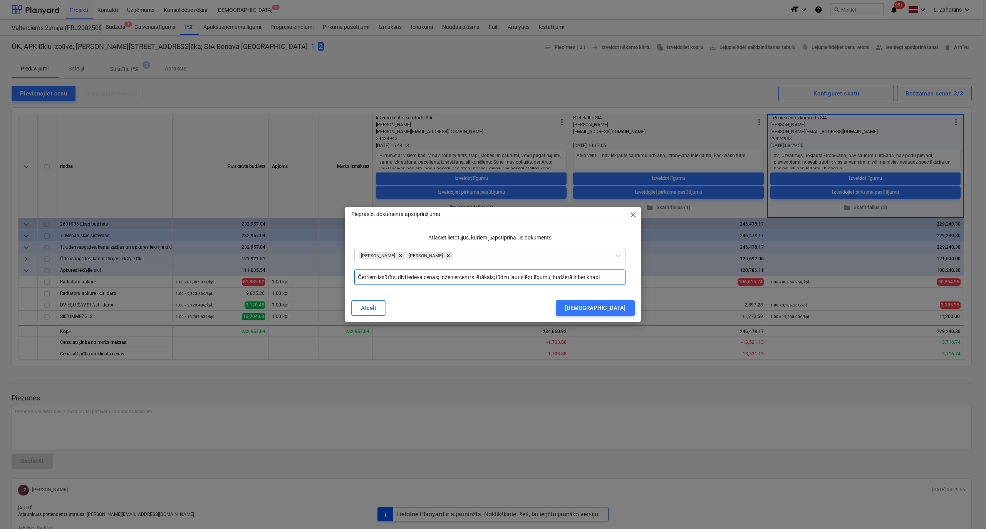
click at [271, 264] on div "Pieprasiet dokumenta apstiprinājumu close Atlasiet lietotājus, kuriem jāapstipr…" at bounding box center [493, 264] width 986 height 529
type input "Četriem izsūtīts; divi iedeva cenas; Inženiercentrs lētākais; lūdzu ļaut slēgt …"
click at [615, 310] on div "[DEMOGRAPHIC_DATA]" at bounding box center [595, 308] width 60 height 10
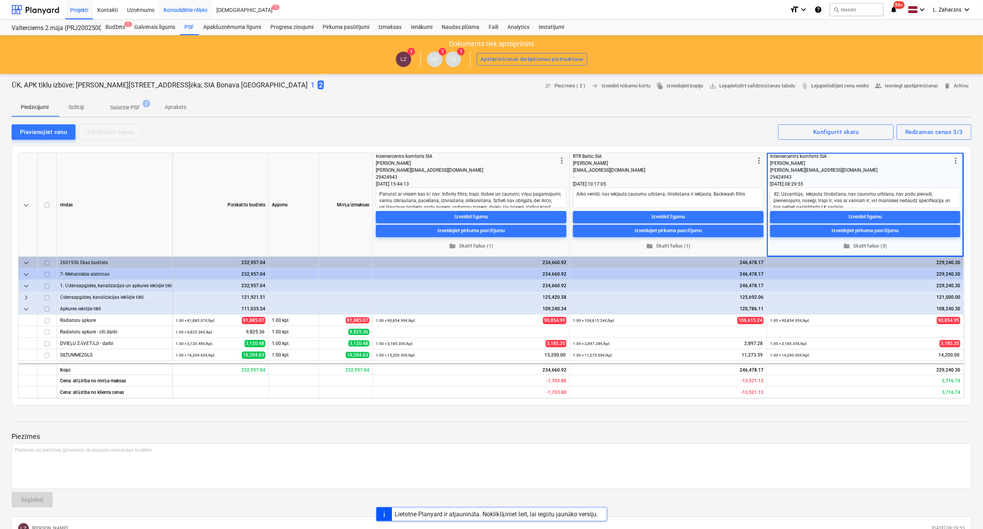
type textarea "x"
click at [242, 128] on div "Pievienojiet cenu Salīdziniet cenas Redzamas cenas 3/3 Konfigurēt skatu" at bounding box center [492, 132] width 960 height 16
click at [44, 10] on div at bounding box center [36, 9] width 48 height 19
